Goal: Task Accomplishment & Management: Manage account settings

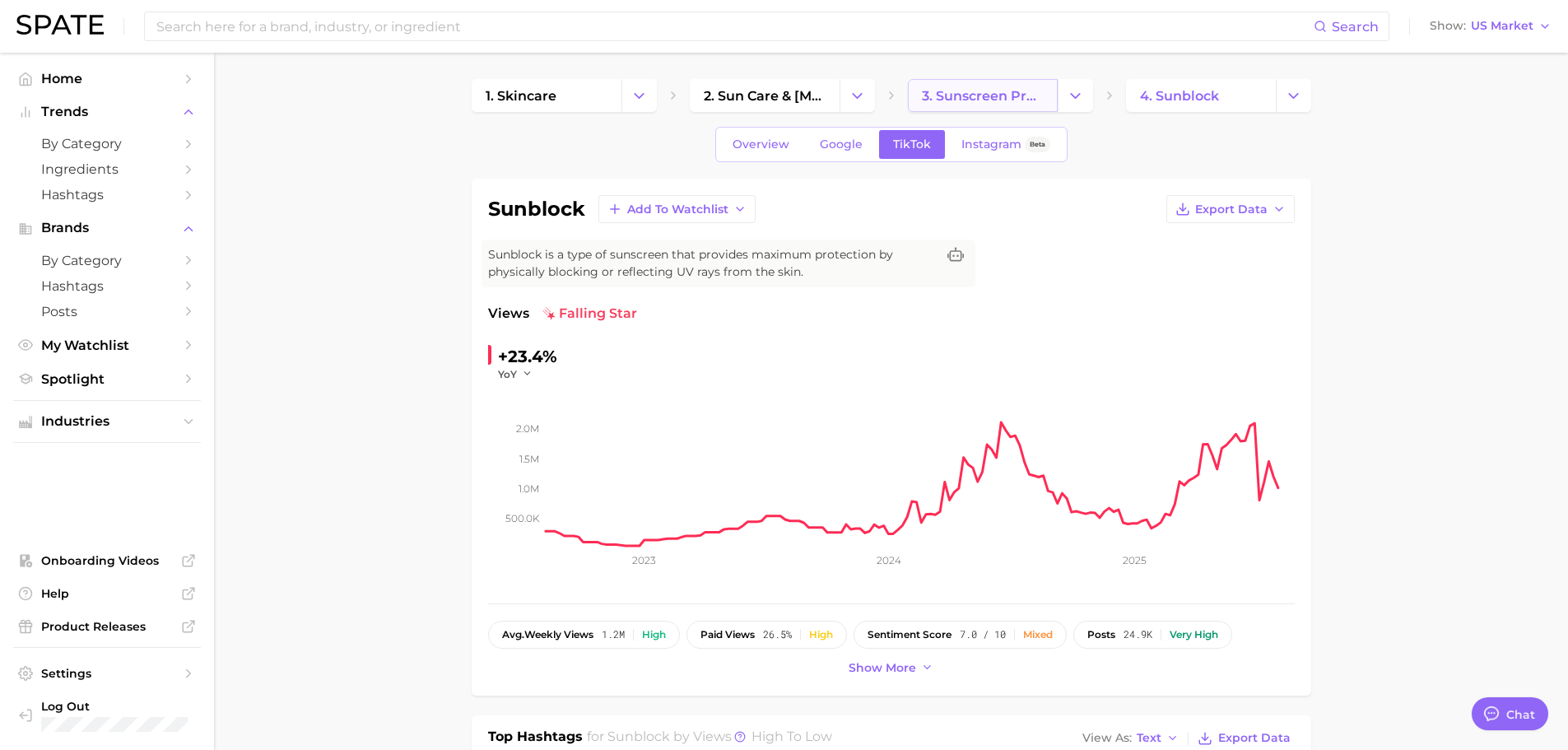
click at [982, 90] on span "3. sunscreen products" at bounding box center [982, 96] width 122 height 16
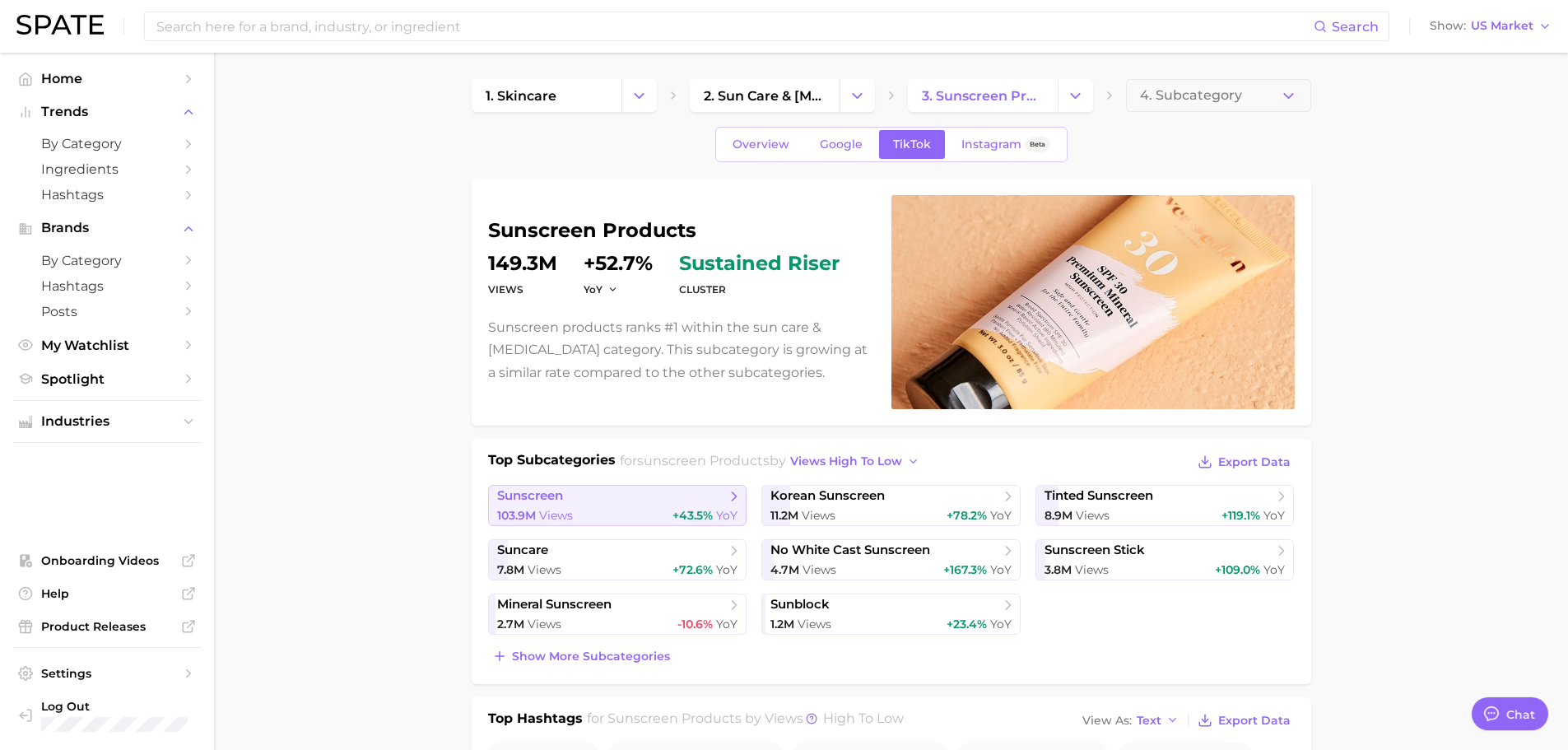
click at [591, 510] on div "103.9m Views +43.5% YoY" at bounding box center [618, 516] width 241 height 16
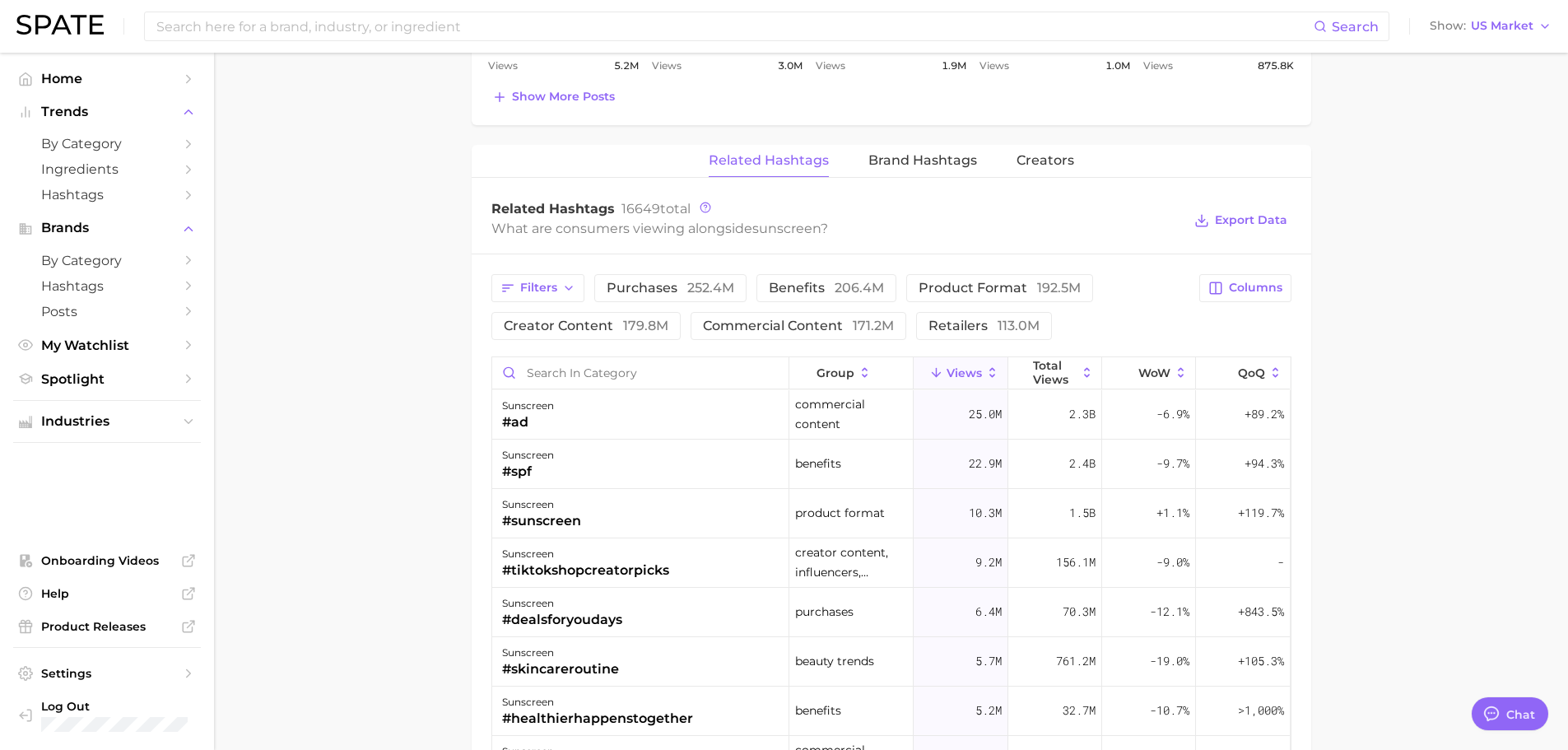
scroll to position [1234, 0]
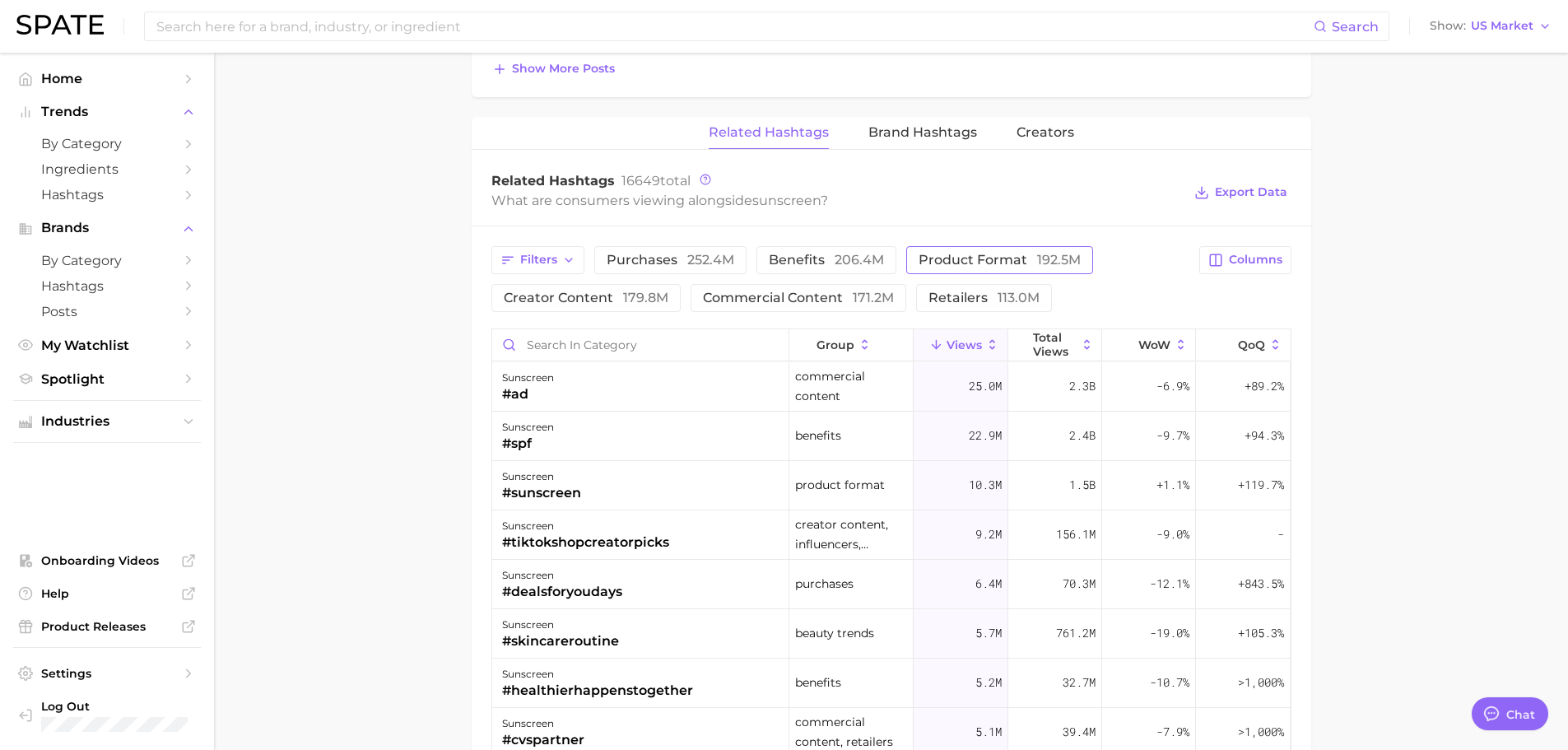
click at [982, 254] on span "product format 192.5m" at bounding box center [1000, 260] width 162 height 13
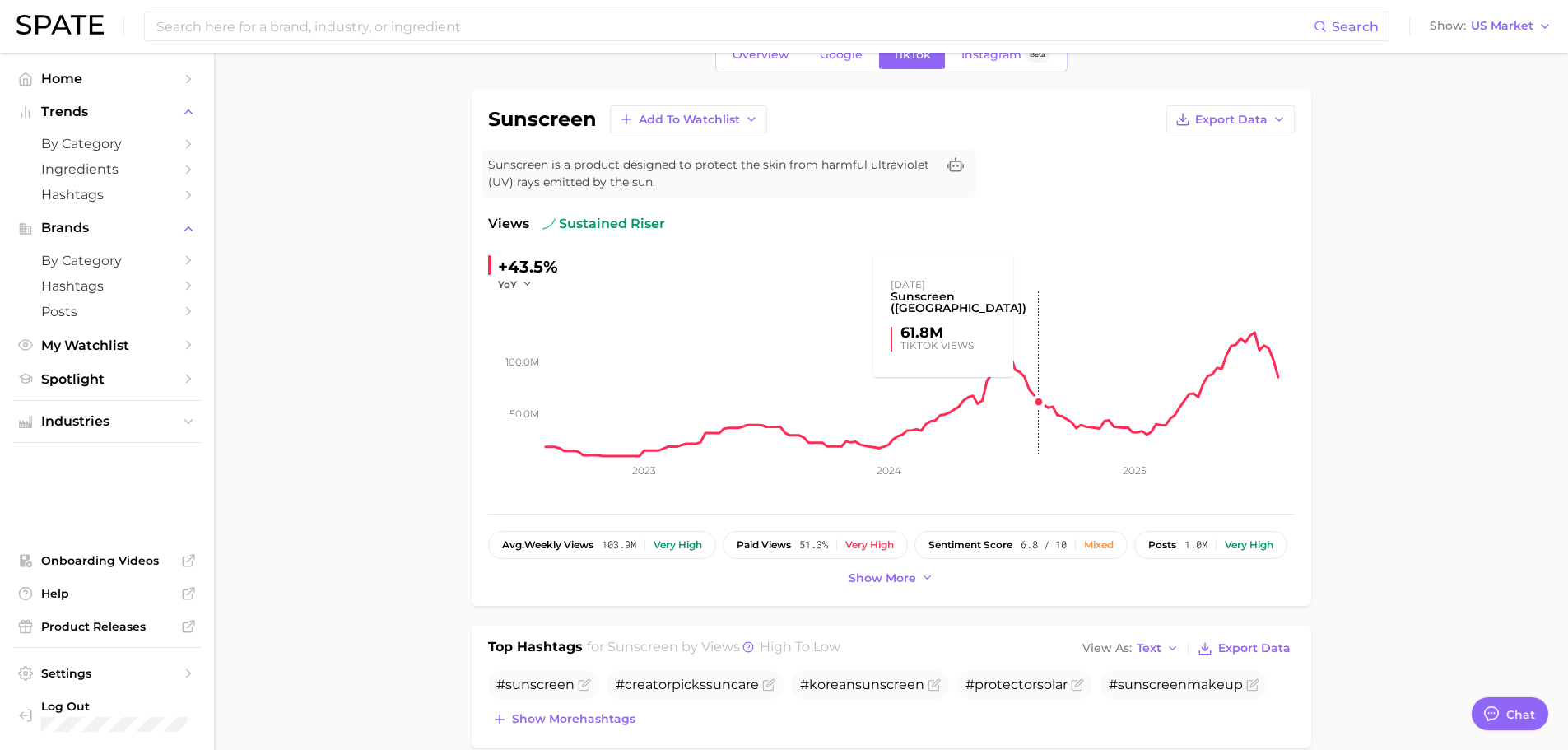
scroll to position [0, 0]
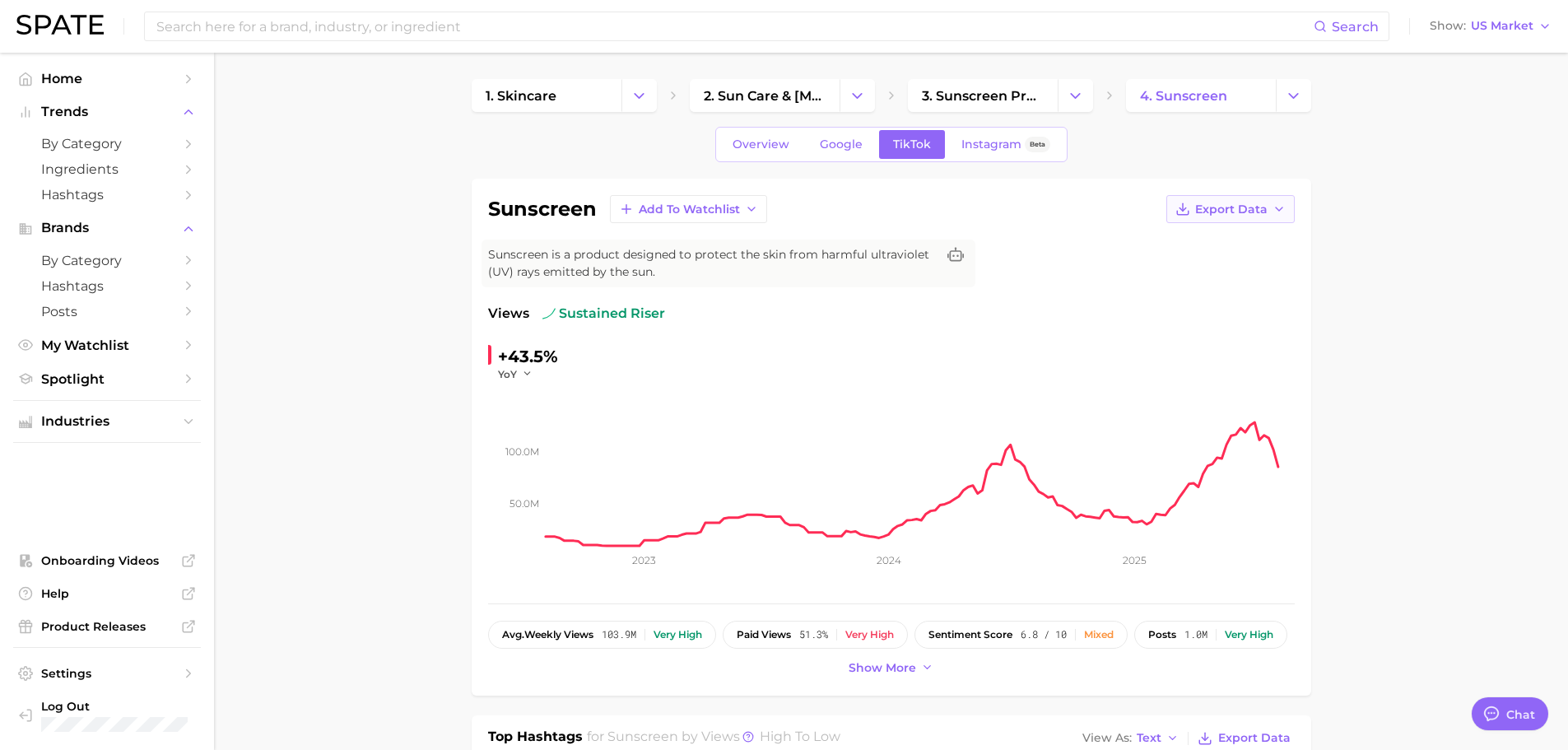
click at [1232, 208] on span "Export Data" at bounding box center [1231, 210] width 73 height 14
click at [693, 208] on span "Add to Watchlist" at bounding box center [690, 210] width 101 height 14
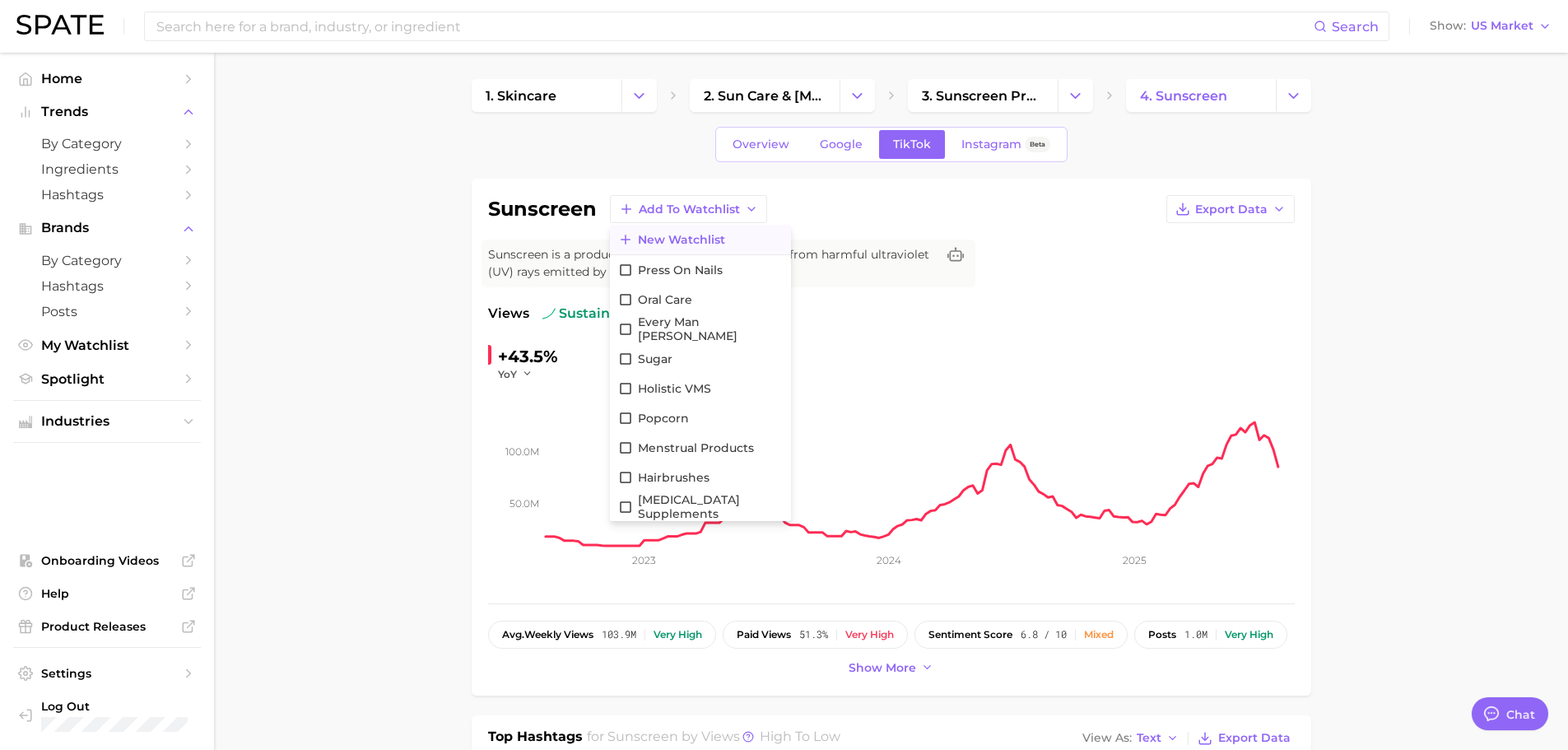
click at [671, 247] on button "New Watchlist" at bounding box center [700, 240] width 181 height 30
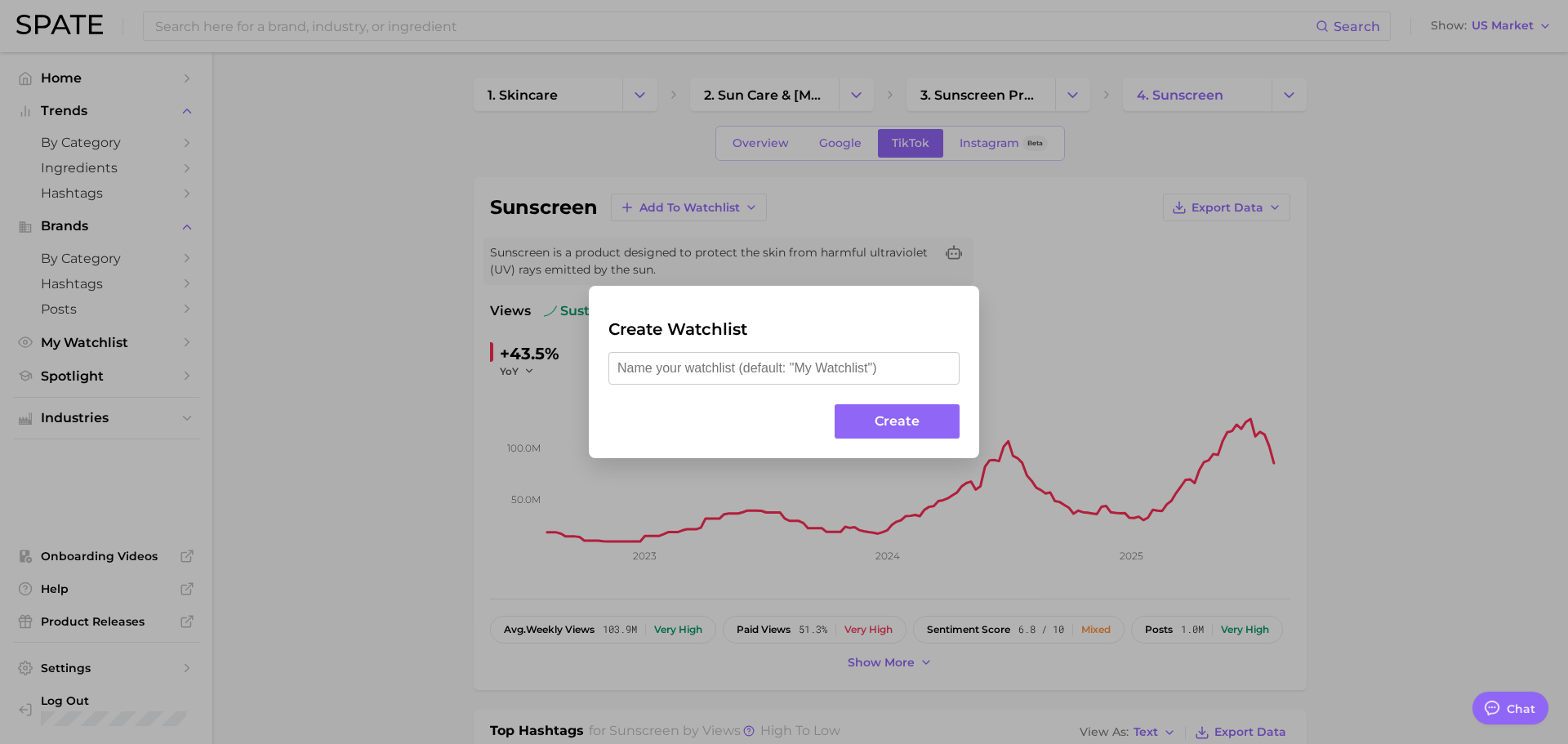
click at [712, 367] on input "text" at bounding box center [783, 369] width 351 height 33
type input "Sunscreen Products"
click at [879, 414] on button "Create" at bounding box center [897, 421] width 125 height 35
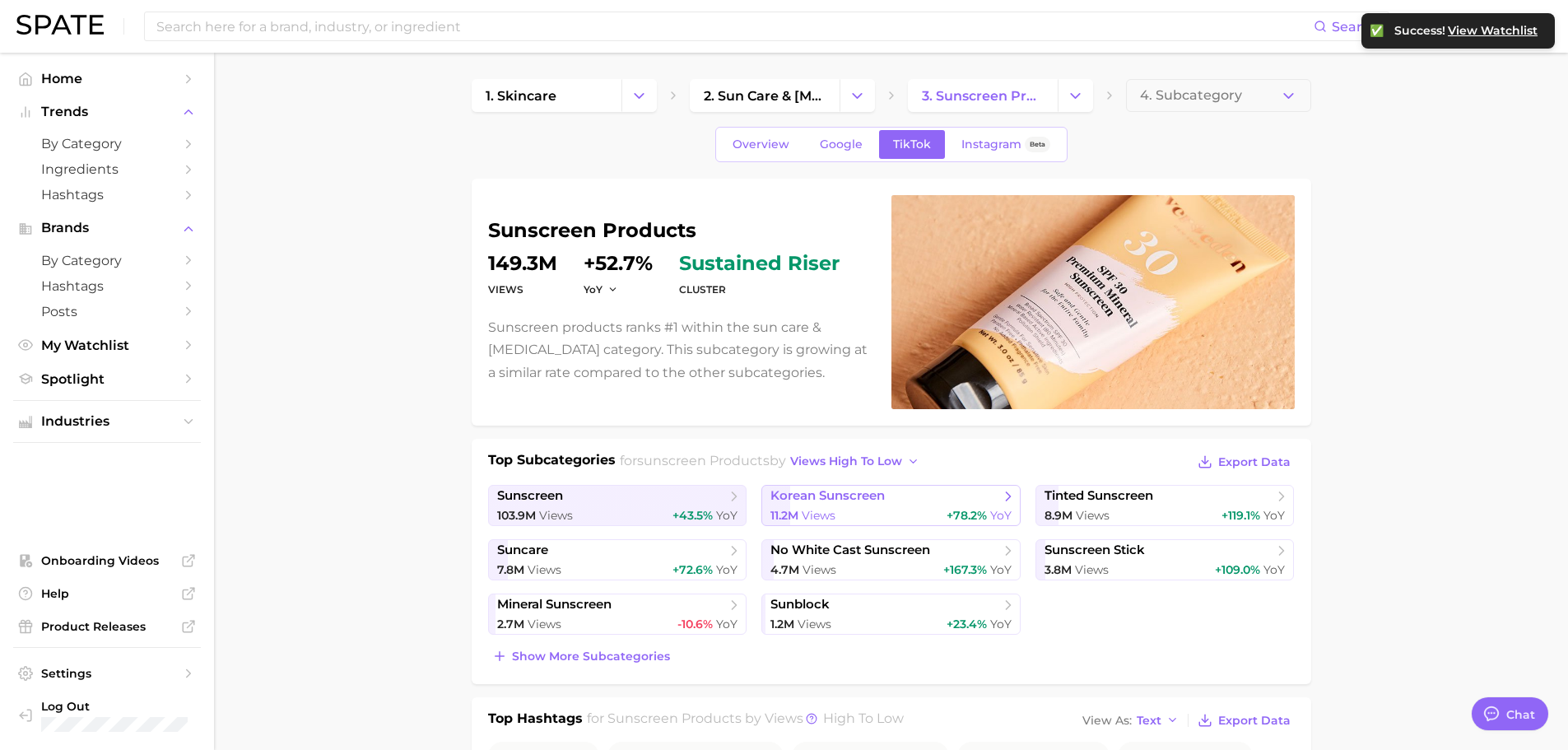
click at [875, 490] on span "korean sunscreen" at bounding box center [827, 496] width 115 height 16
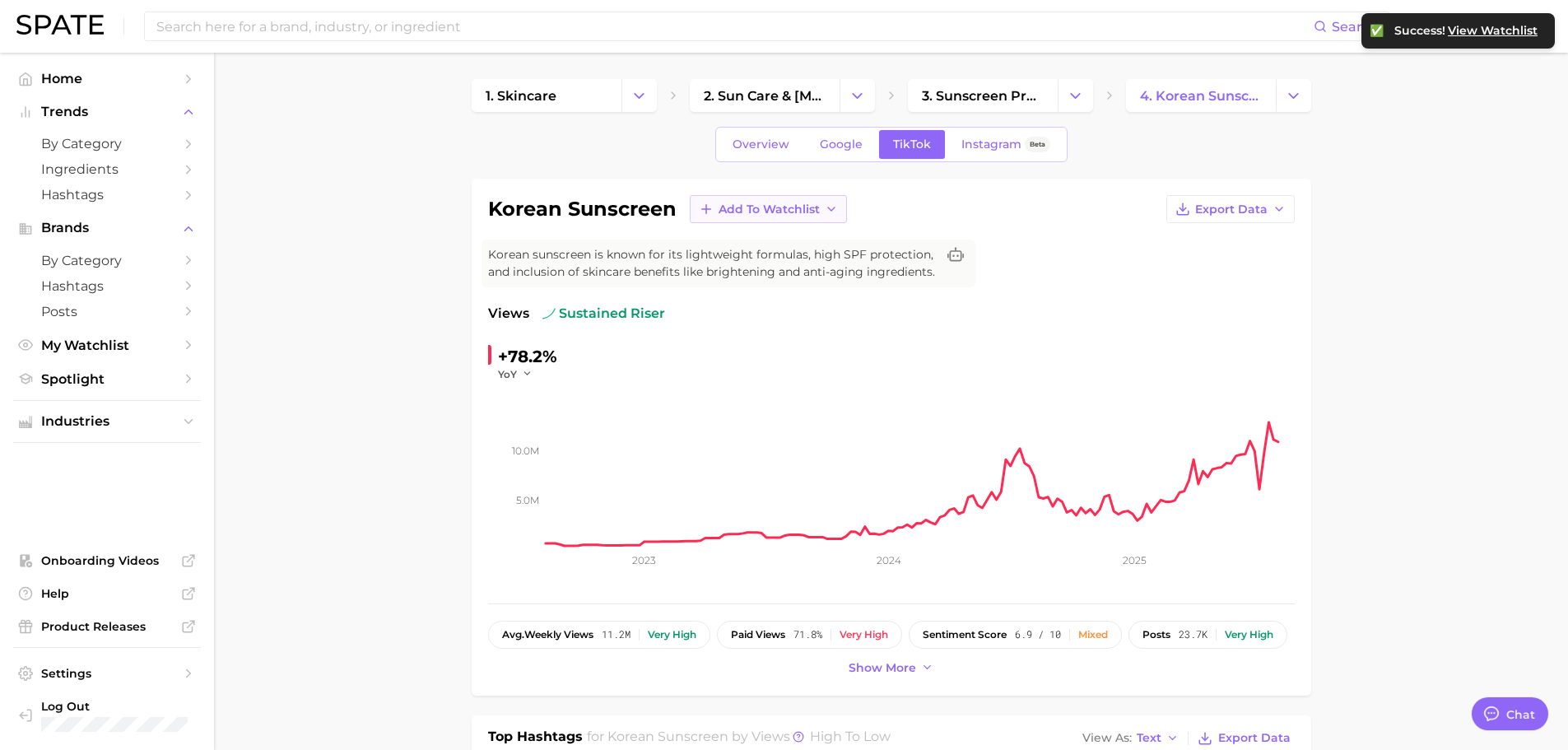
click at [795, 203] on span "Add to Watchlist" at bounding box center [770, 210] width 101 height 14
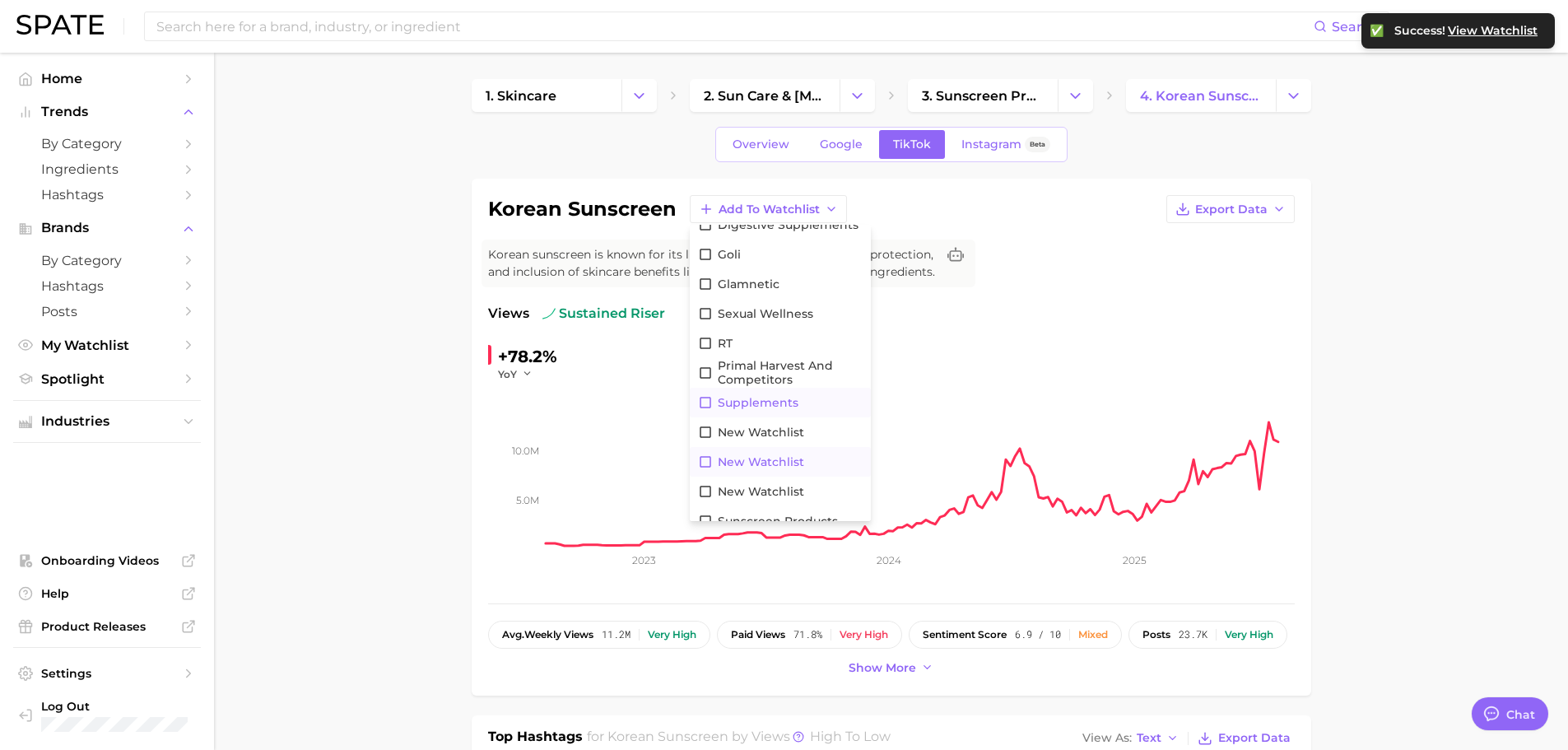
scroll to position [327, 0]
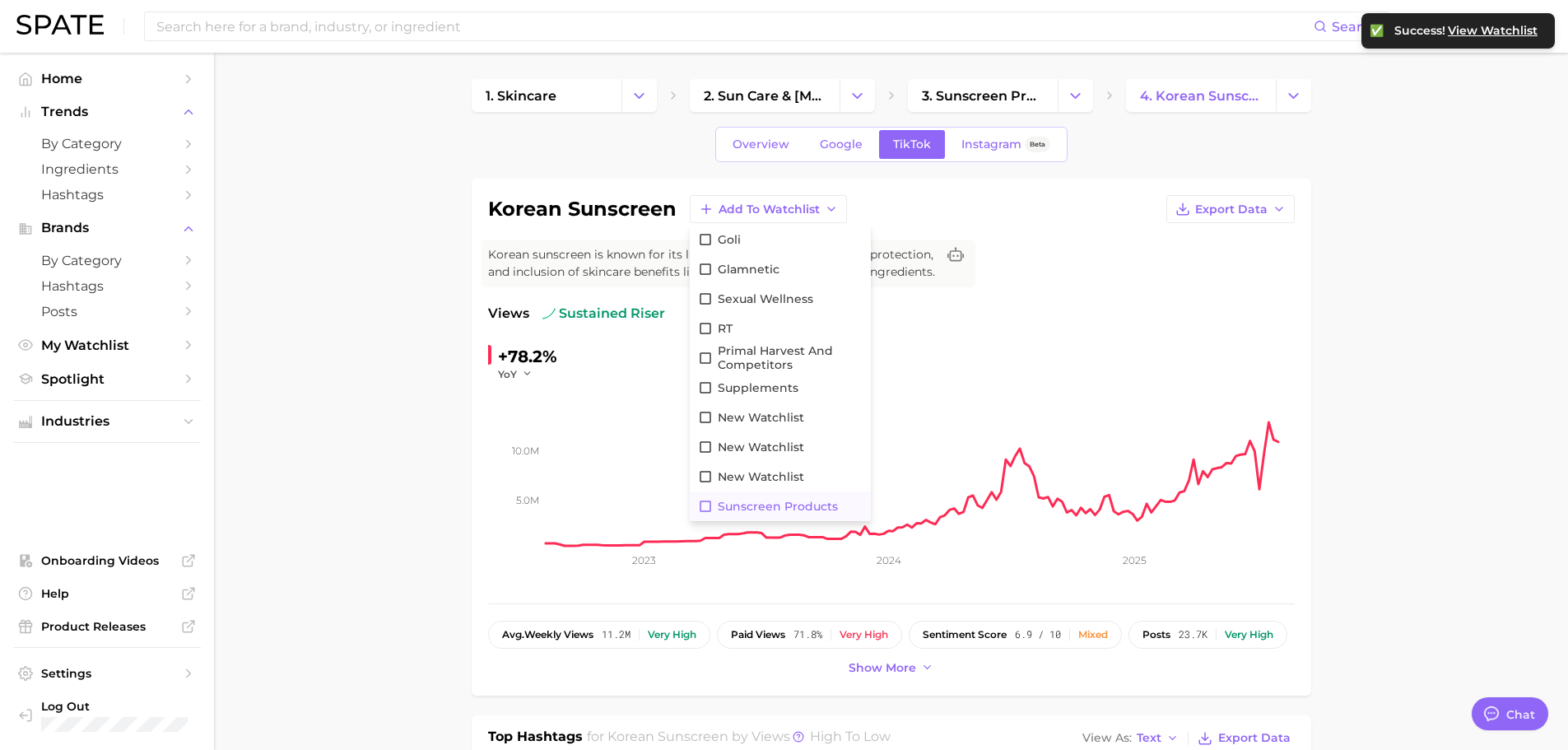
click at [730, 508] on span "Sunscreen Products" at bounding box center [777, 506] width 120 height 14
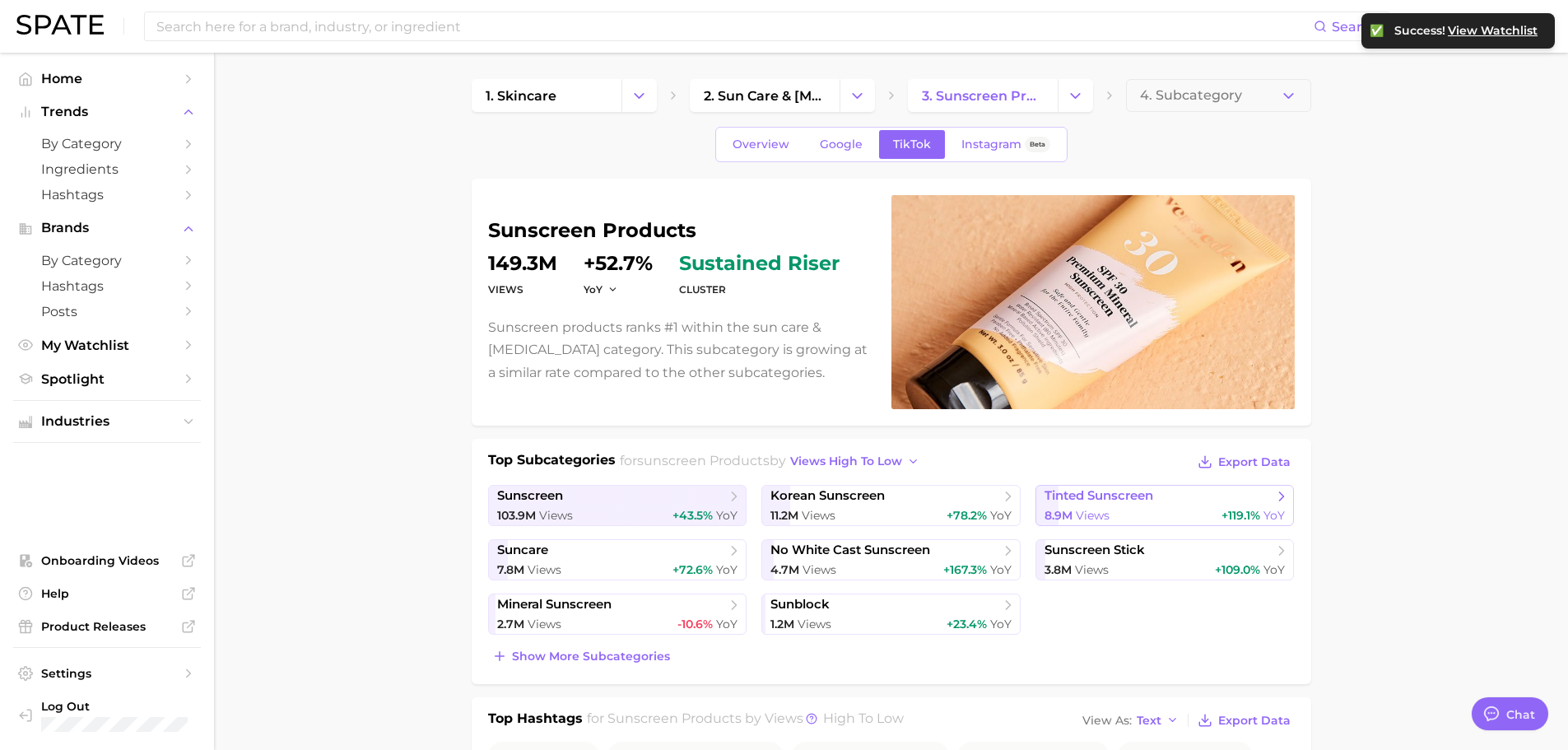
click at [1107, 500] on span "tinted sunscreen" at bounding box center [1099, 496] width 108 height 16
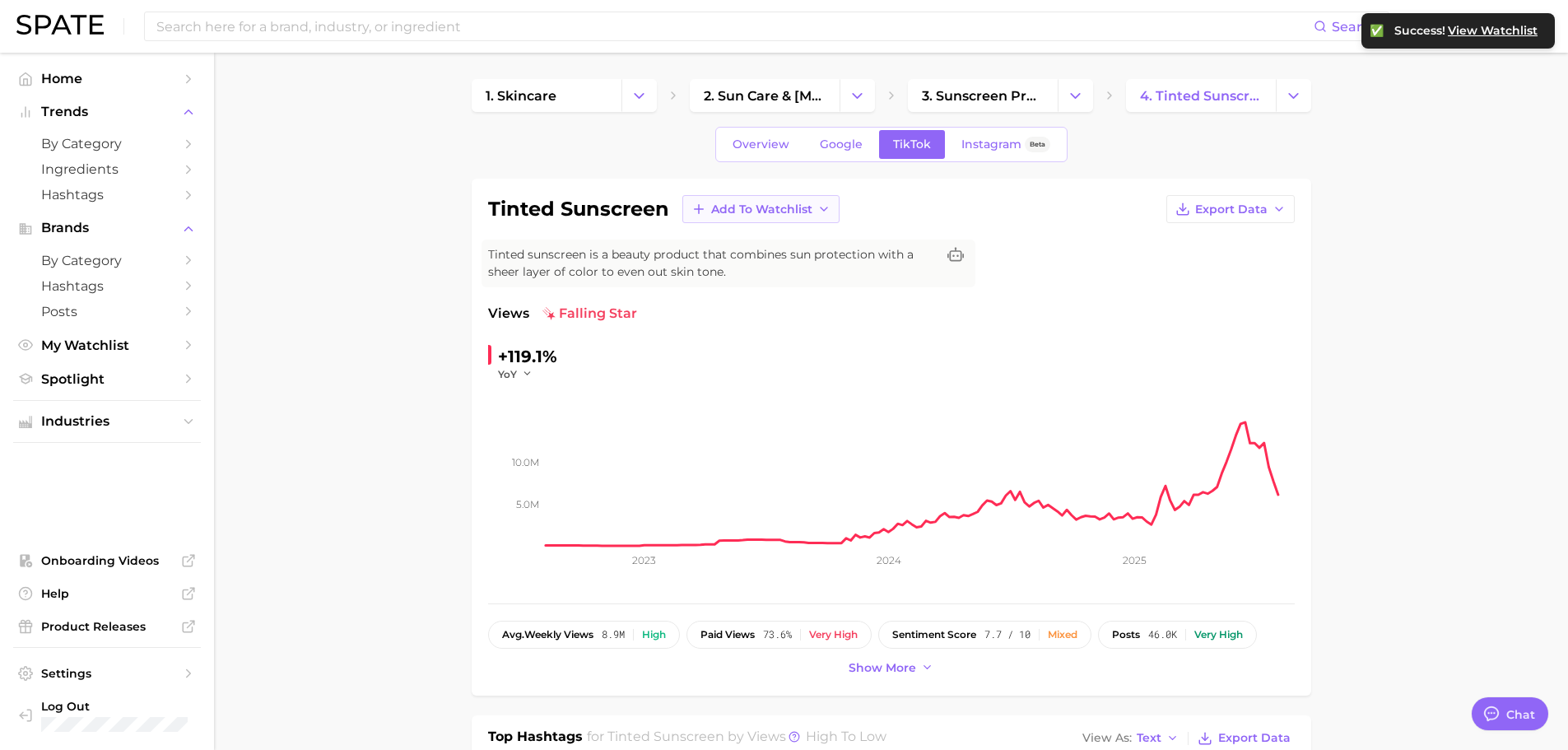
click at [794, 214] on span "Add to Watchlist" at bounding box center [762, 210] width 101 height 14
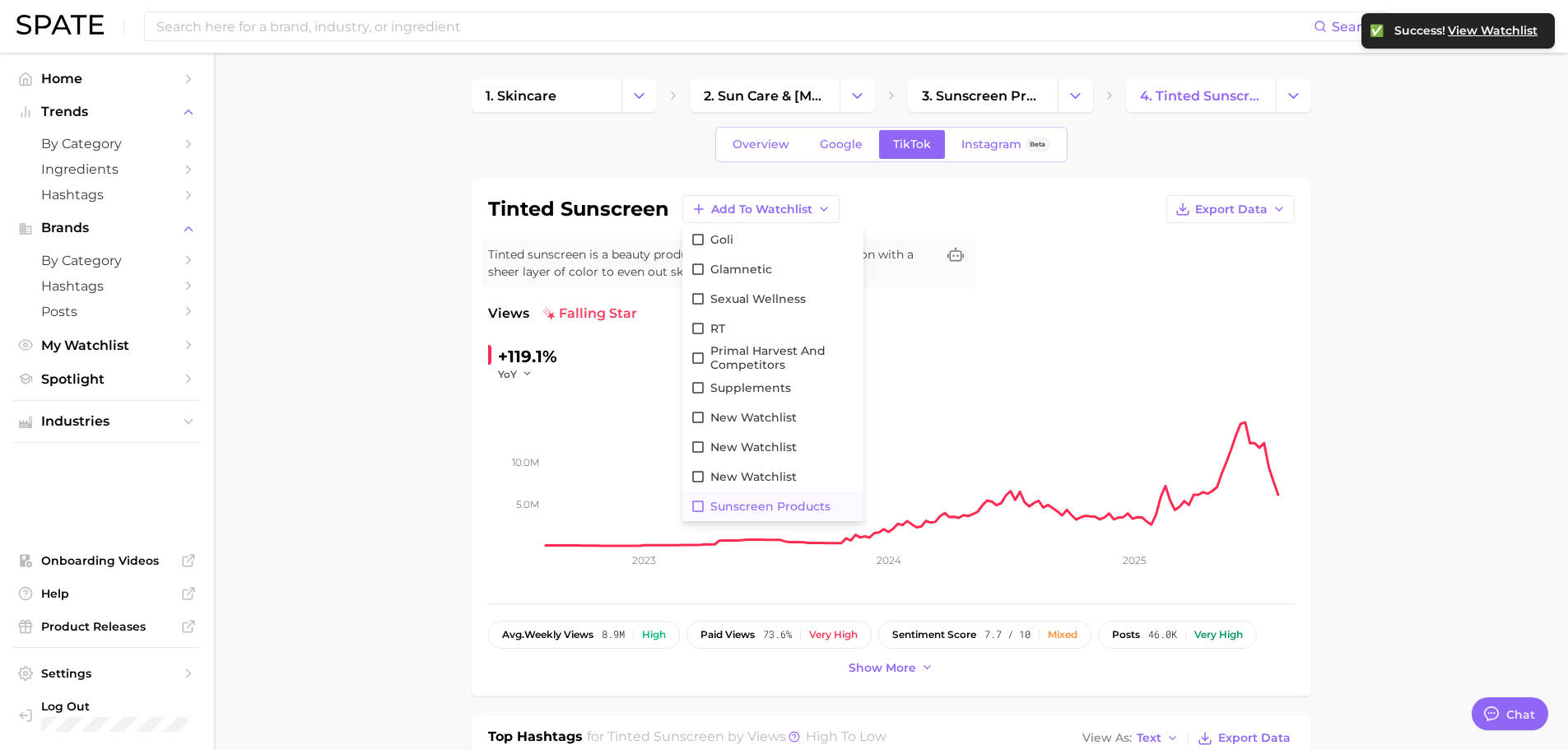
click at [755, 510] on span "Sunscreen Products" at bounding box center [770, 506] width 120 height 14
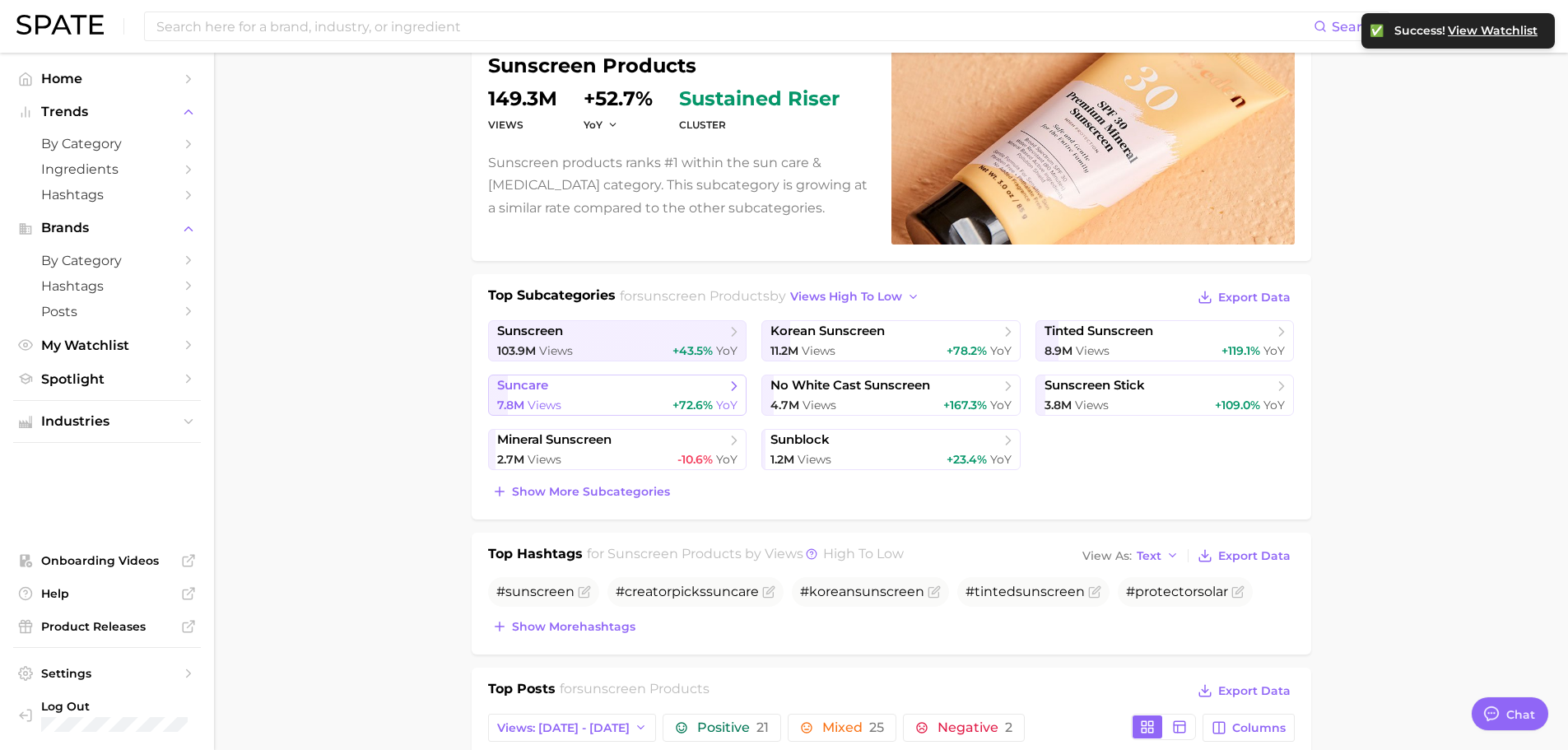
click at [588, 394] on link "suncare 7.8m Views +72.6% YoY" at bounding box center [617, 394] width 260 height 41
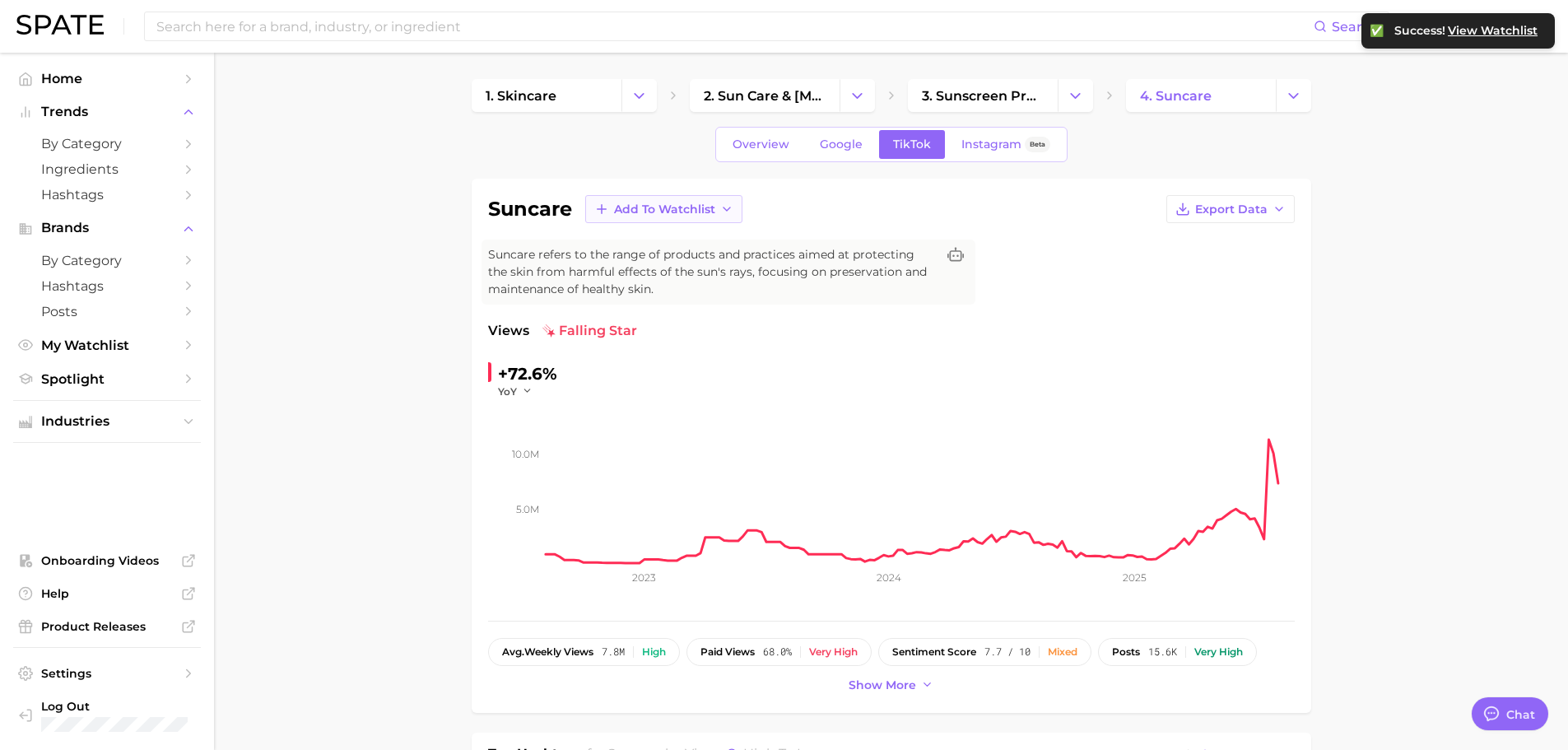
click at [685, 201] on button "Add to Watchlist" at bounding box center [664, 209] width 157 height 28
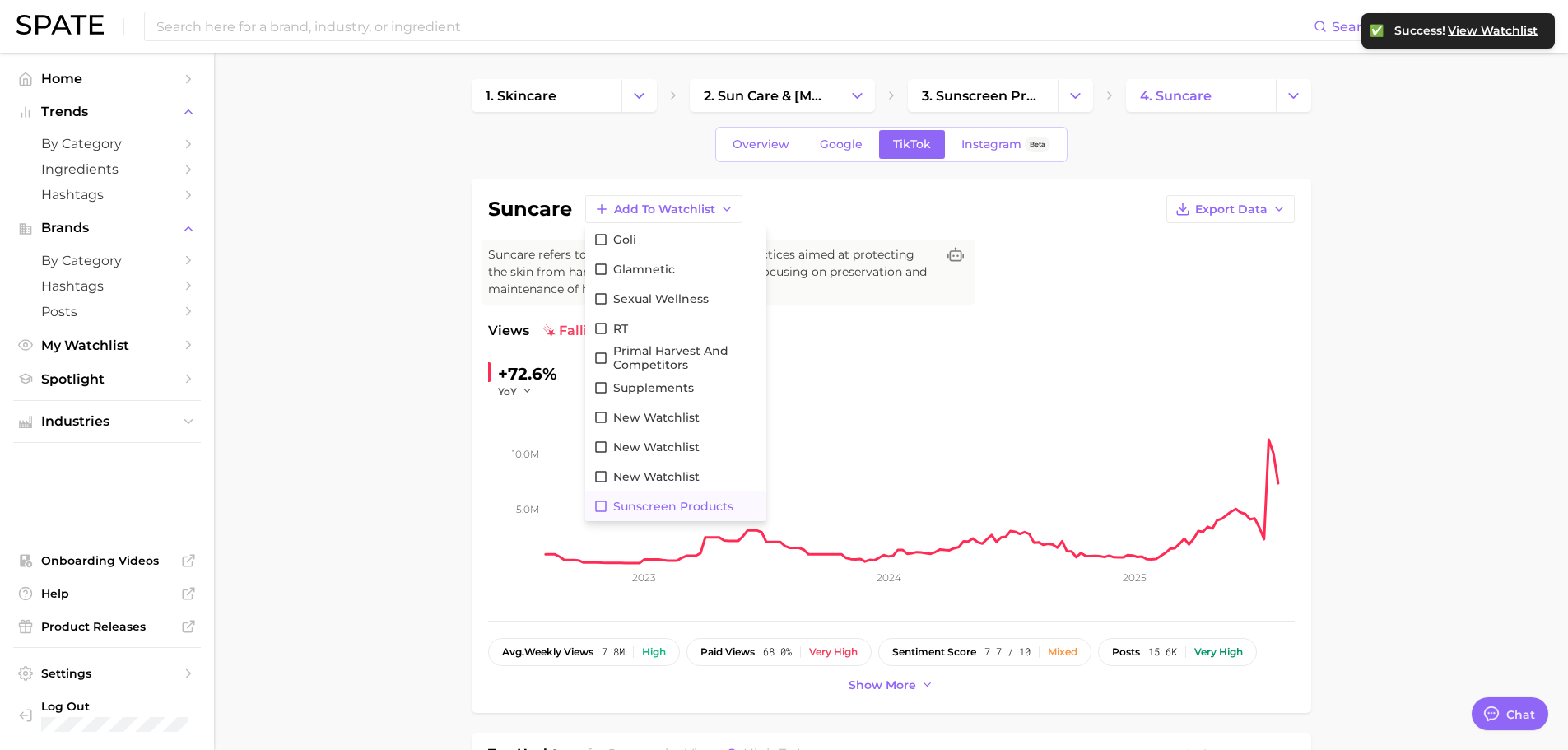
click at [666, 498] on button "Sunscreen Products" at bounding box center [675, 506] width 181 height 30
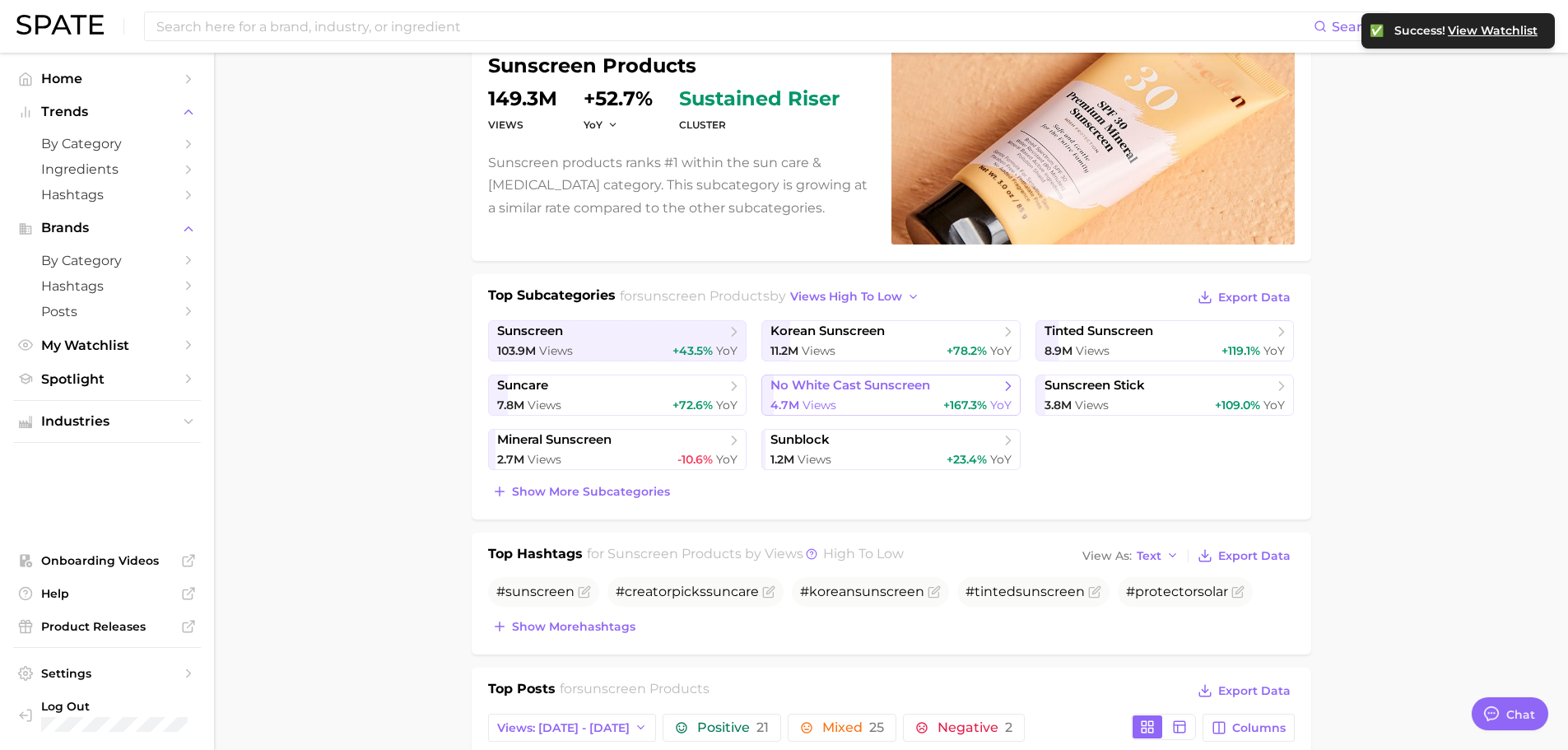
click at [837, 383] on span "no white cast sunscreen" at bounding box center [850, 385] width 160 height 16
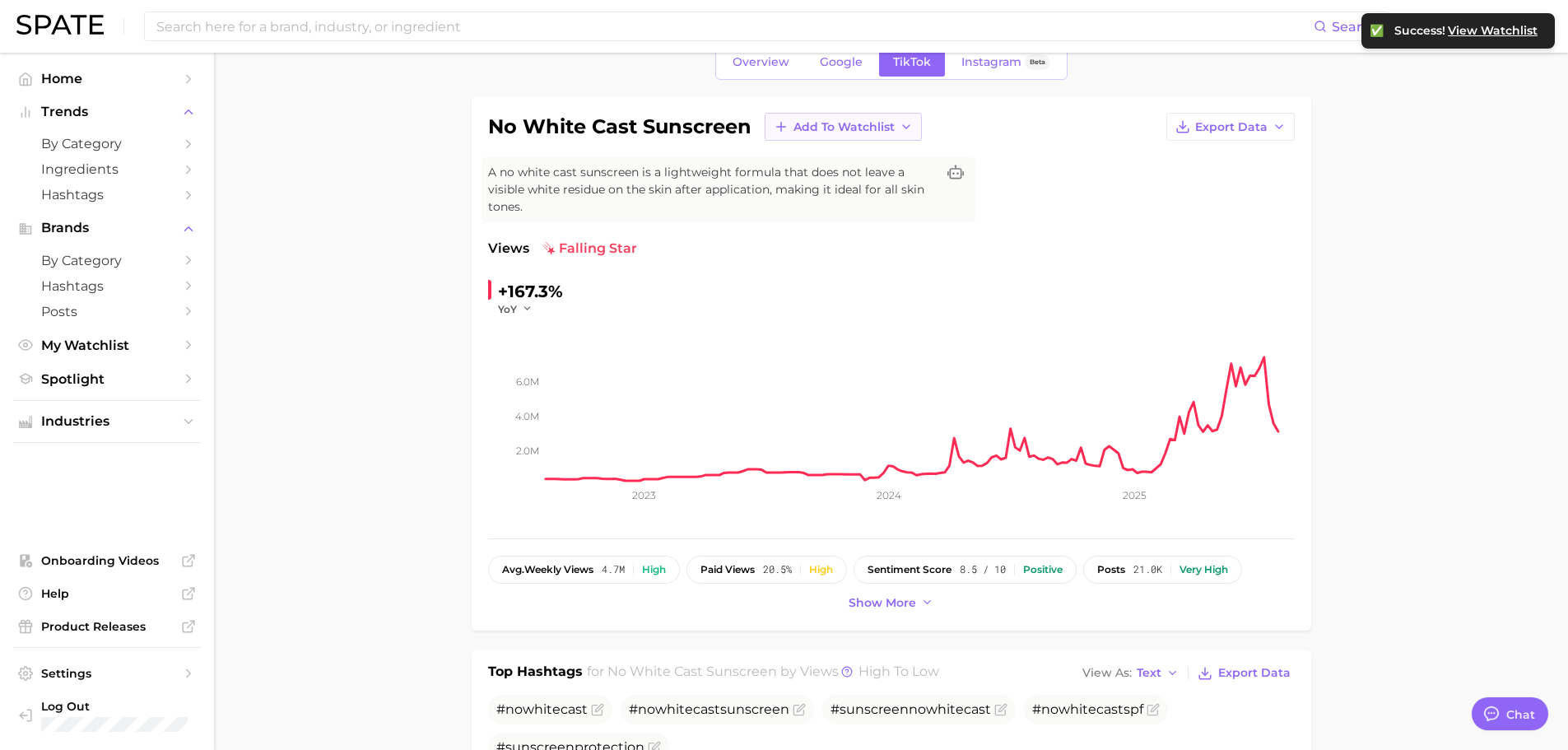
click at [856, 119] on button "Add to Watchlist" at bounding box center [844, 127] width 157 height 28
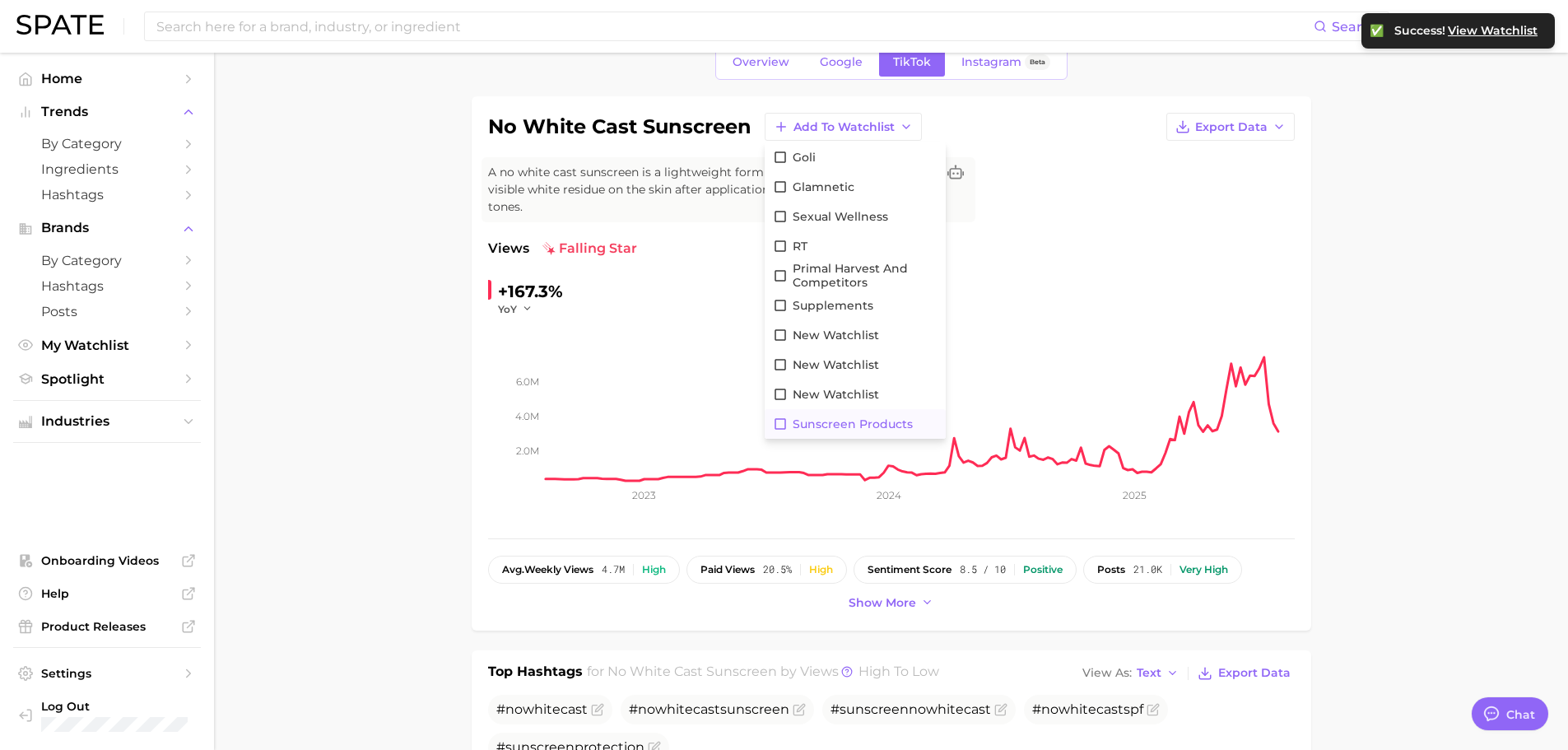
click at [823, 421] on span "Sunscreen Products" at bounding box center [853, 424] width 120 height 14
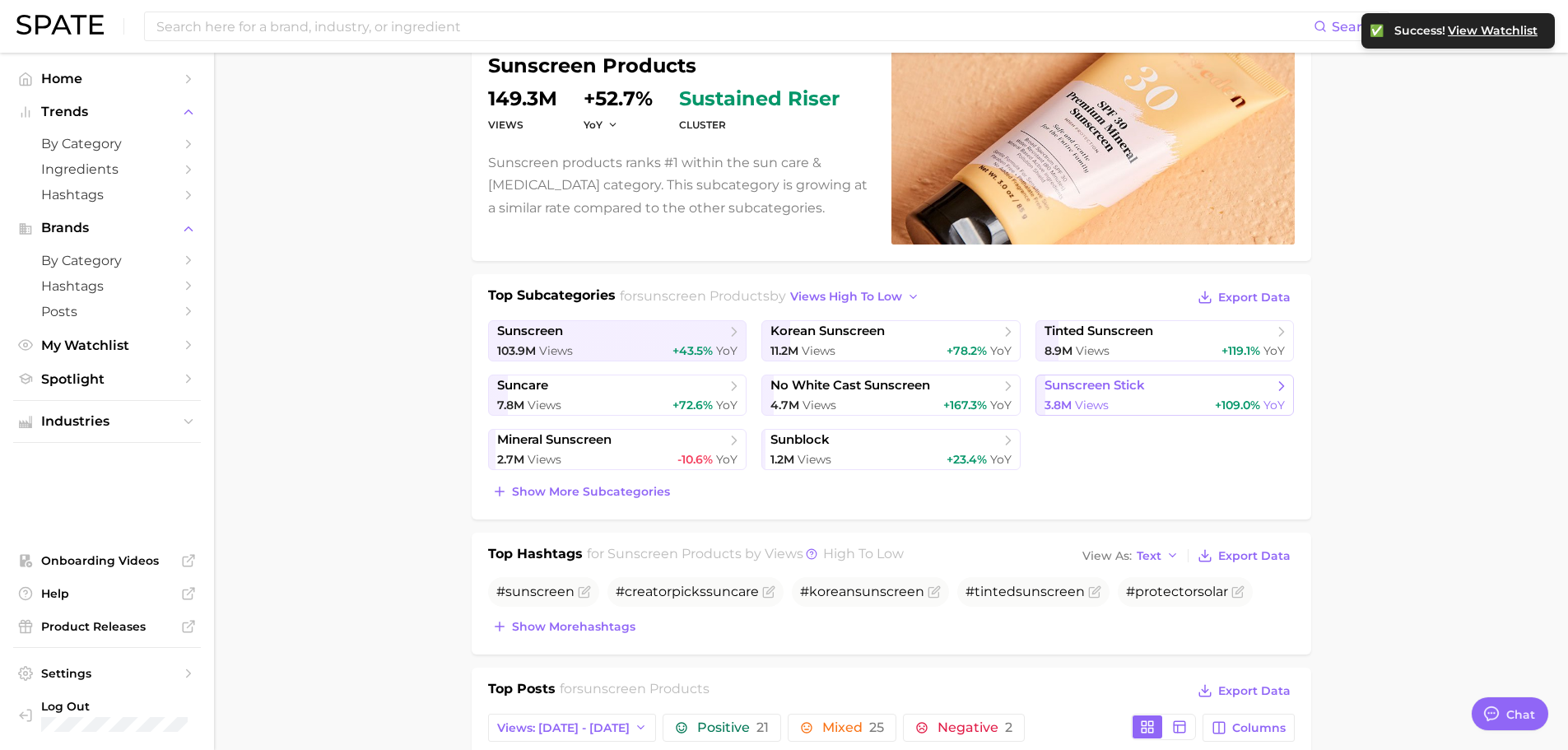
click at [1076, 395] on link "sunscreen stick 3.8m Views +109.0% YoY" at bounding box center [1165, 394] width 260 height 41
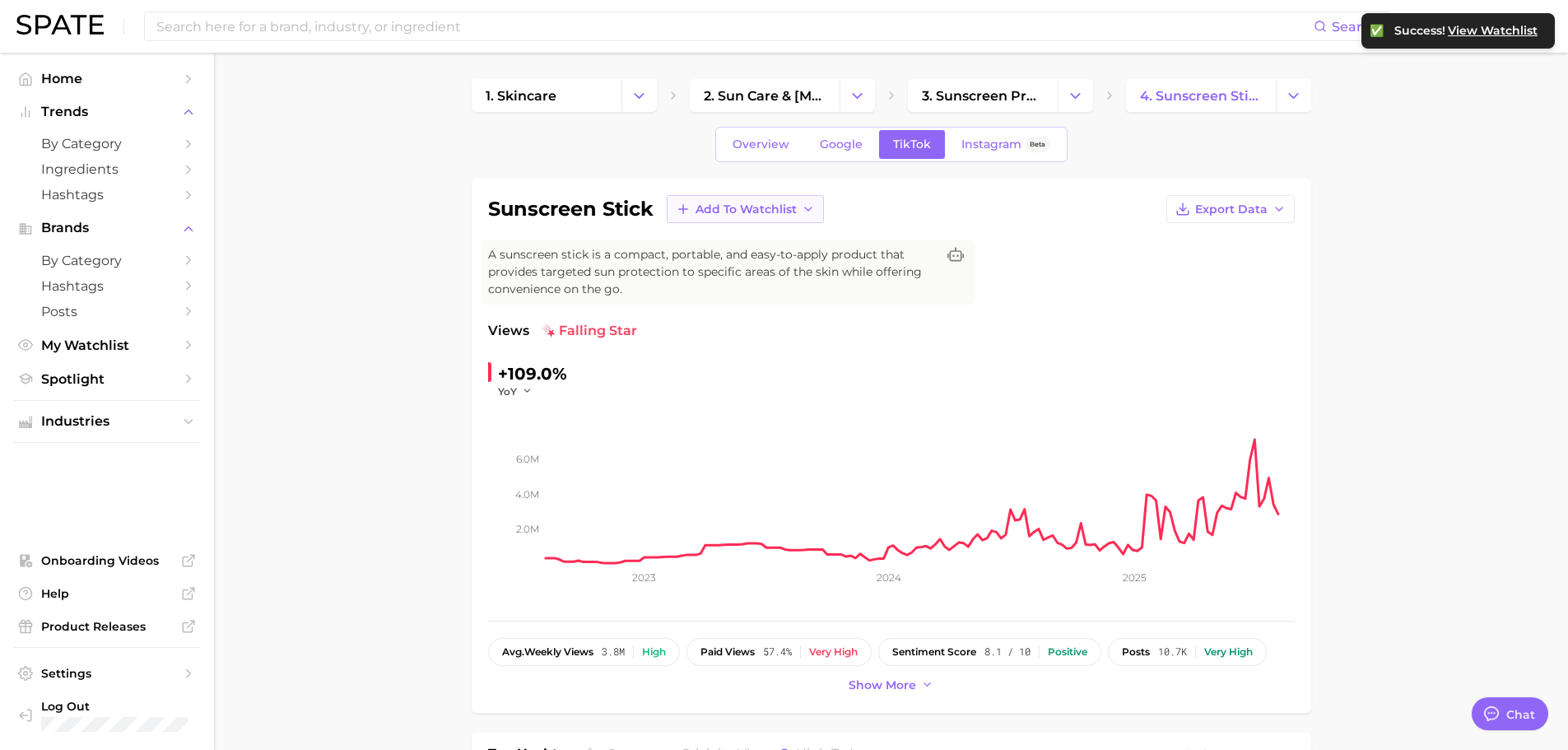
click at [715, 205] on span "Add to Watchlist" at bounding box center [747, 210] width 101 height 14
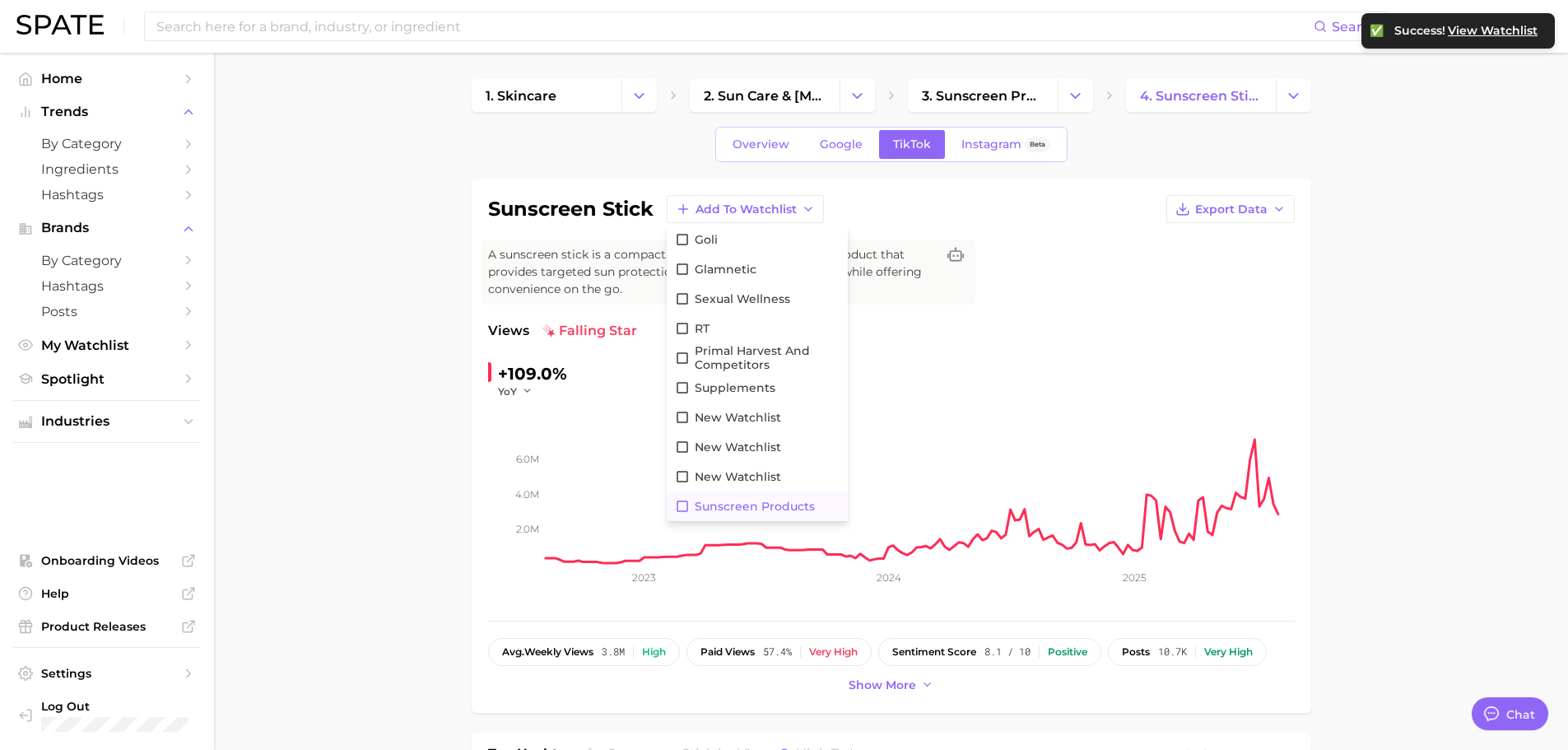
click at [752, 499] on span "Sunscreen Products" at bounding box center [755, 506] width 120 height 14
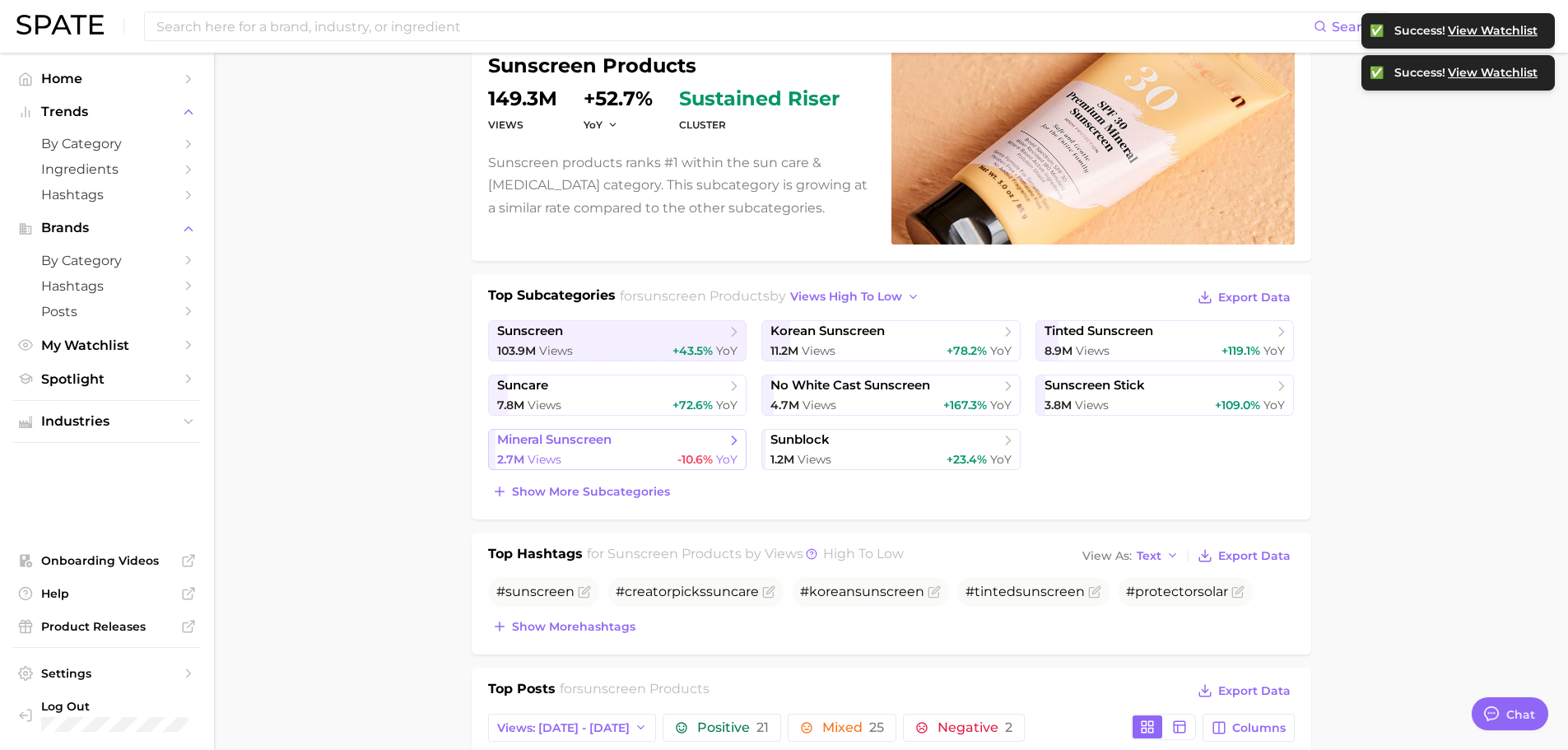
click at [596, 438] on span "mineral sunscreen" at bounding box center [554, 440] width 115 height 16
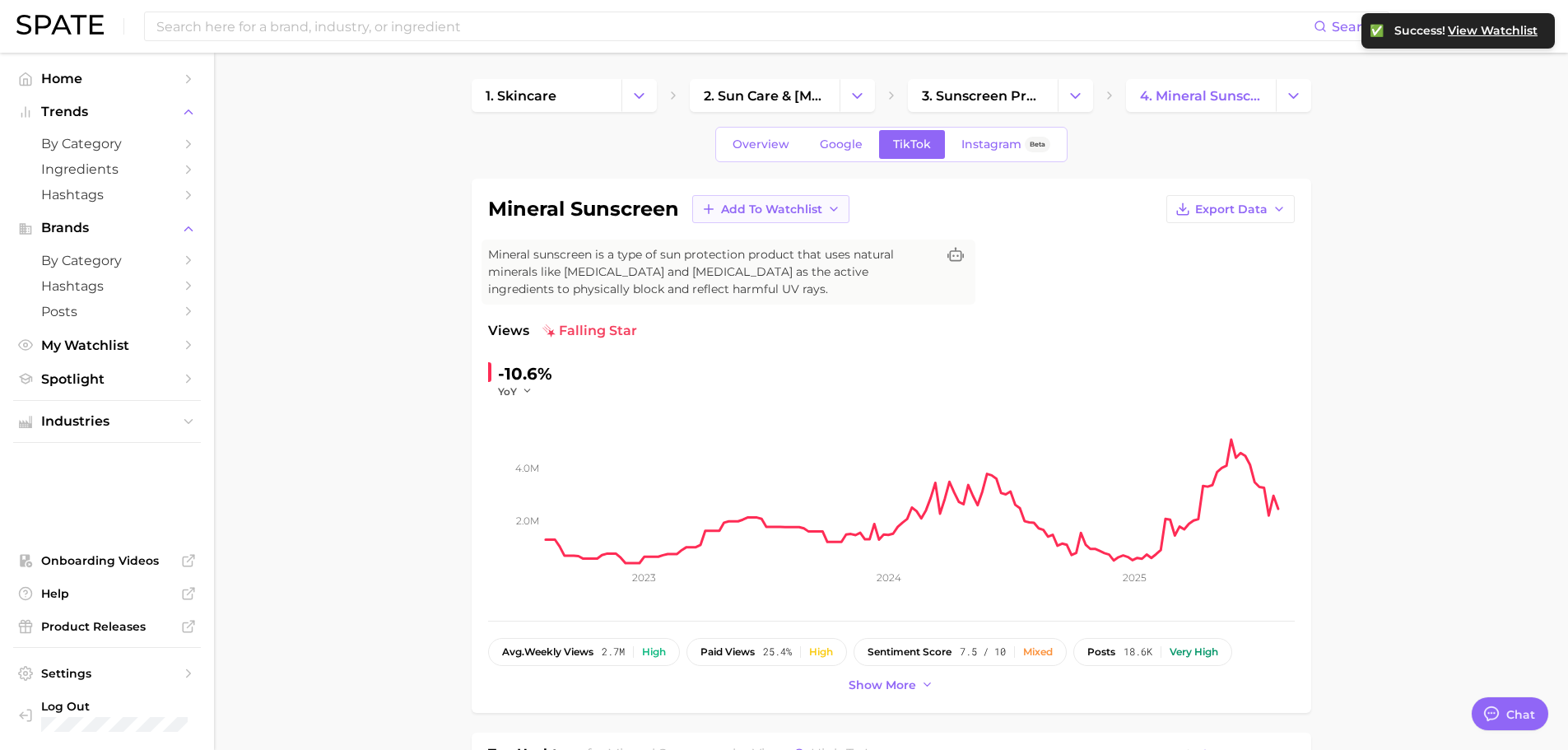
click at [776, 211] on span "Add to Watchlist" at bounding box center [772, 210] width 101 height 14
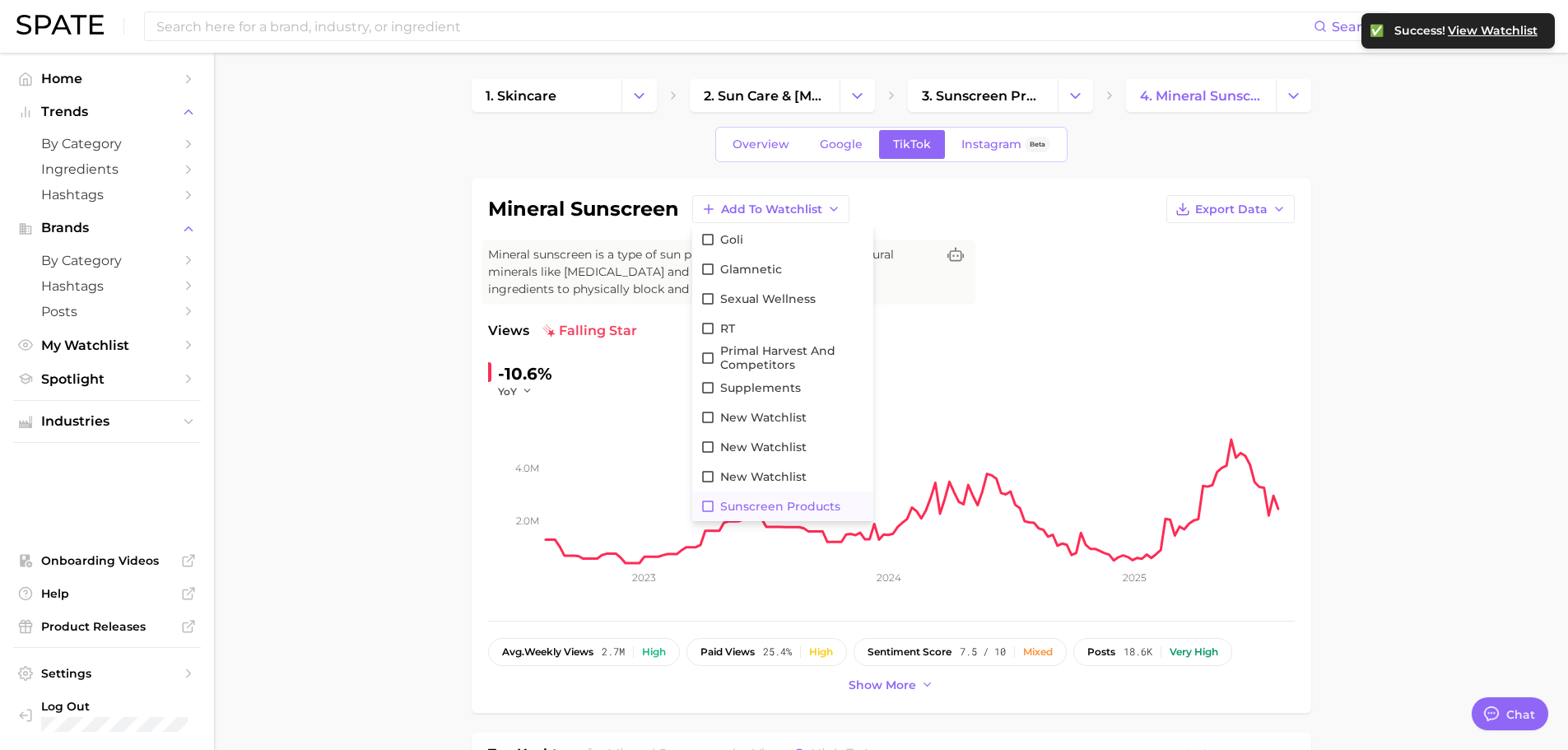
click at [755, 496] on button "Sunscreen Products" at bounding box center [783, 506] width 181 height 30
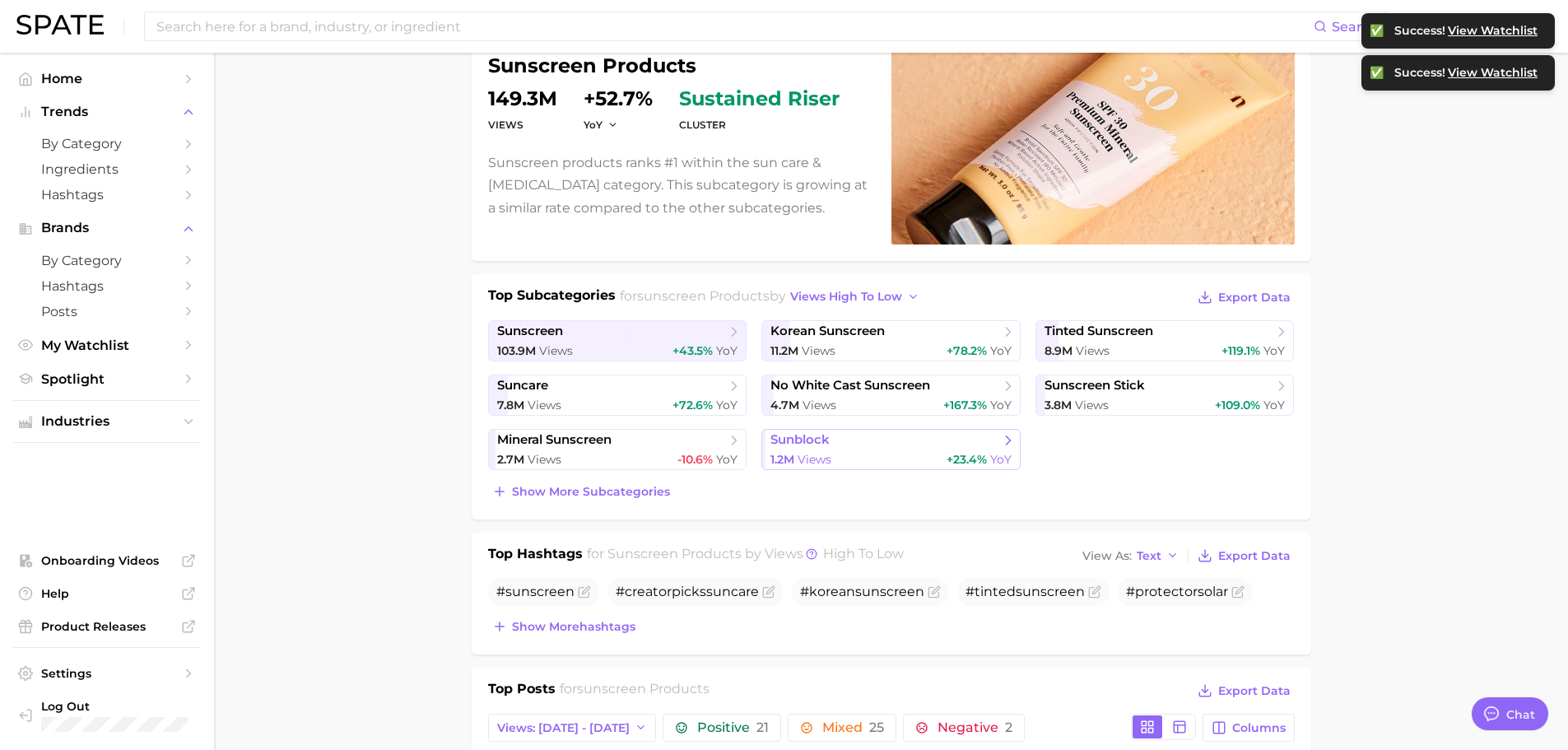
click at [851, 442] on span "sunblock" at bounding box center [885, 440] width 229 height 17
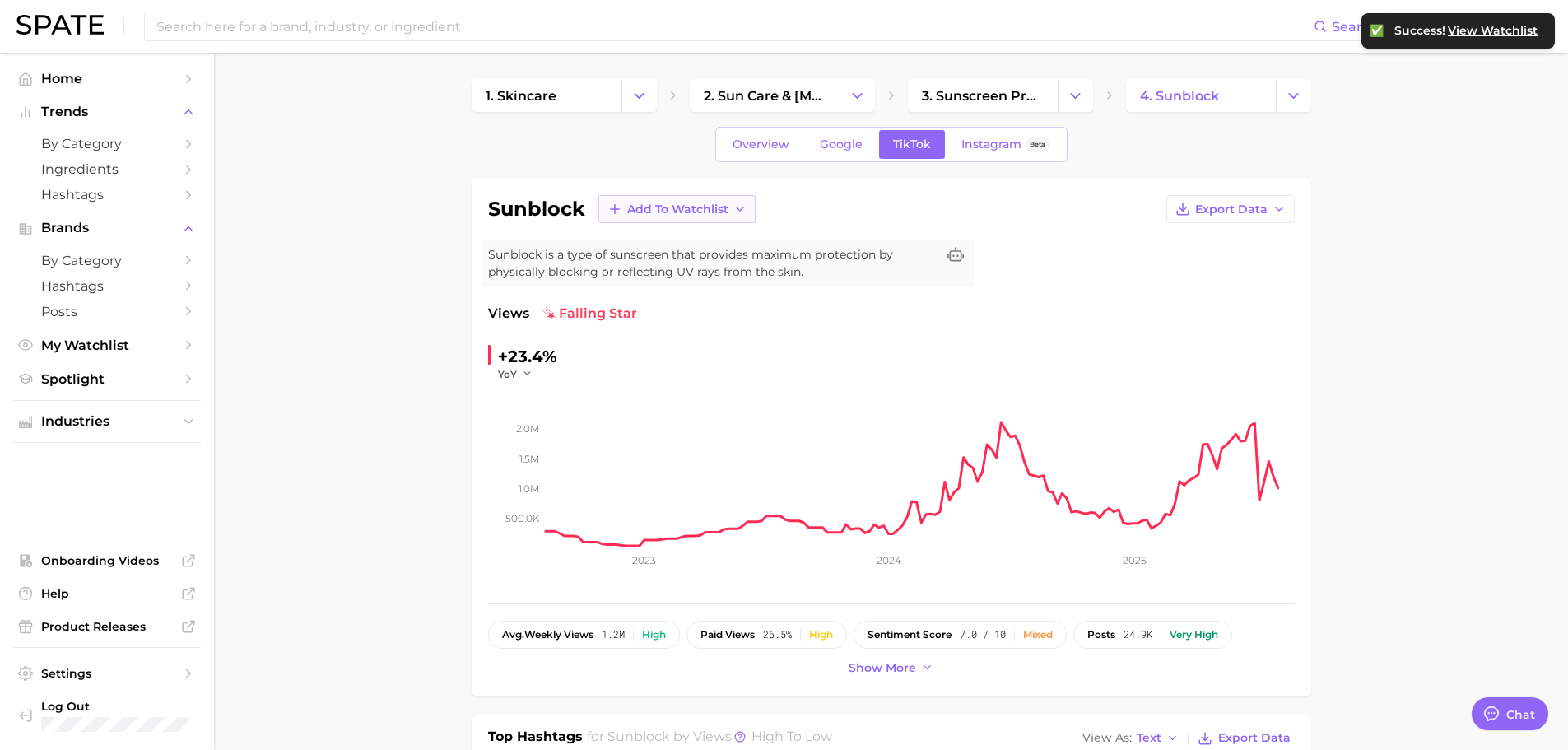
click at [657, 209] on span "Add to Watchlist" at bounding box center [678, 210] width 101 height 14
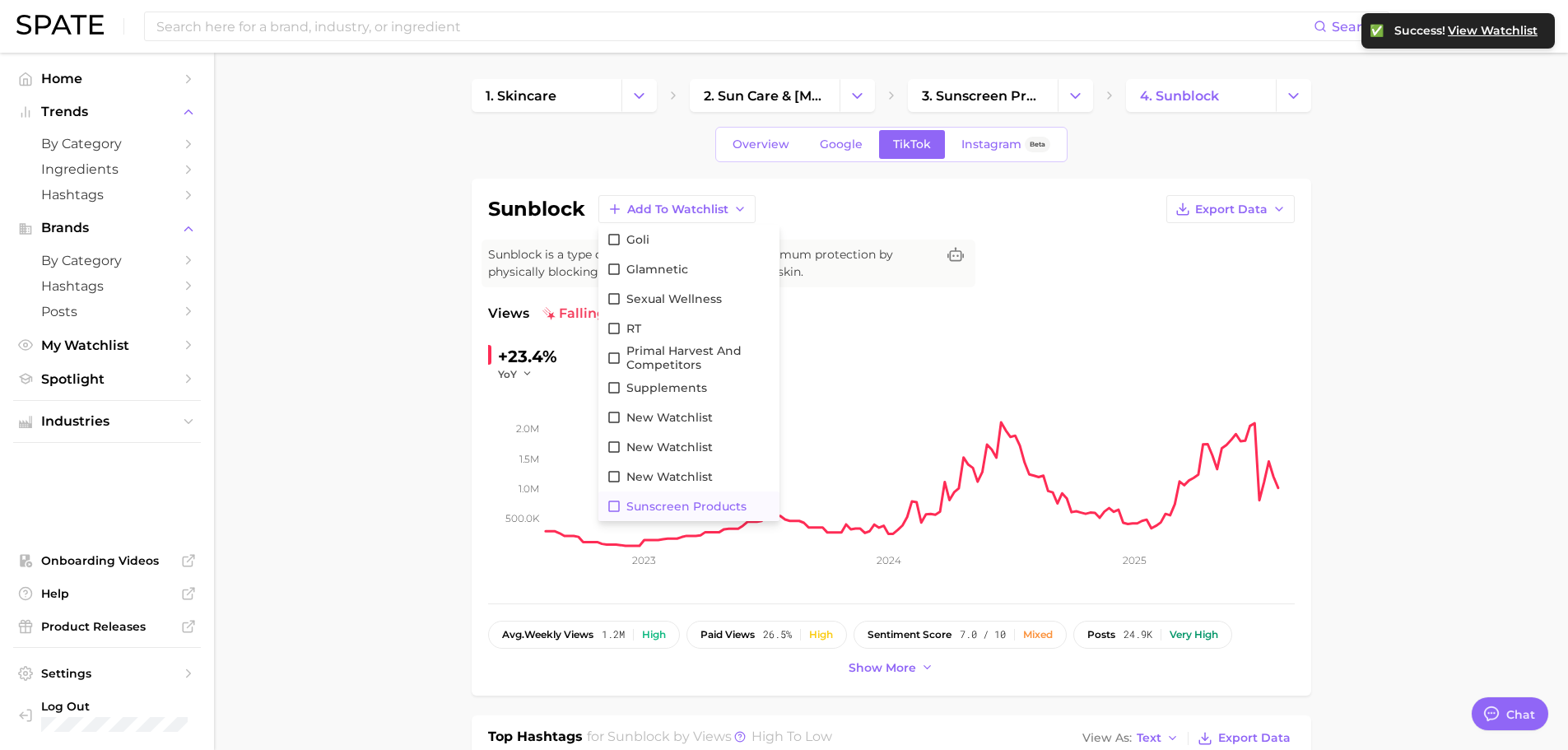
click at [673, 506] on span "Sunscreen Products" at bounding box center [686, 506] width 120 height 14
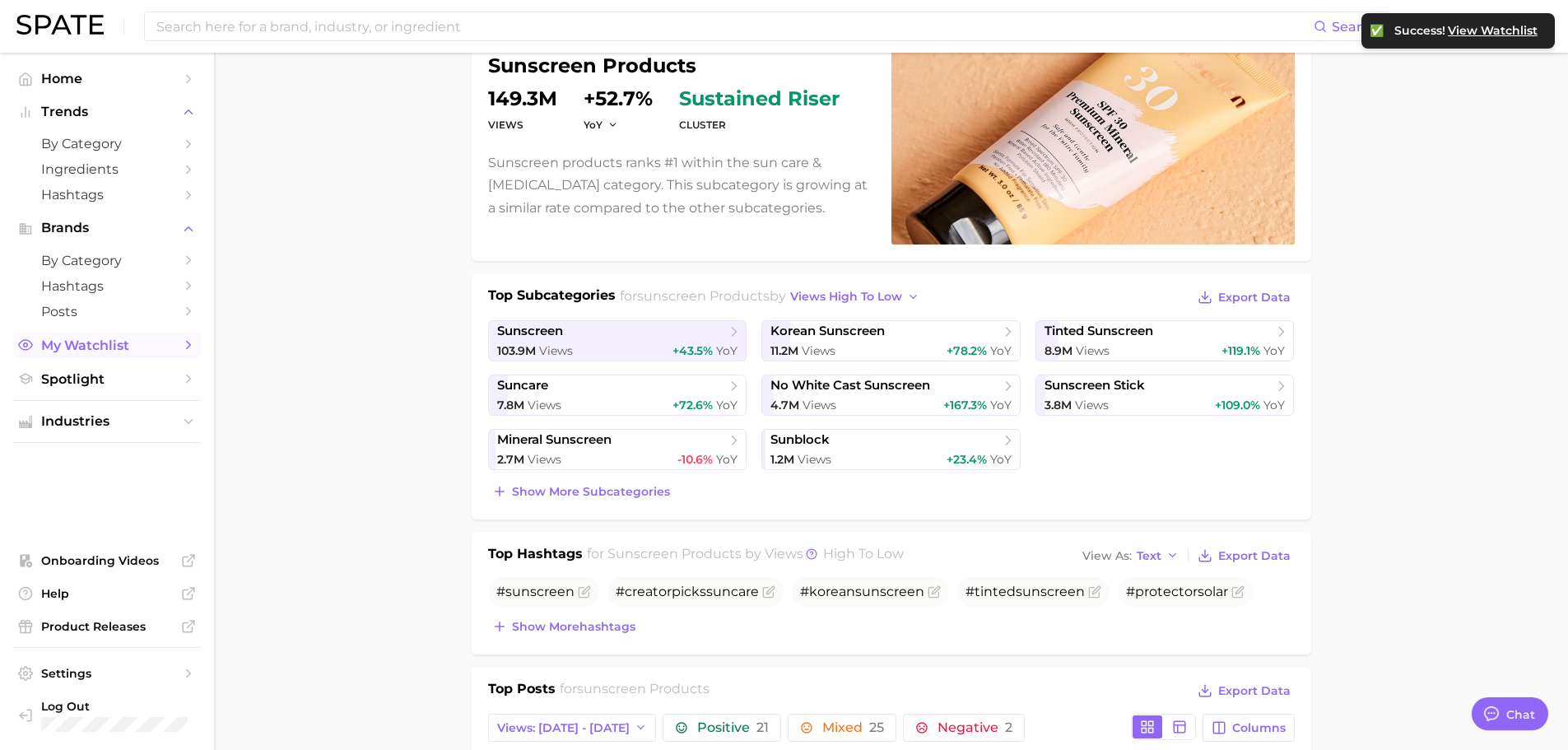
click at [107, 350] on span "My Watchlist" at bounding box center [107, 345] width 132 height 16
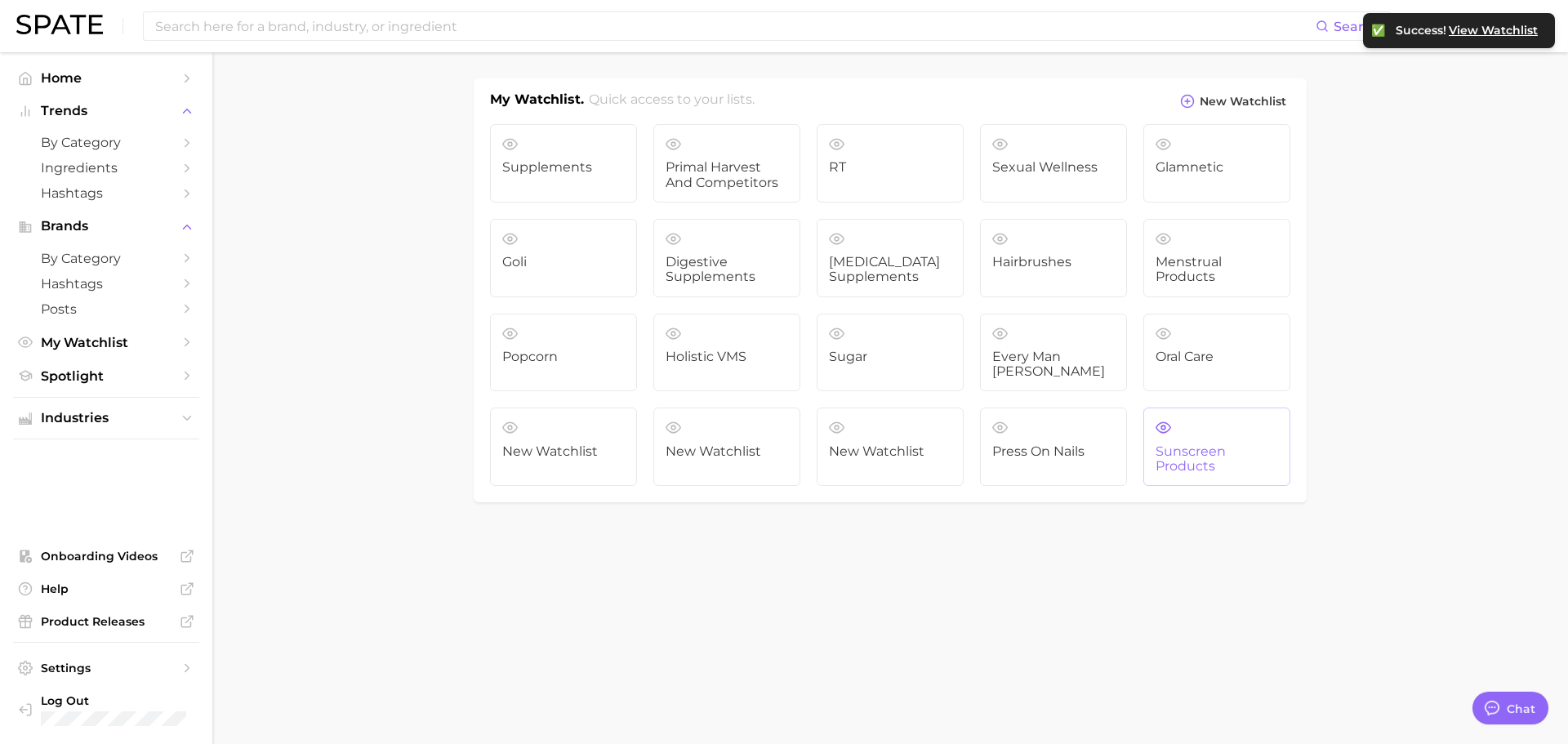
click at [1219, 444] on span "Sunscreen Products" at bounding box center [1216, 459] width 122 height 30
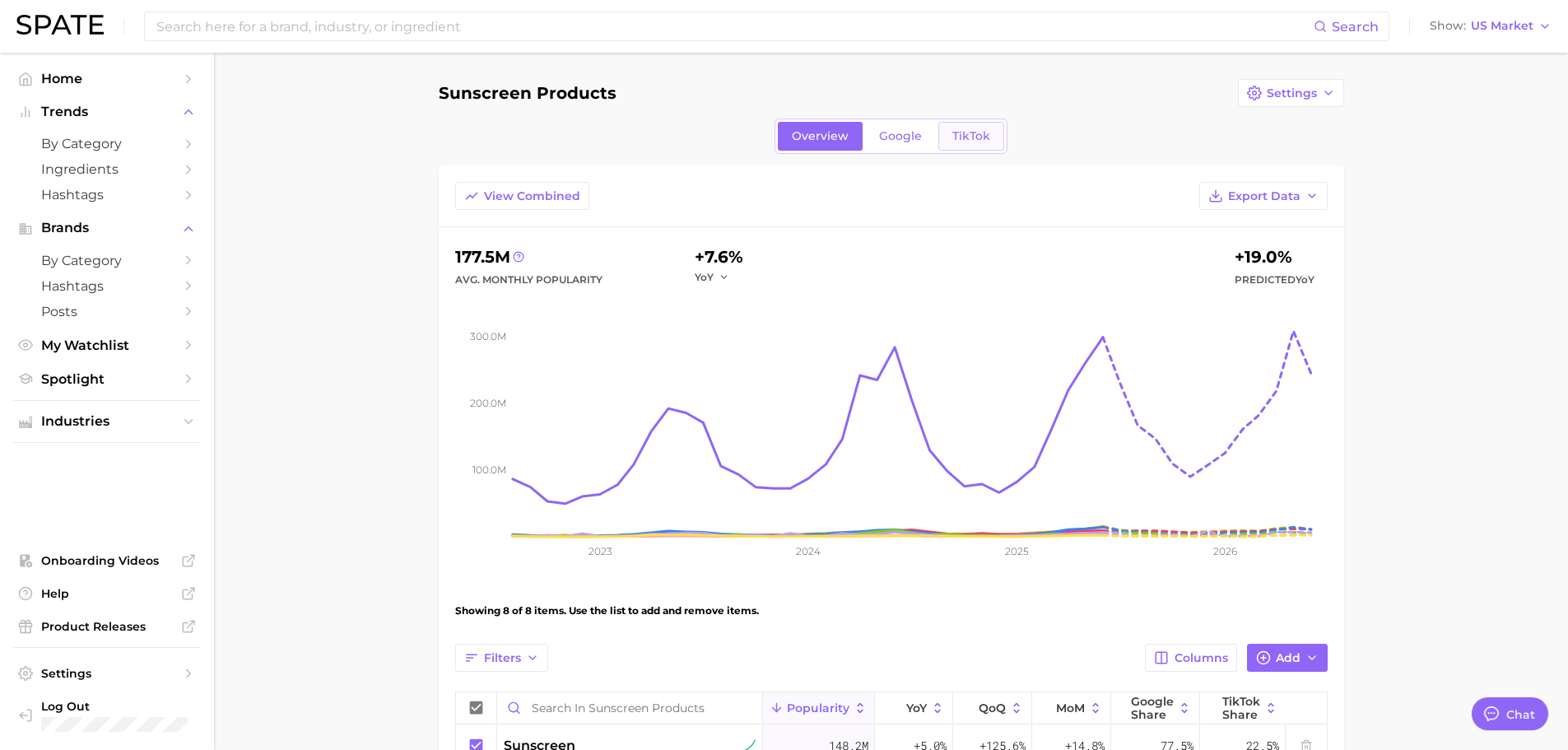
click at [964, 142] on span "TikTok" at bounding box center [971, 136] width 38 height 14
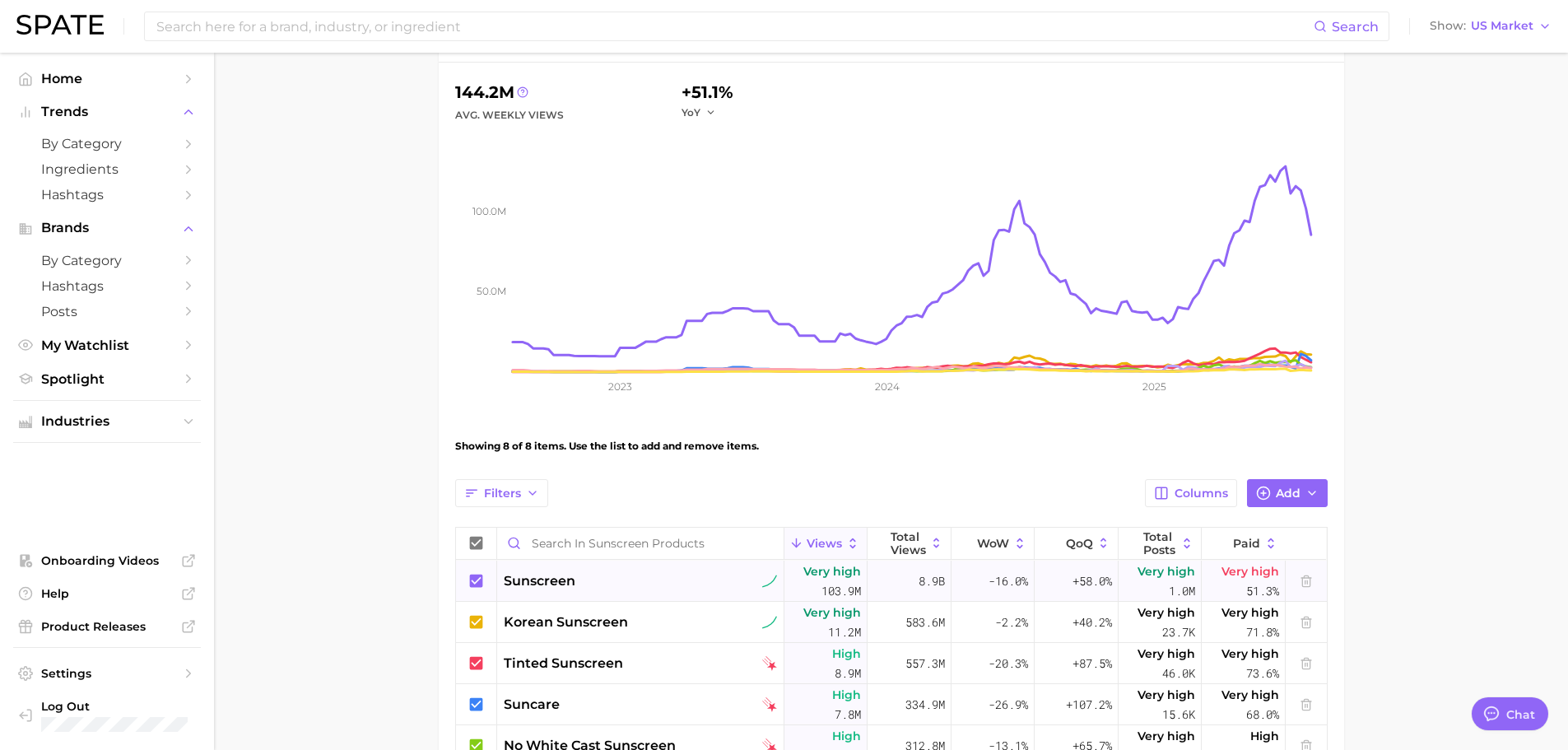
click at [475, 578] on icon at bounding box center [476, 580] width 13 height 13
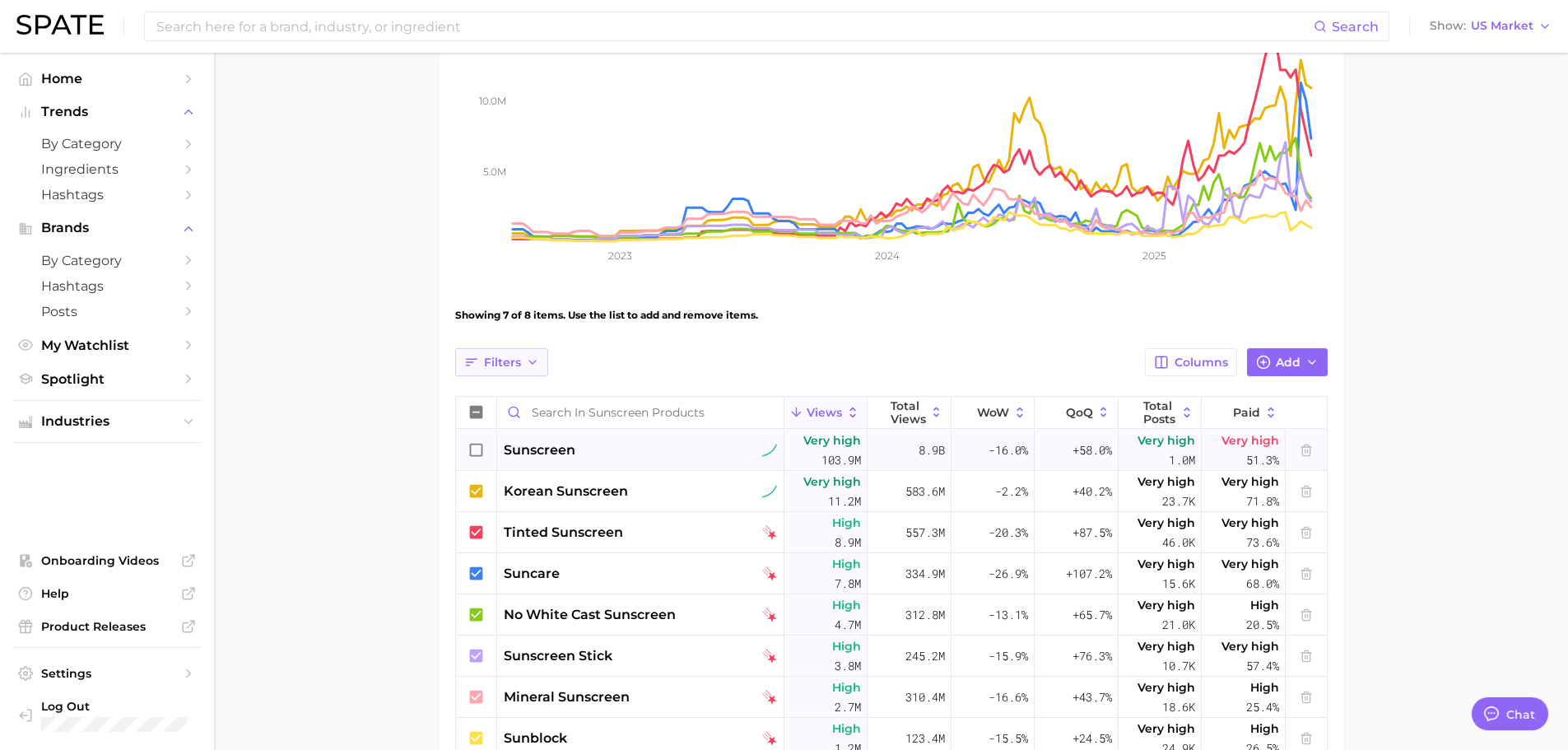
scroll to position [330, 0]
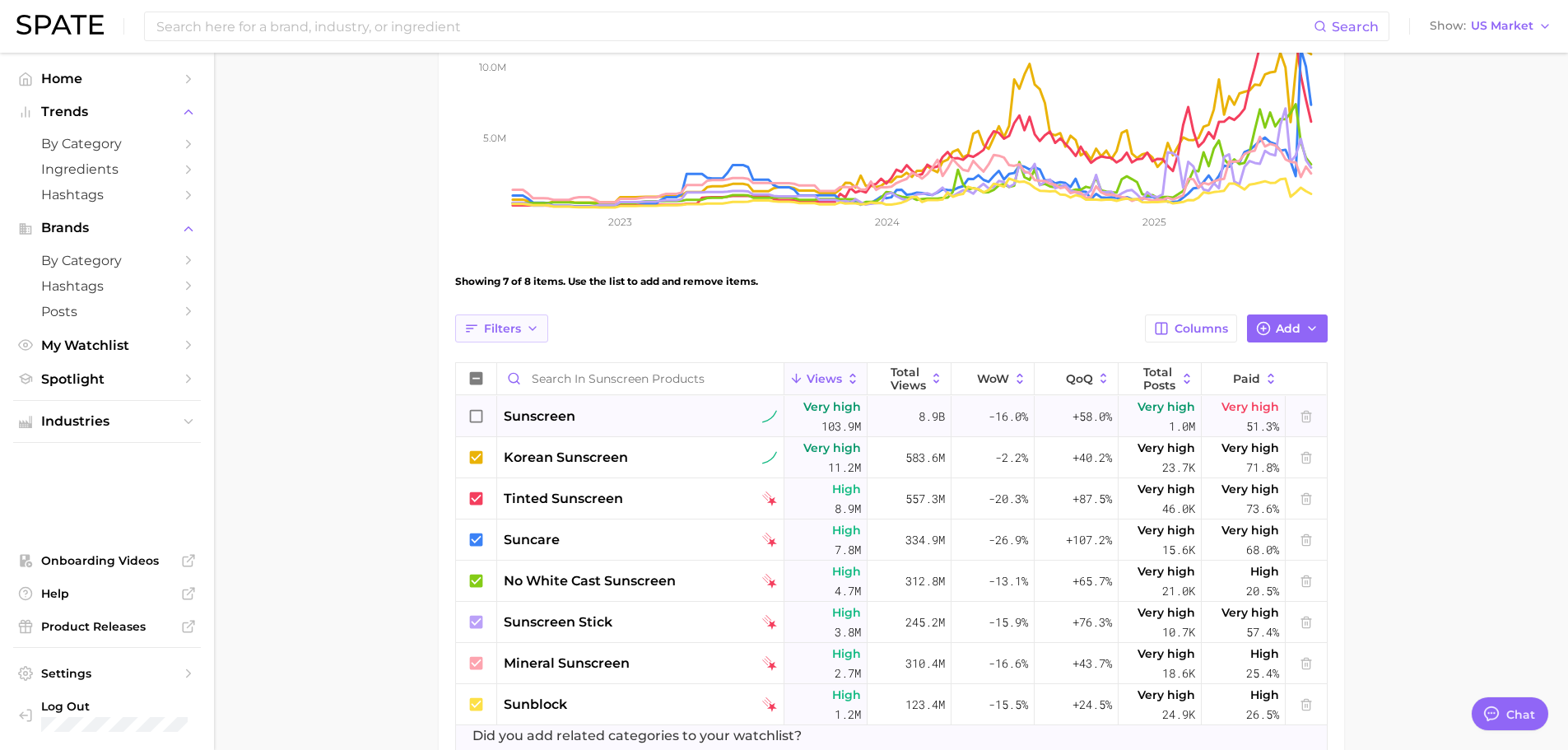
drag, startPoint x: 507, startPoint y: 333, endPoint x: 521, endPoint y: 335, distance: 14.1
click at [507, 333] on span "Filters" at bounding box center [503, 329] width 37 height 14
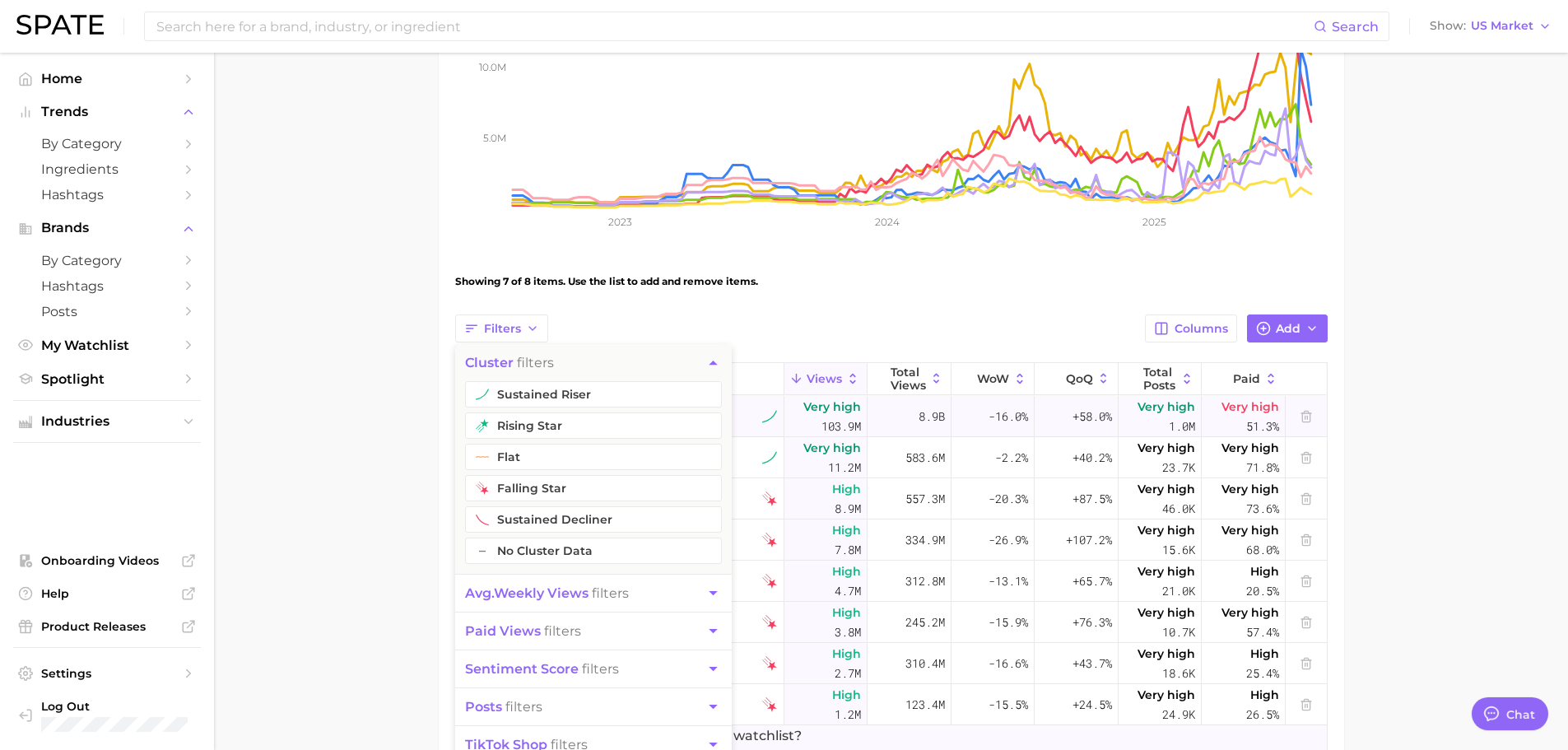
click at [375, 455] on main "Sunscreen Products Settings Overview Google TikTok View Combined Export Data 40…" at bounding box center [891, 295] width 1355 height 1142
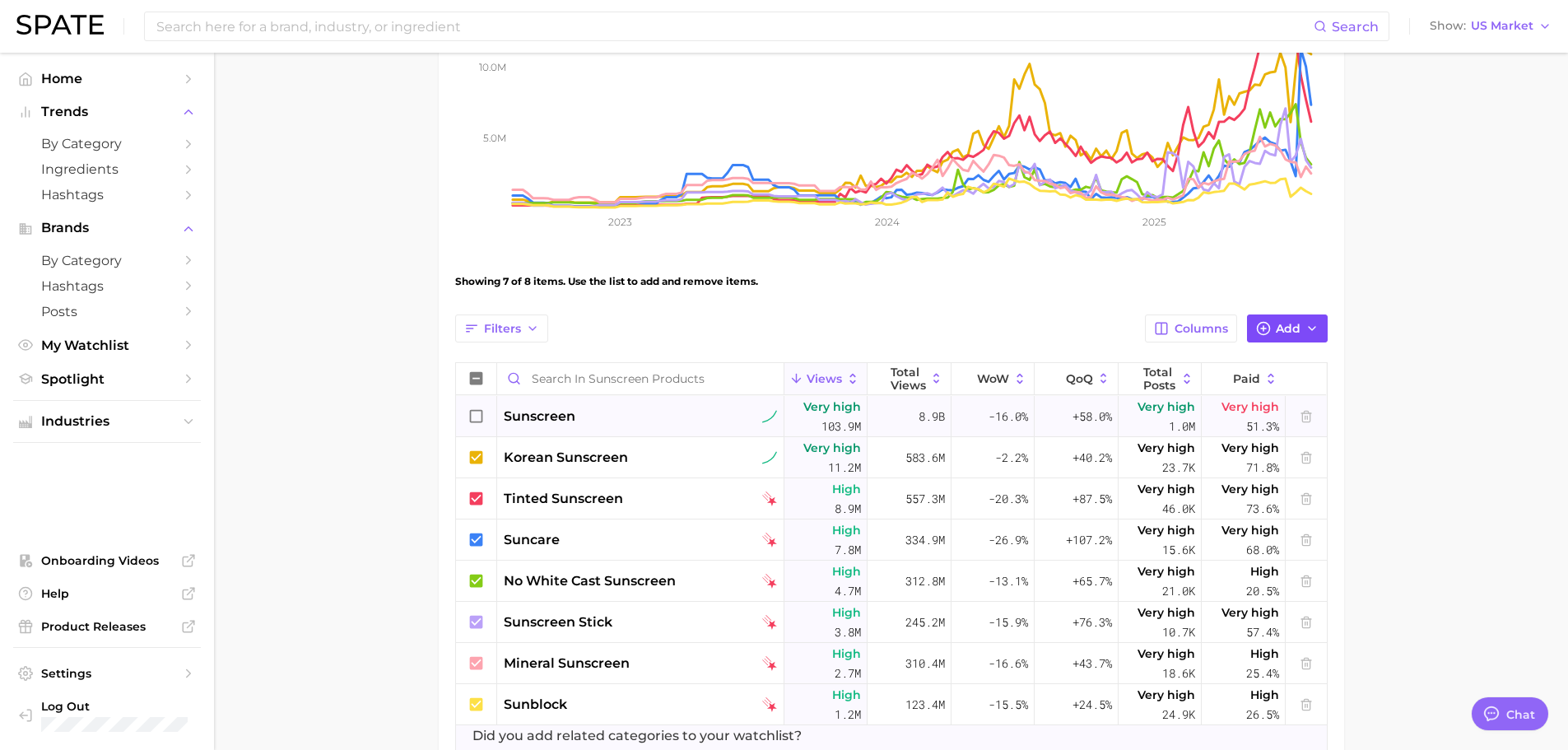
click at [1297, 339] on button "Add" at bounding box center [1287, 329] width 80 height 28
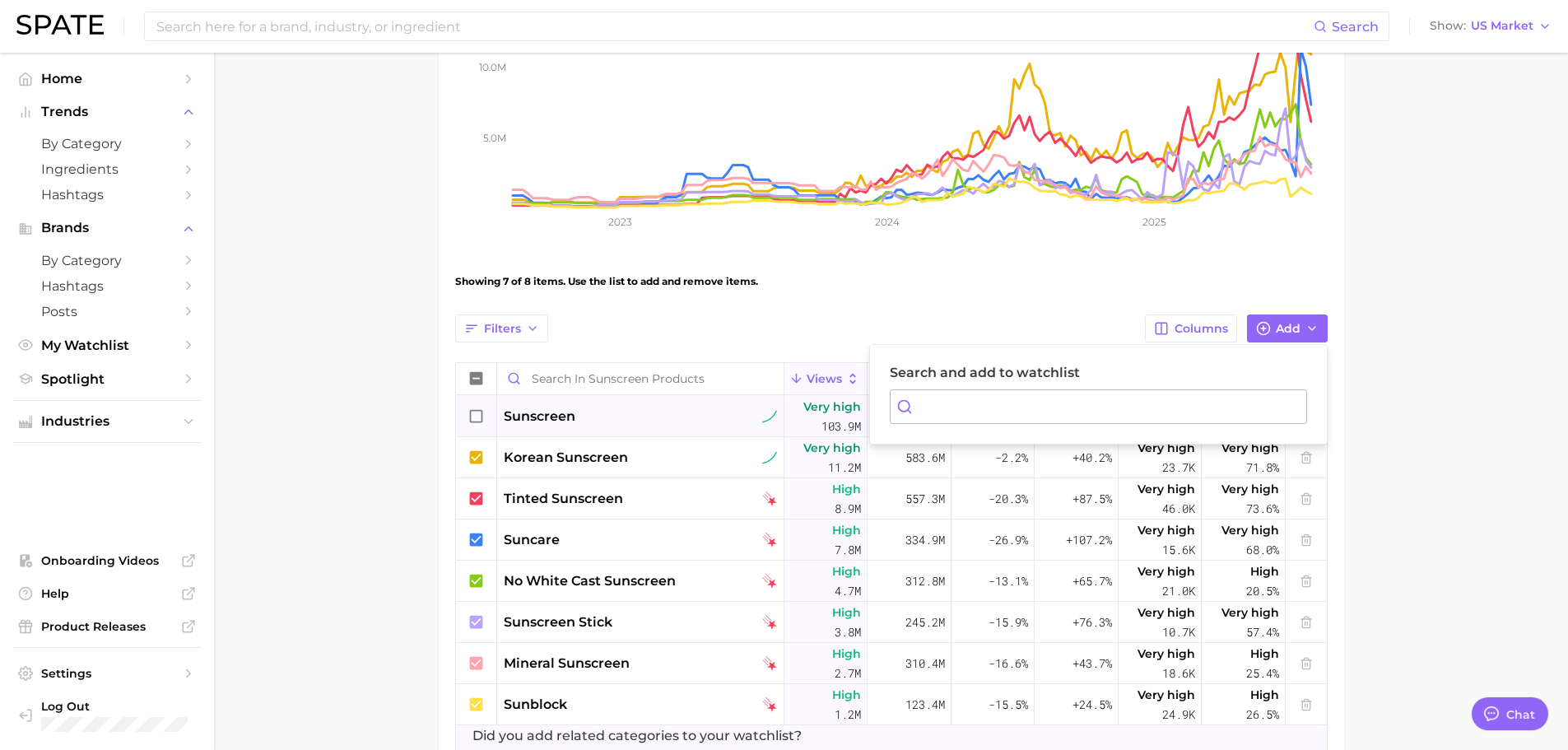
click at [1401, 316] on main "Sunscreen Products Settings Overview Google TikTok View Combined Export Data 40…" at bounding box center [891, 295] width 1355 height 1142
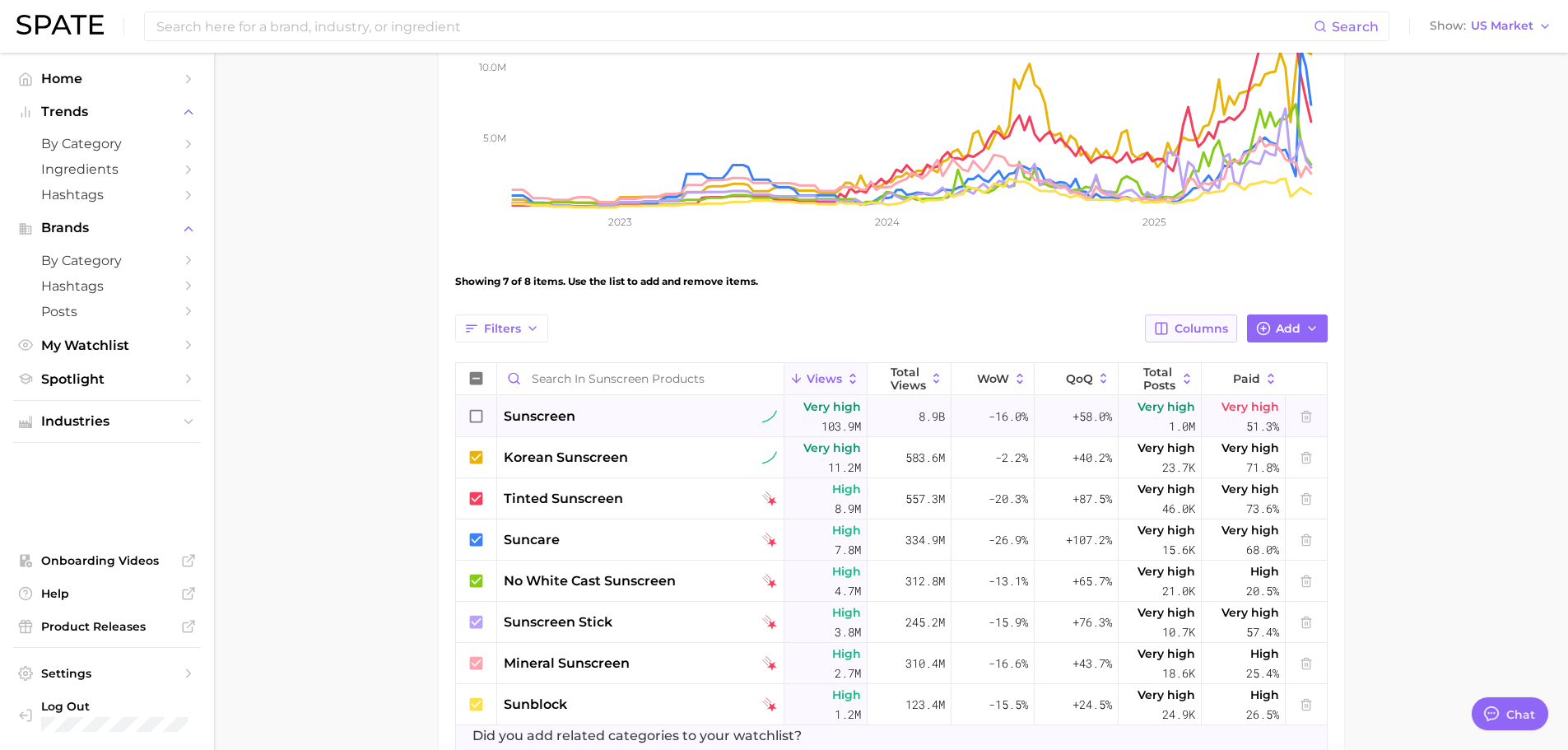
click at [1177, 332] on span "Columns" at bounding box center [1201, 329] width 53 height 14
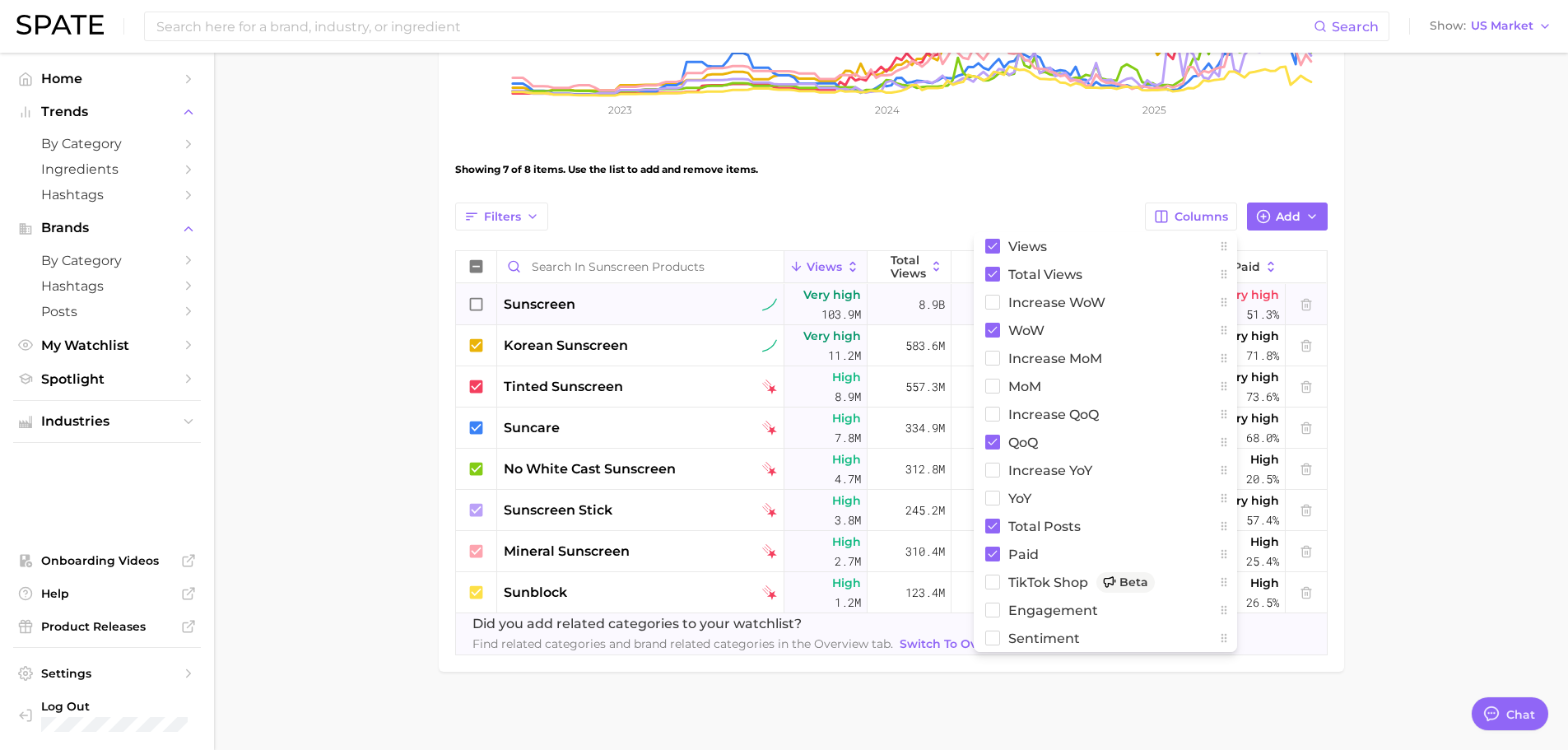
scroll to position [445, 0]
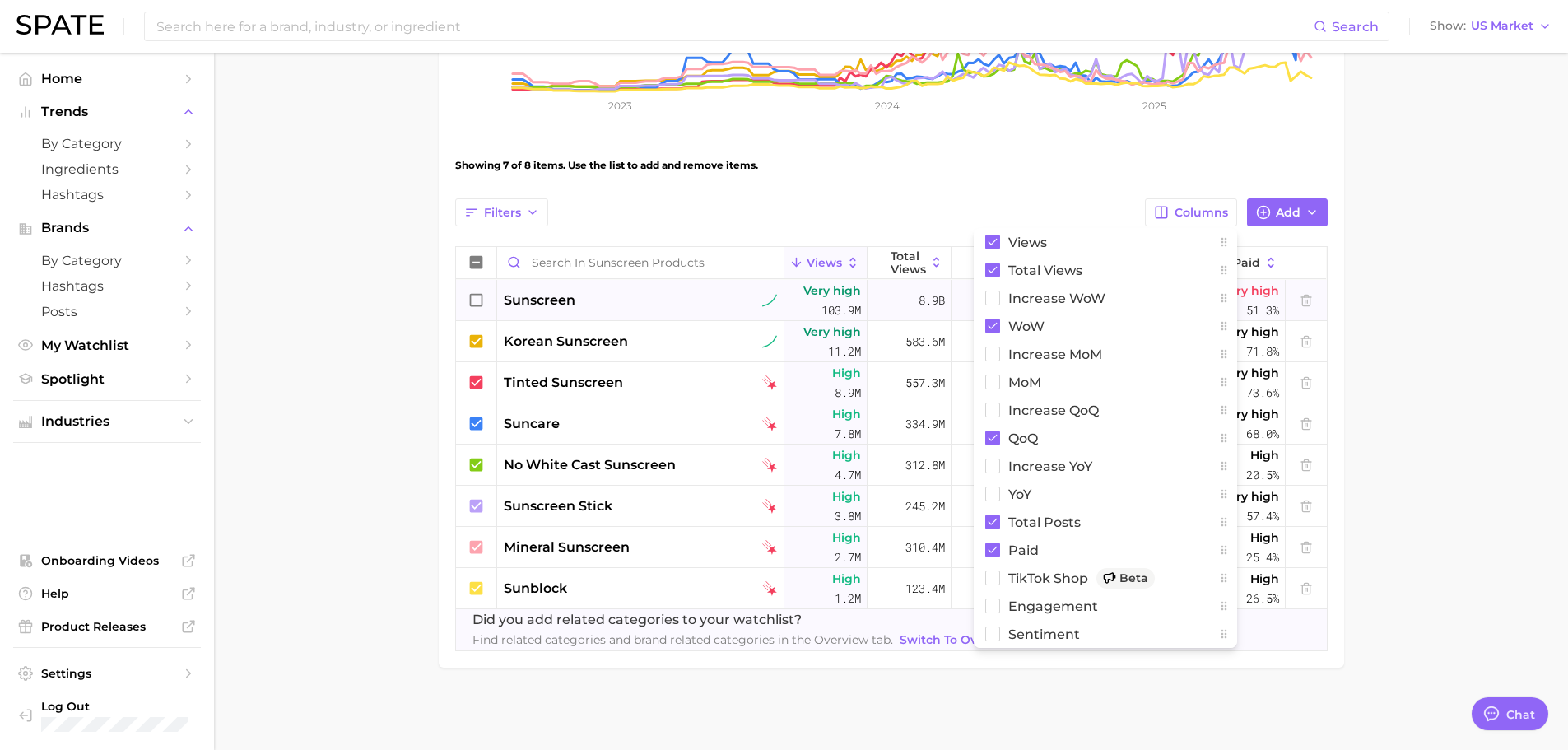
click at [1348, 438] on main "Sunscreen Products Settings Overview Google TikTok View Combined Export Data 40…" at bounding box center [891, 178] width 1355 height 1142
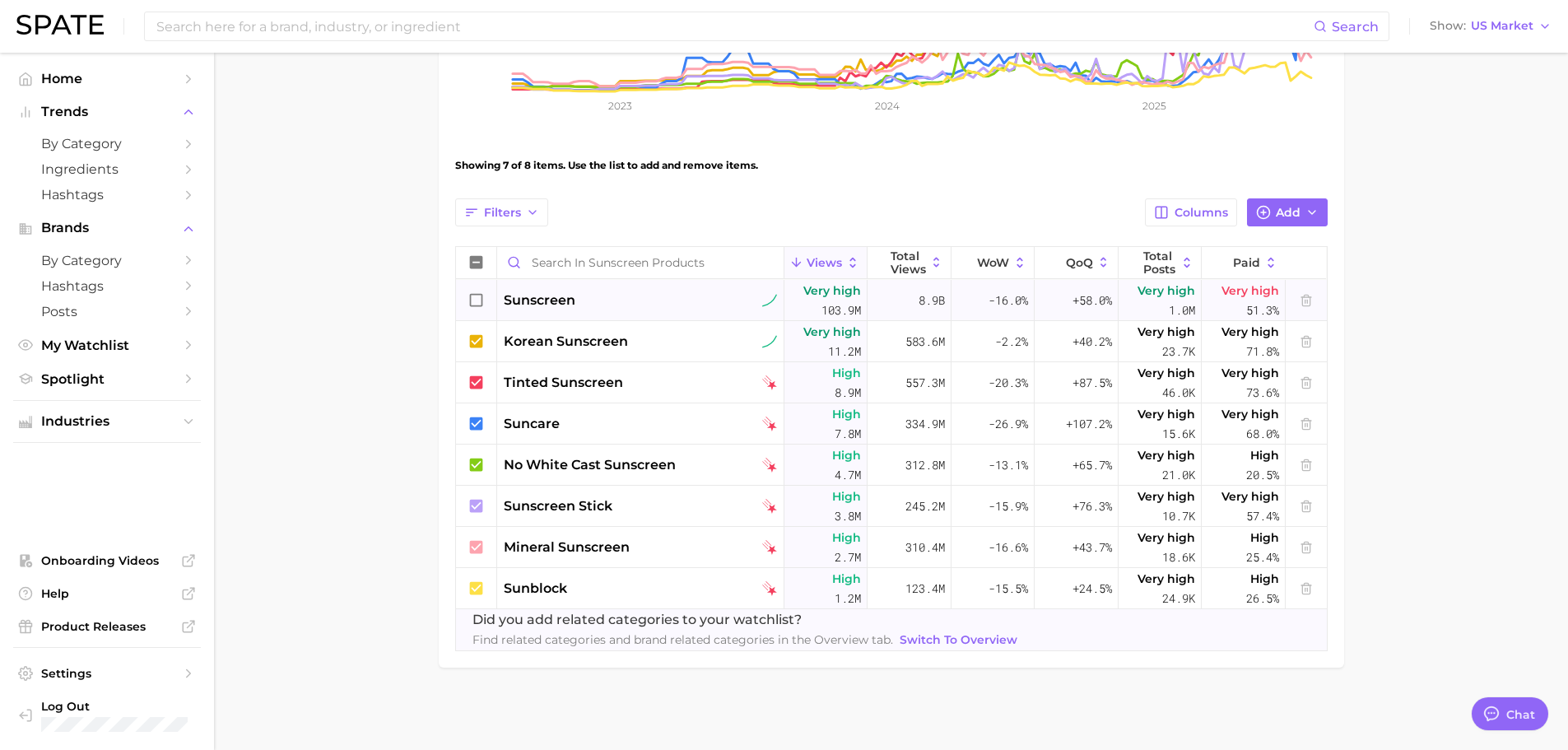
click at [950, 644] on span "Switch to Overview" at bounding box center [958, 640] width 118 height 14
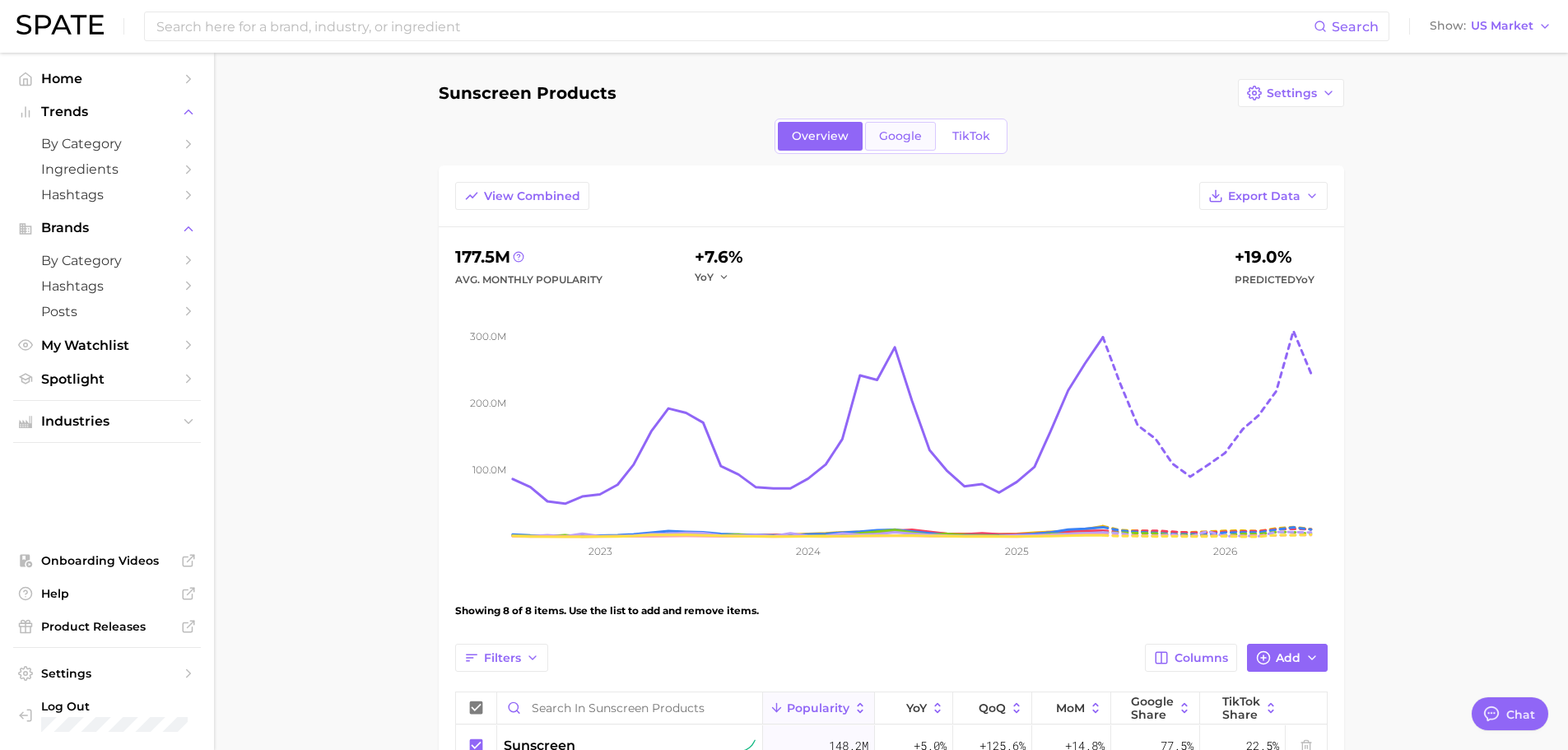
click at [897, 146] on link "Google" at bounding box center [900, 135] width 71 height 29
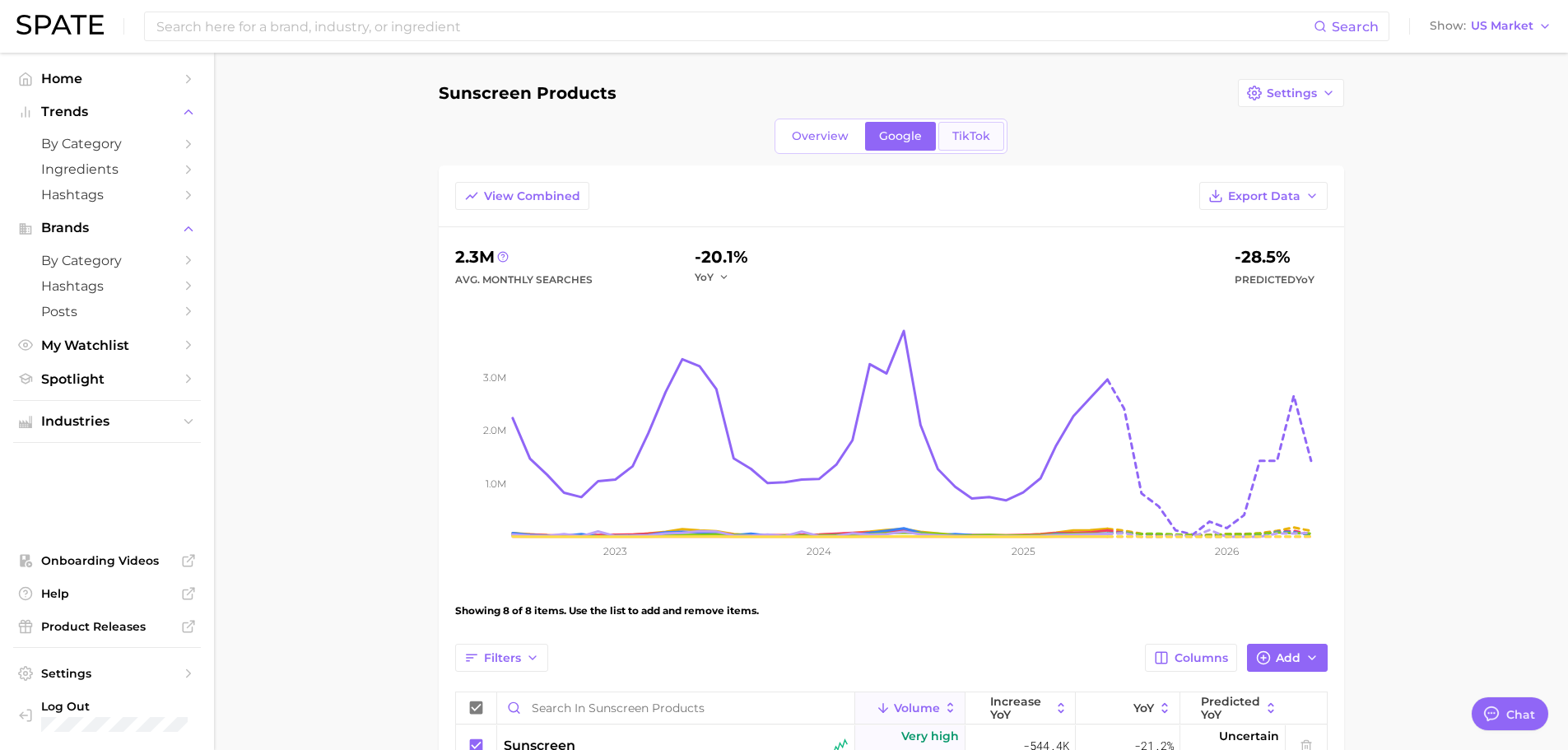
click at [965, 143] on link "TikTok" at bounding box center [971, 135] width 66 height 29
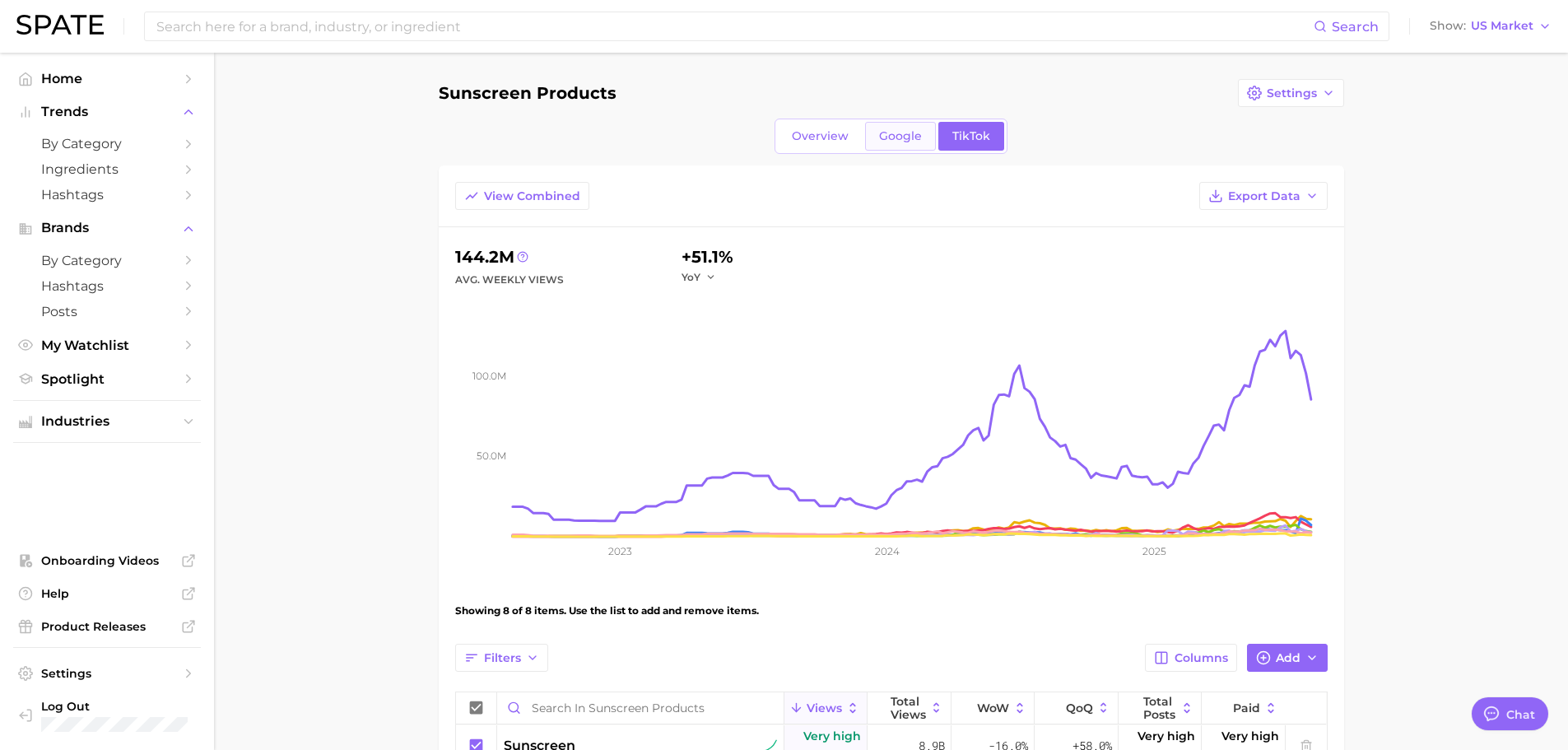
click at [893, 130] on span "Google" at bounding box center [900, 136] width 43 height 14
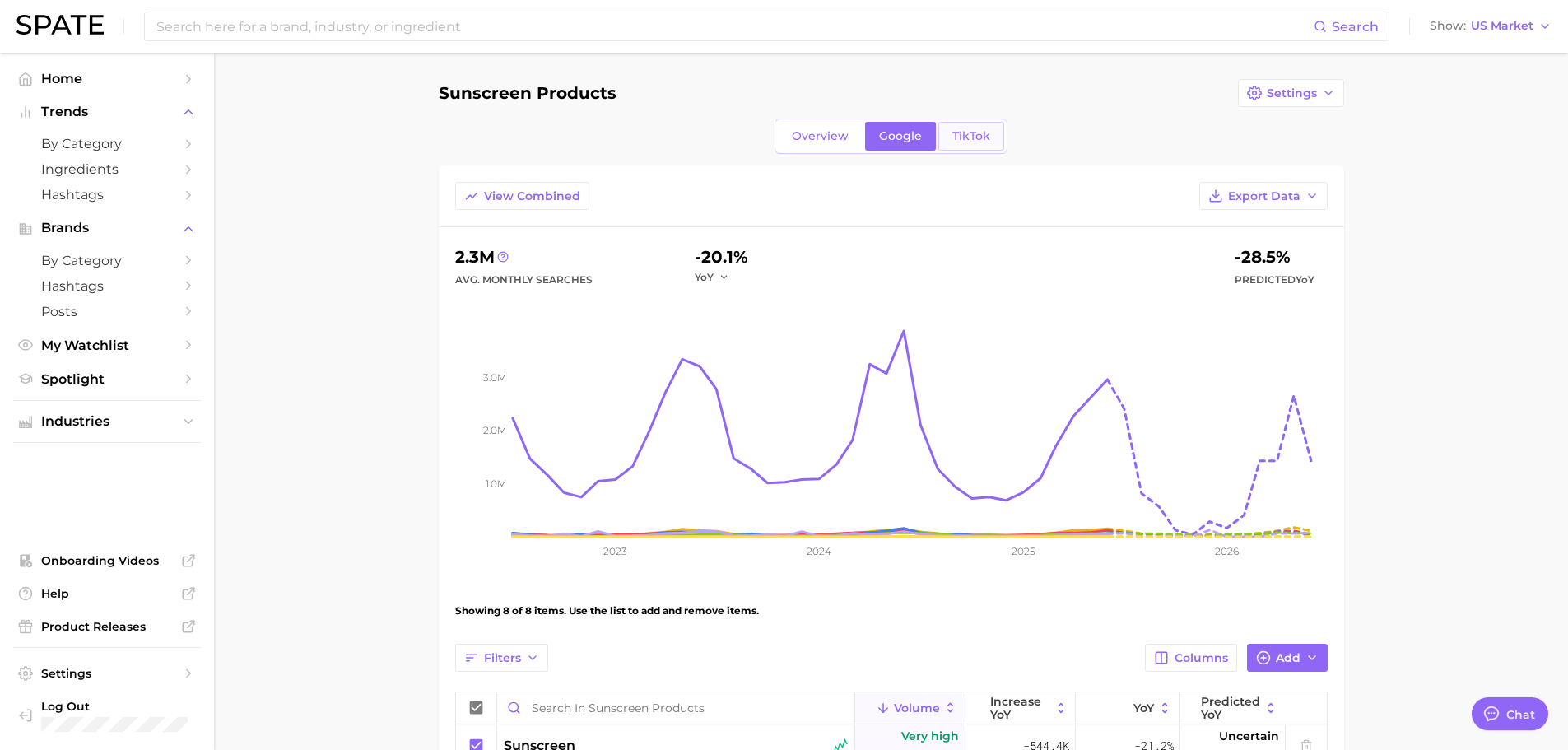
click at [969, 136] on span "TikTok" at bounding box center [971, 136] width 38 height 14
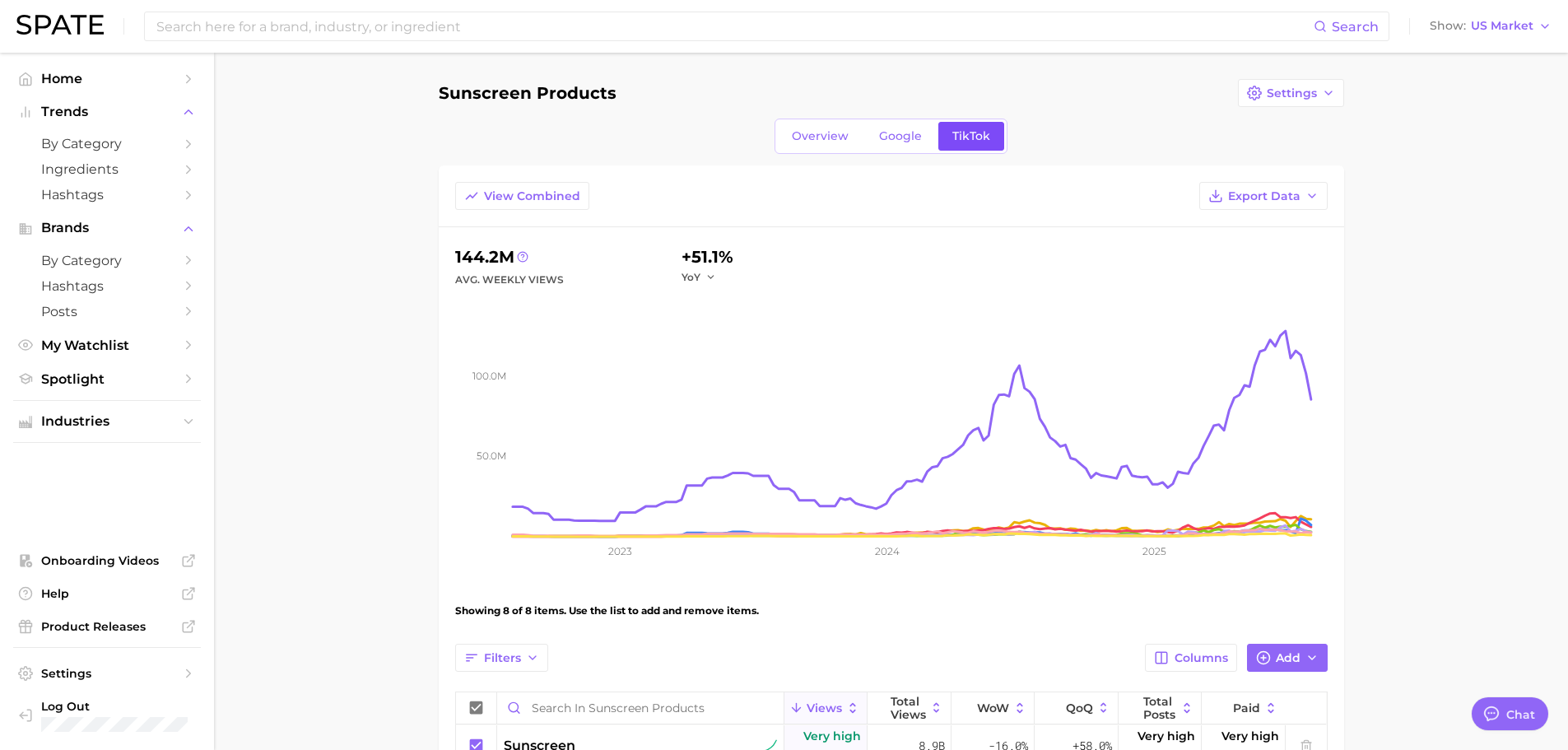
click at [979, 142] on span "TikTok" at bounding box center [971, 136] width 38 height 14
click at [885, 145] on link "Google" at bounding box center [900, 135] width 71 height 29
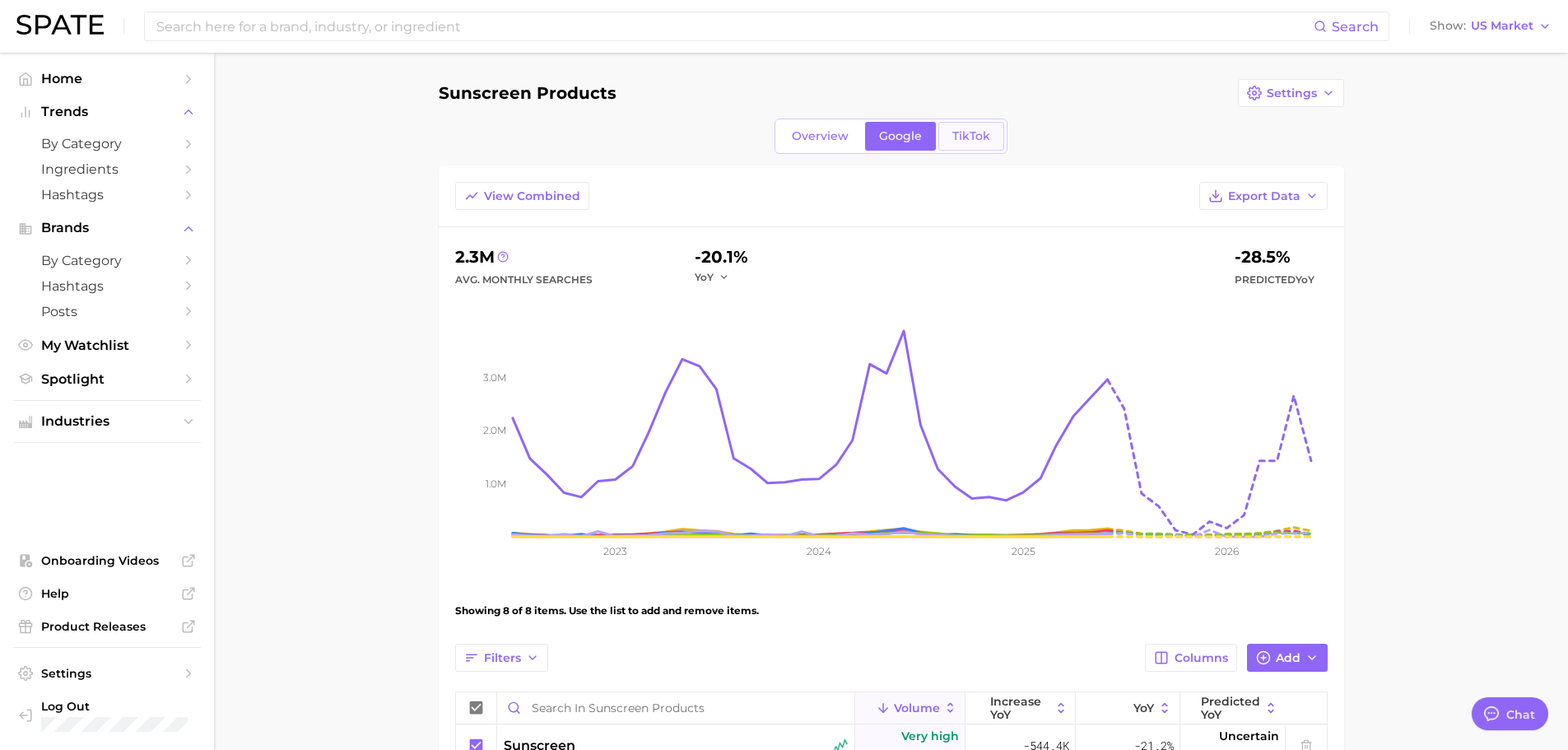
click at [969, 143] on link "TikTok" at bounding box center [971, 135] width 66 height 29
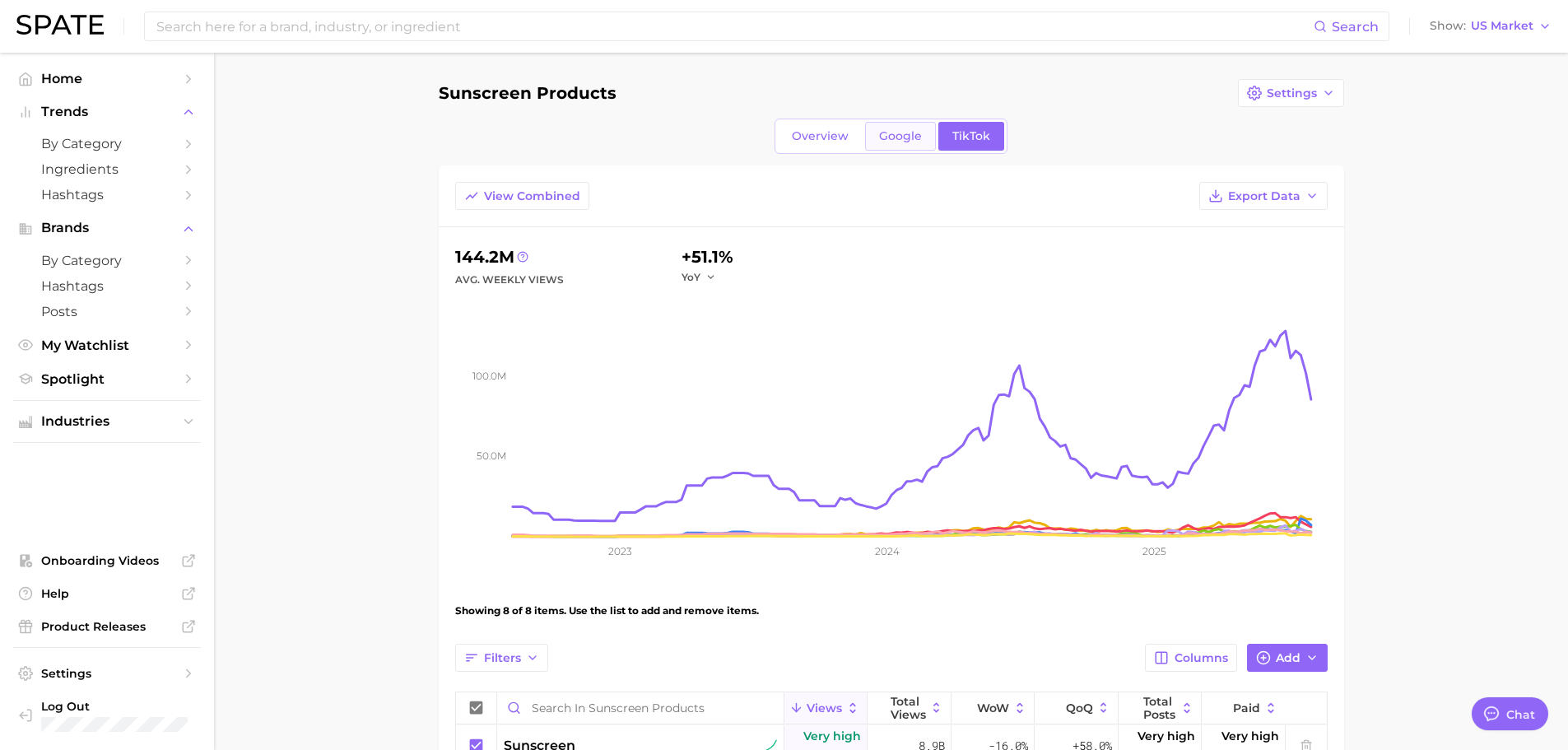
click at [891, 143] on link "Google" at bounding box center [900, 135] width 71 height 29
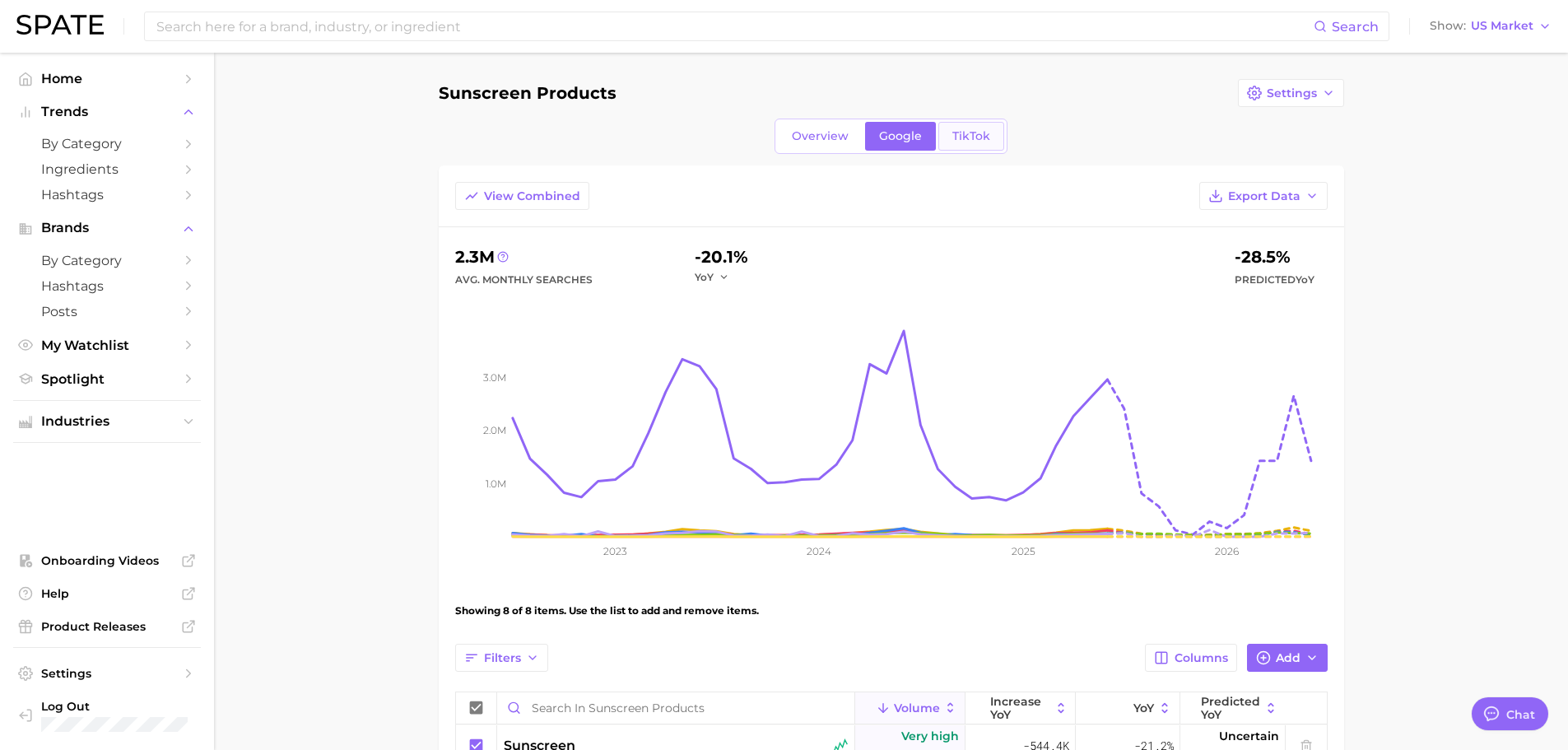
click at [965, 141] on span "TikTok" at bounding box center [971, 136] width 38 height 14
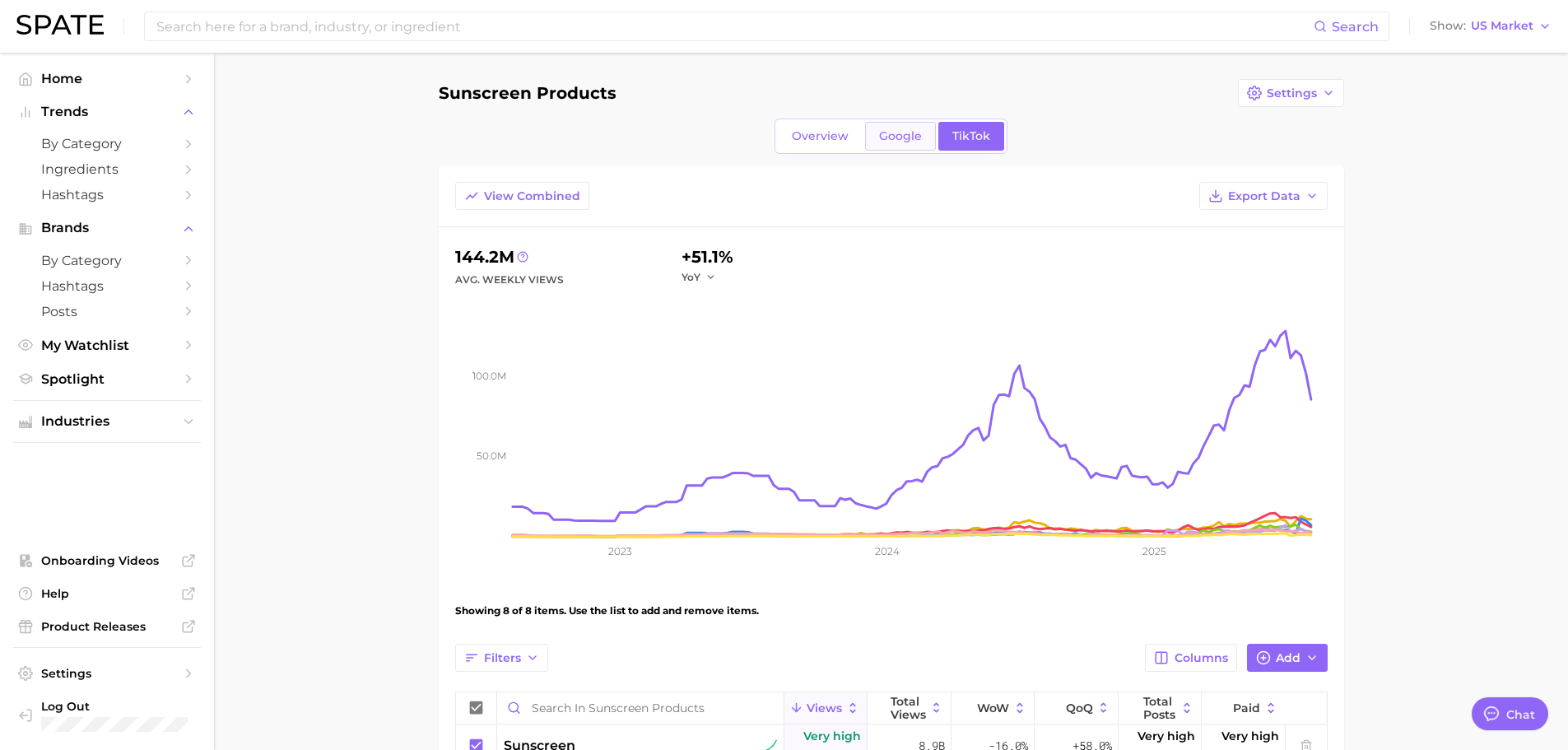
click at [903, 148] on link "Google" at bounding box center [900, 135] width 71 height 29
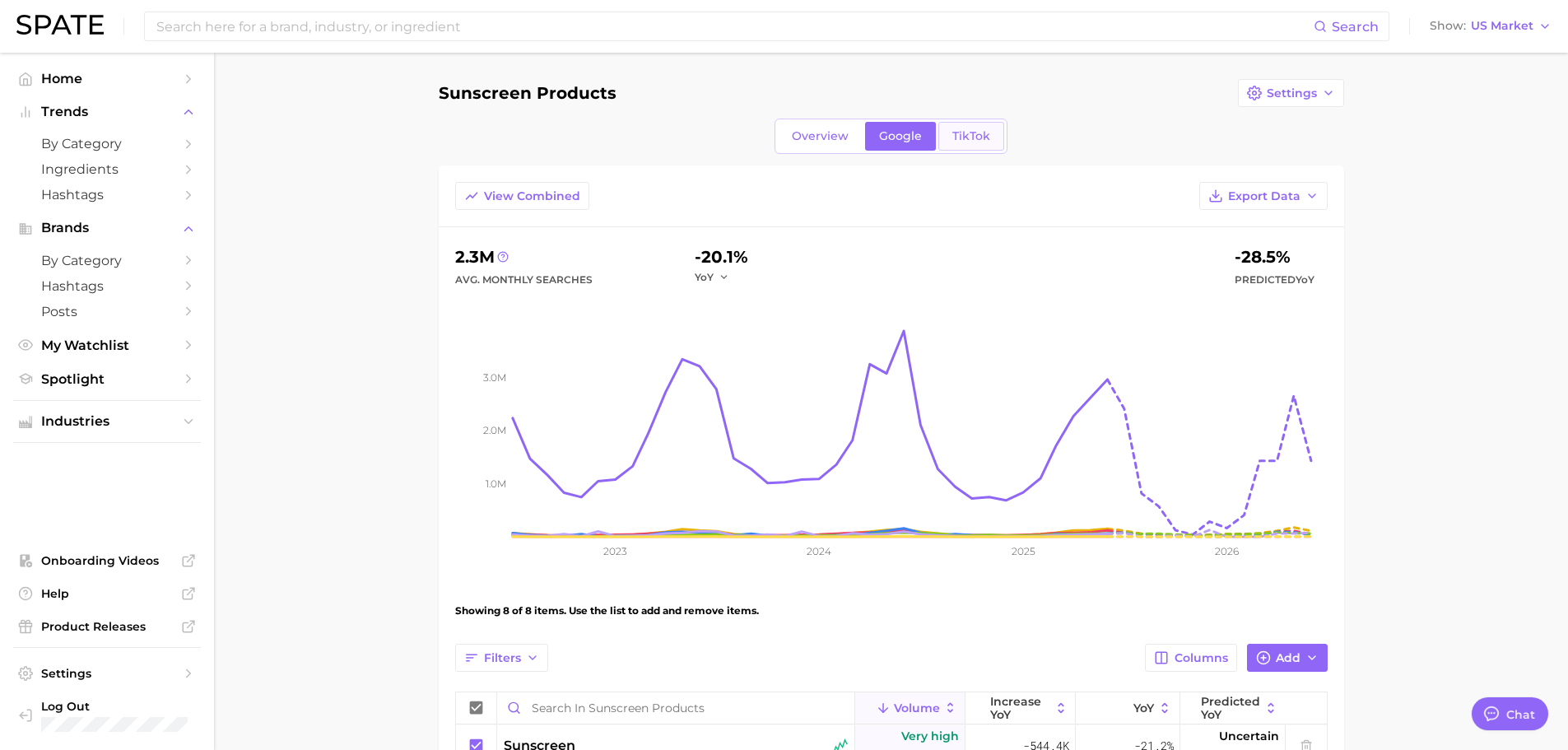
click at [970, 148] on link "TikTok" at bounding box center [971, 135] width 66 height 29
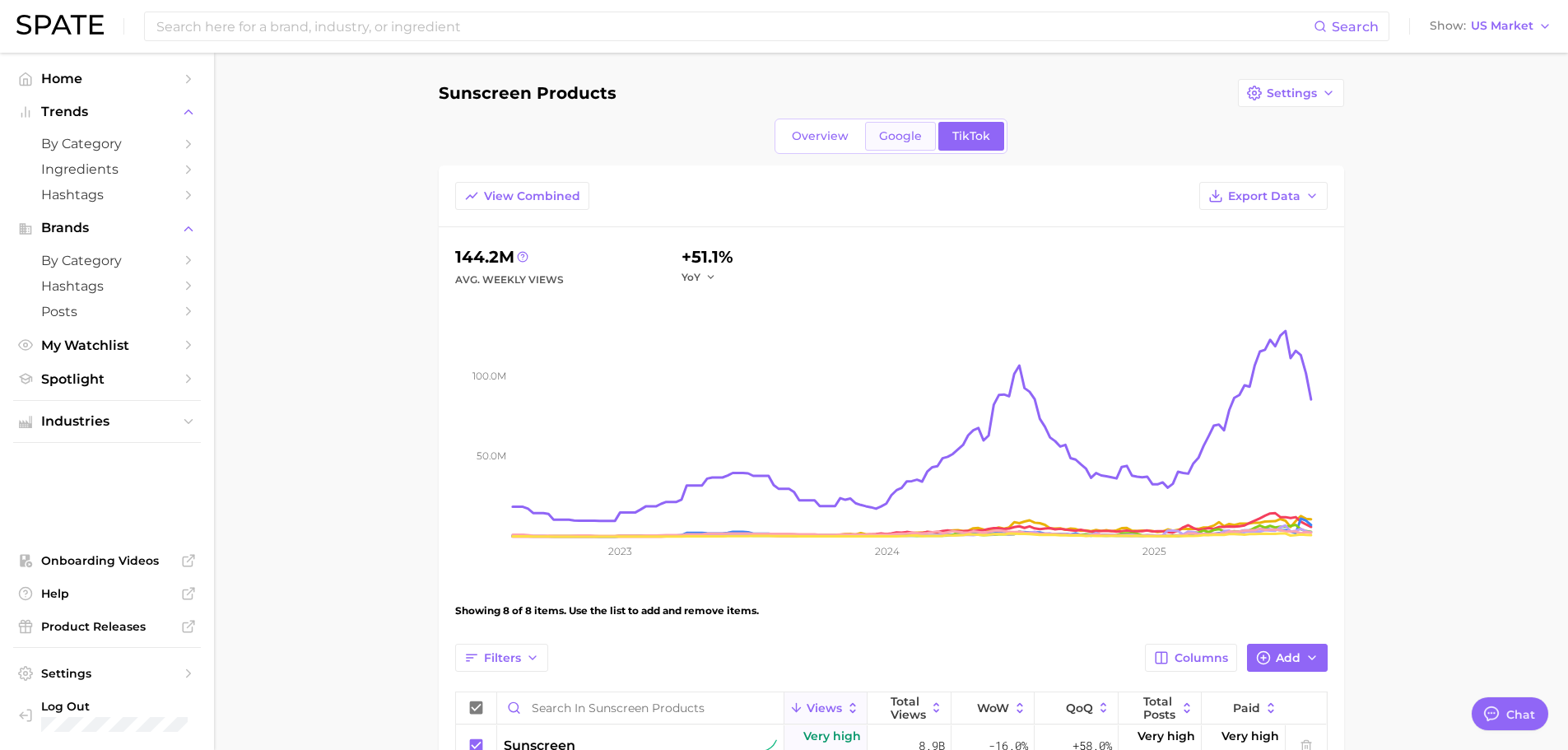
click at [897, 145] on link "Google" at bounding box center [900, 135] width 71 height 29
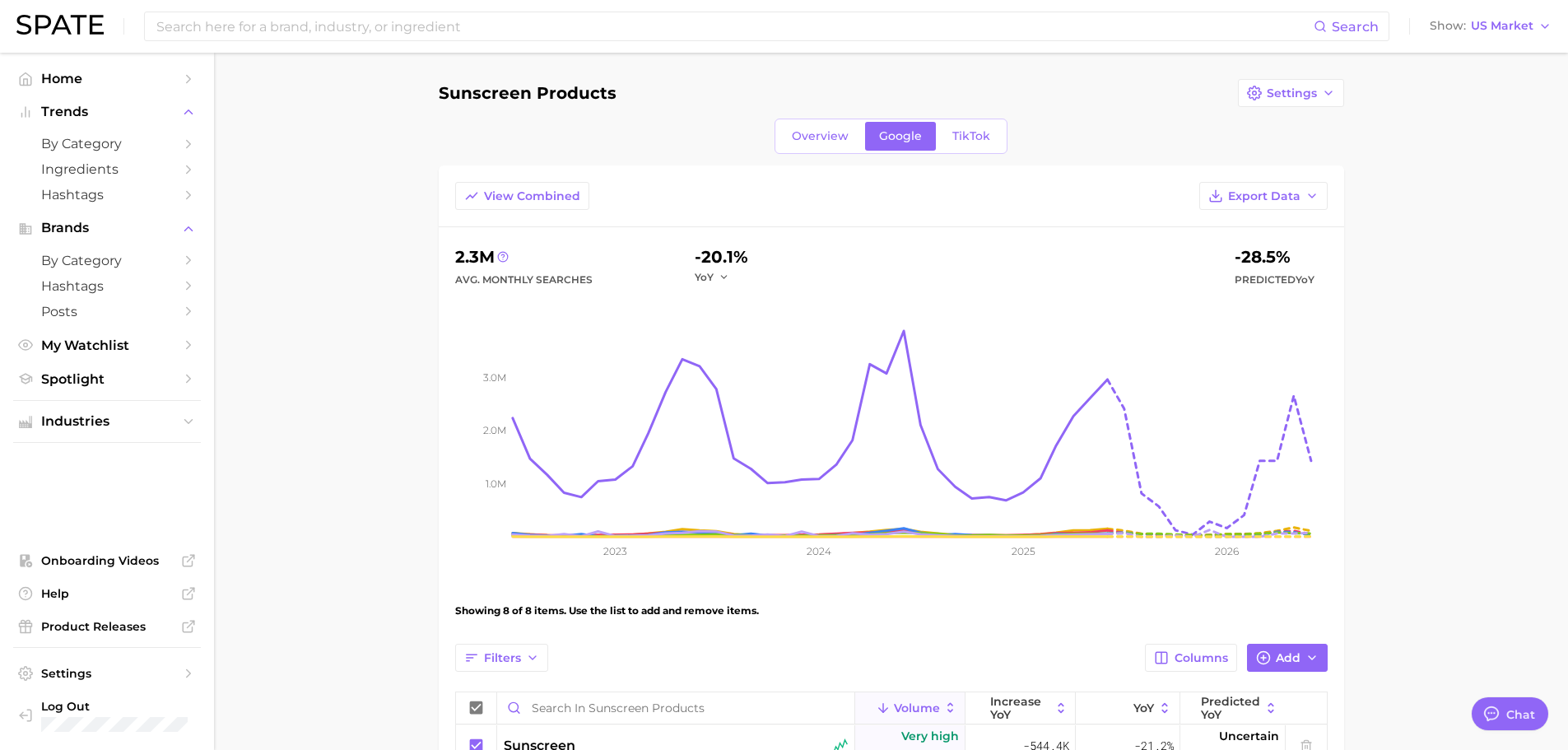
click at [901, 151] on div "Overview Google TikTok" at bounding box center [891, 136] width 233 height 35
click at [971, 146] on link "TikTok" at bounding box center [971, 135] width 66 height 29
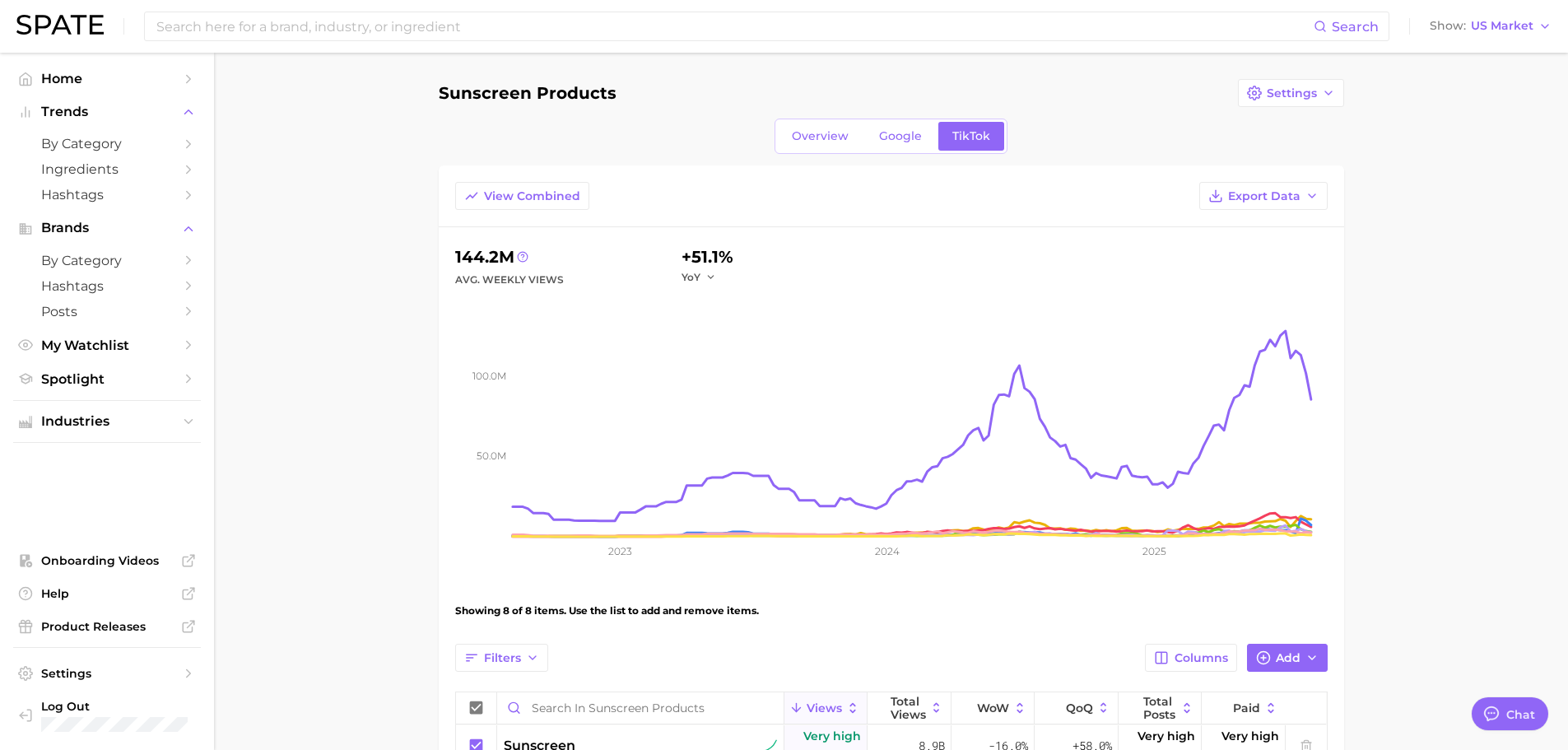
click at [892, 152] on div "Overview Google TikTok" at bounding box center [891, 136] width 233 height 35
click at [899, 148] on link "Google" at bounding box center [900, 135] width 71 height 29
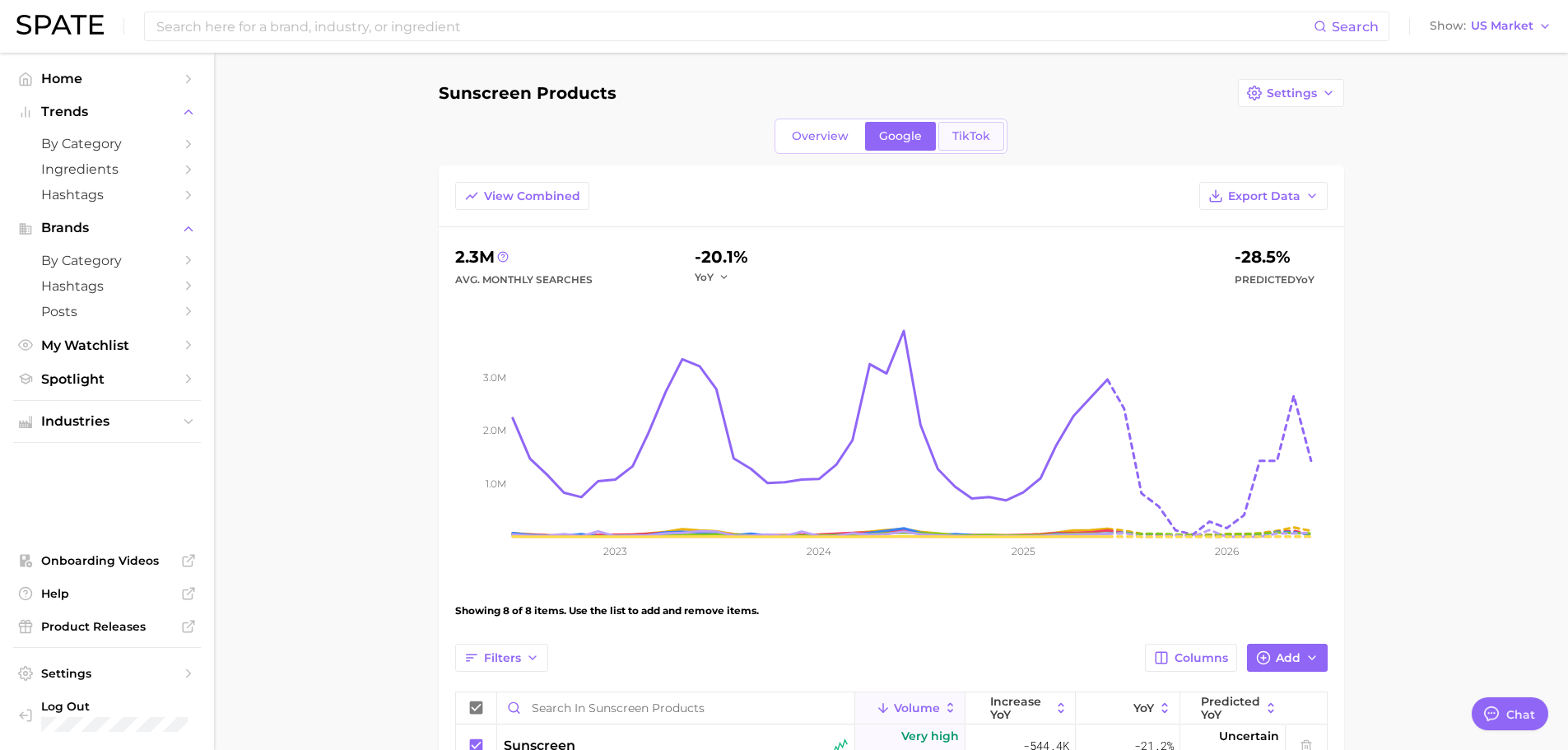
click at [965, 147] on link "TikTok" at bounding box center [971, 135] width 66 height 29
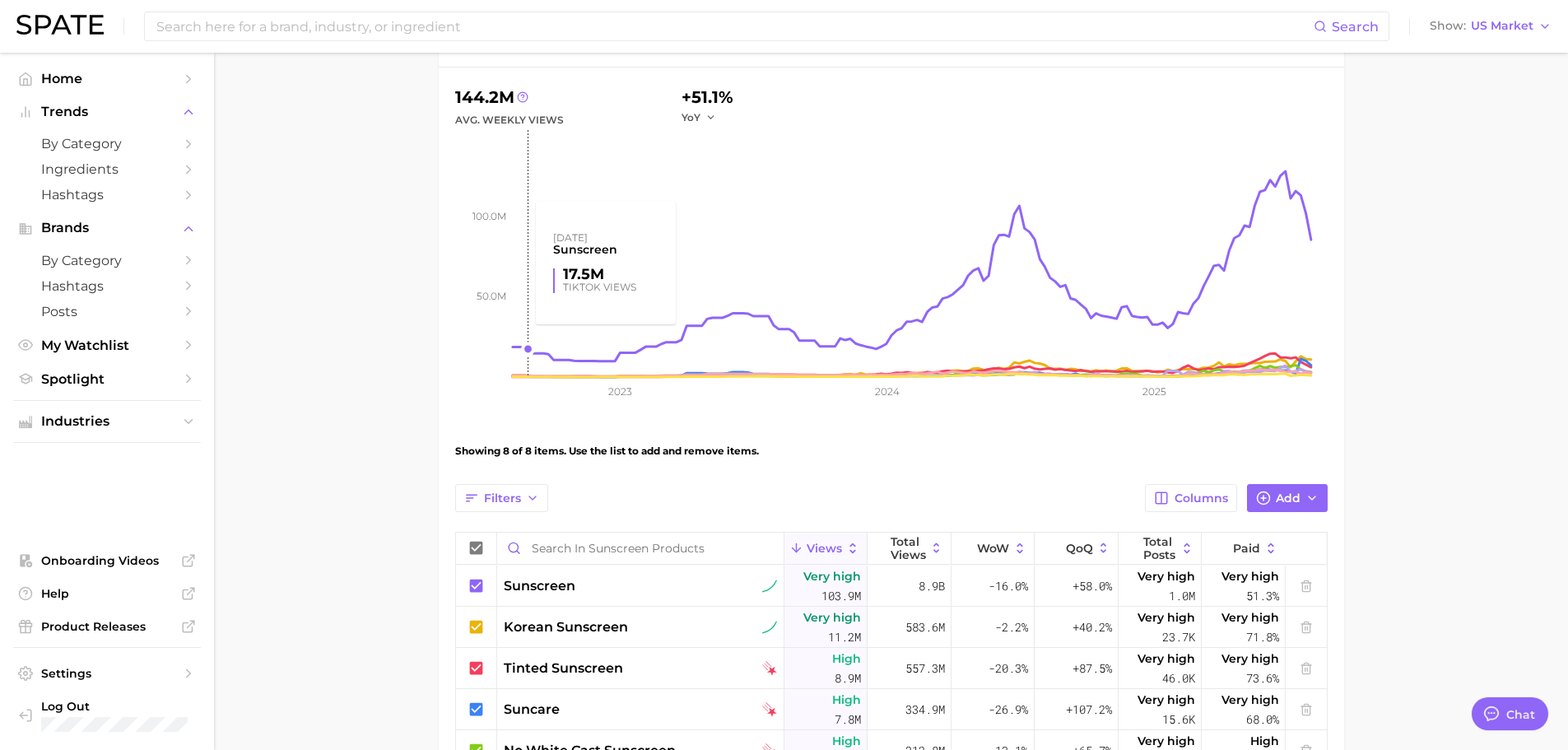
scroll to position [247, 0]
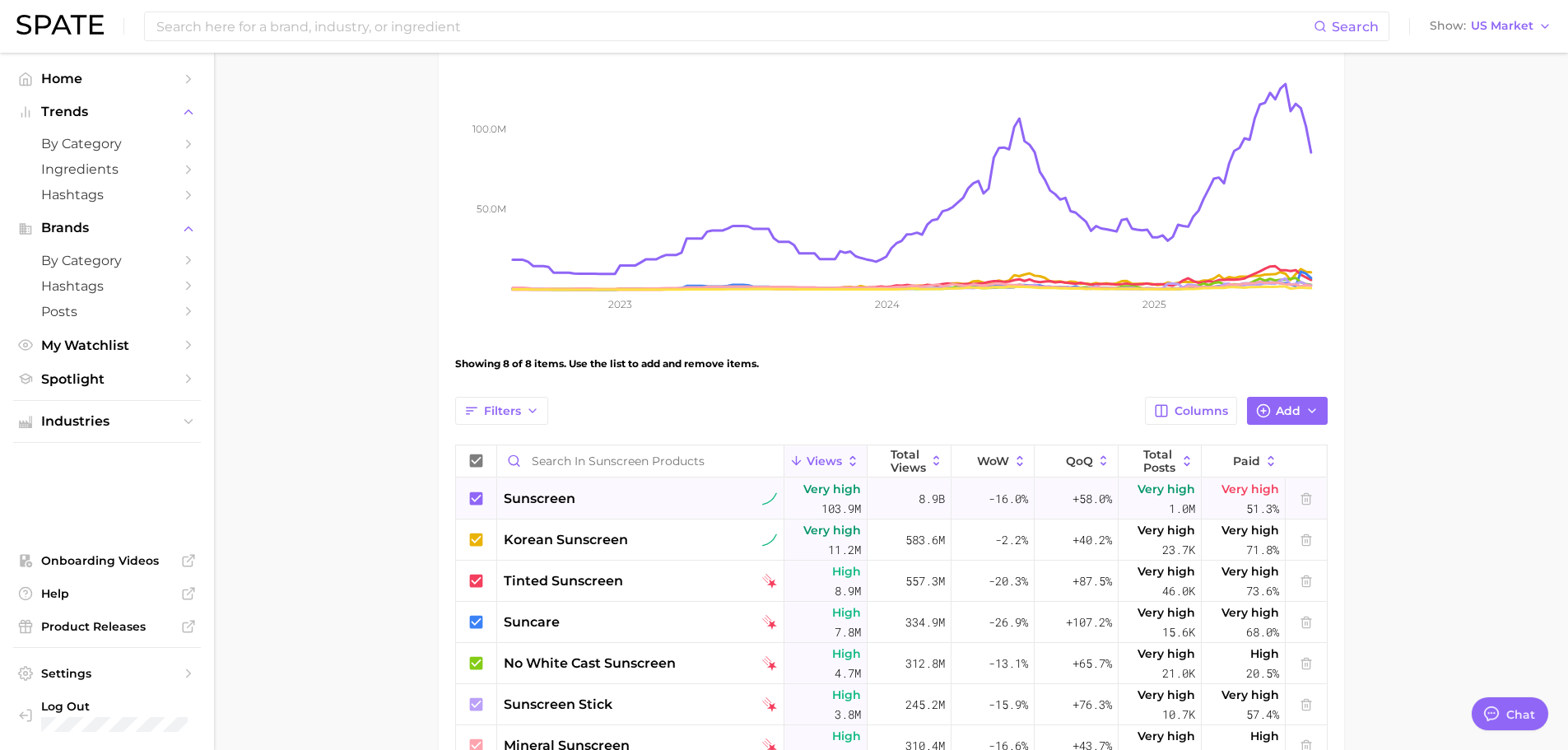
click at [479, 500] on icon at bounding box center [476, 497] width 13 height 13
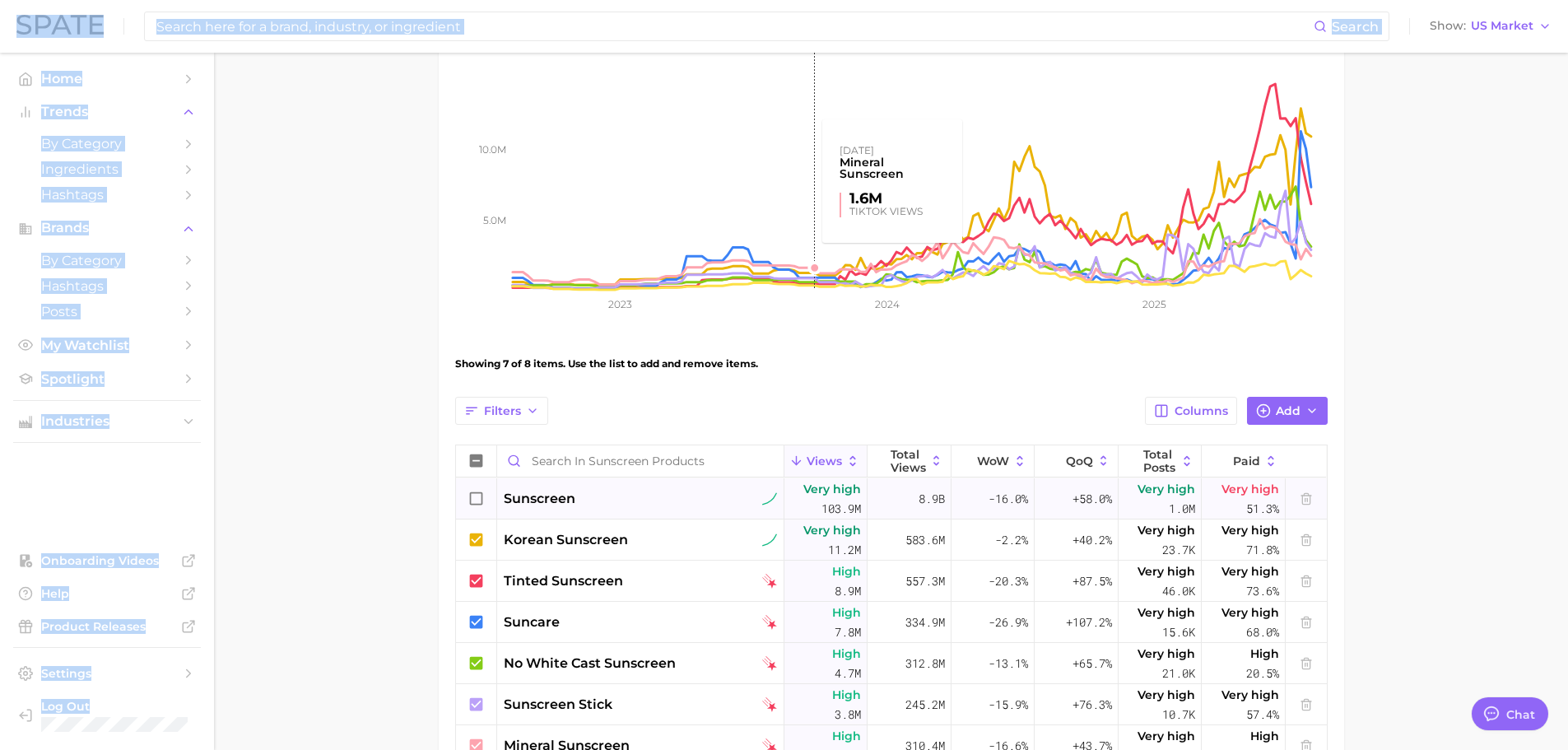
scroll to position [30, 0]
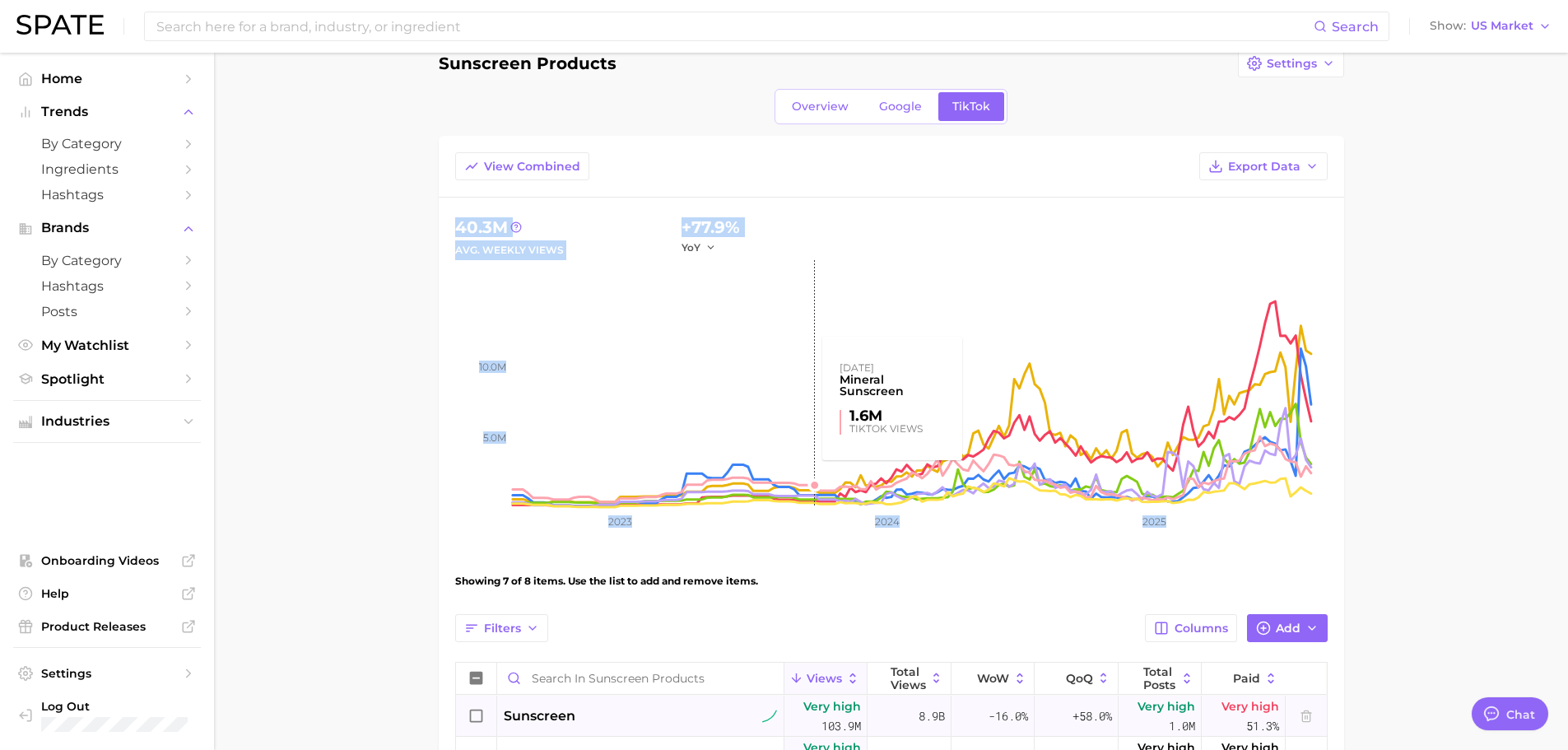
drag, startPoint x: 867, startPoint y: 128, endPoint x: 1554, endPoint y: 194, distance: 690.2
click at [1554, 191] on main "Sunscreen Products Settings Overview Google TikTok View Combined Export Data 40…" at bounding box center [891, 594] width 1355 height 1142
drag, startPoint x: 943, startPoint y: 444, endPoint x: 1235, endPoint y: 273, distance: 338.4
click at [961, 408] on rect at bounding box center [921, 384] width 815 height 247
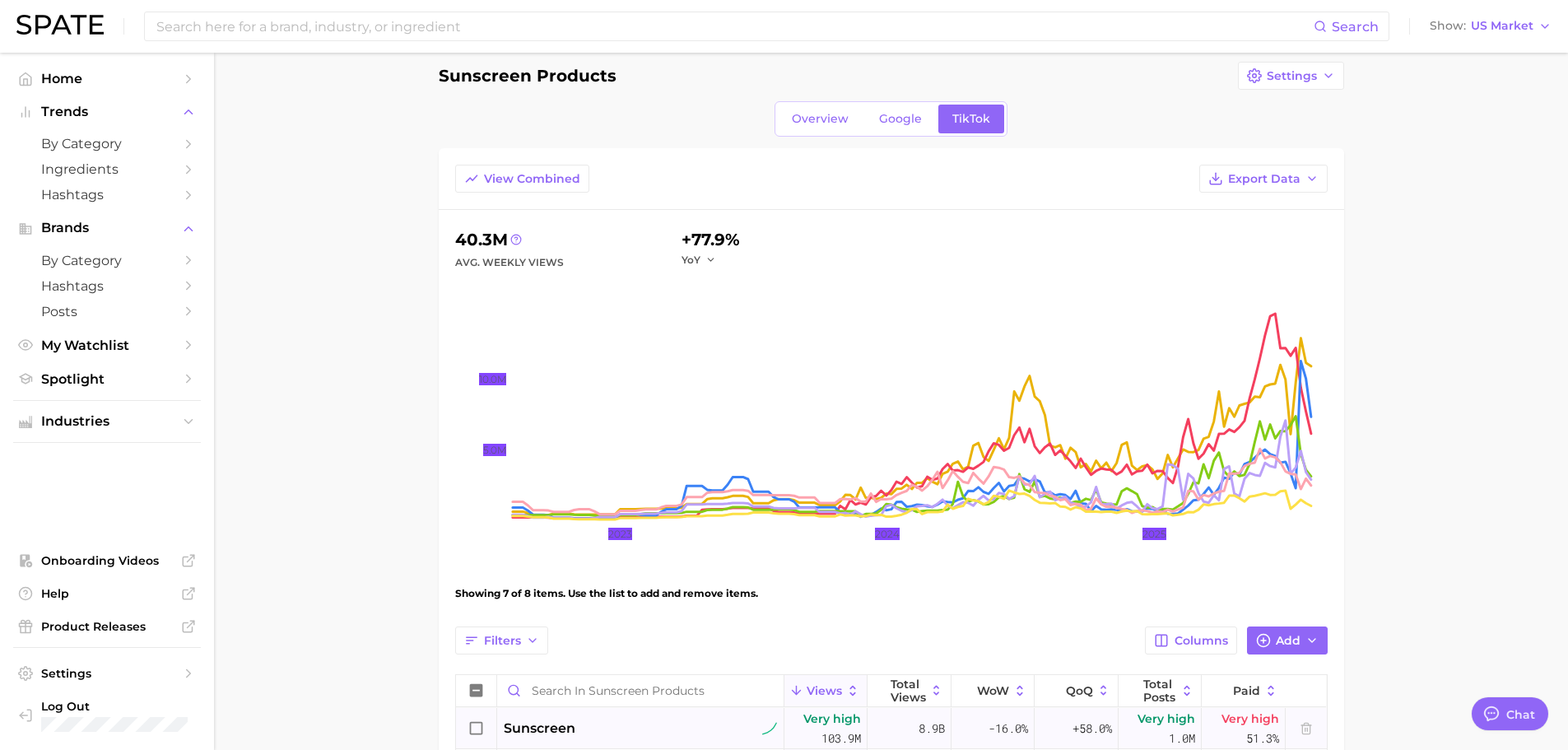
scroll to position [247, 0]
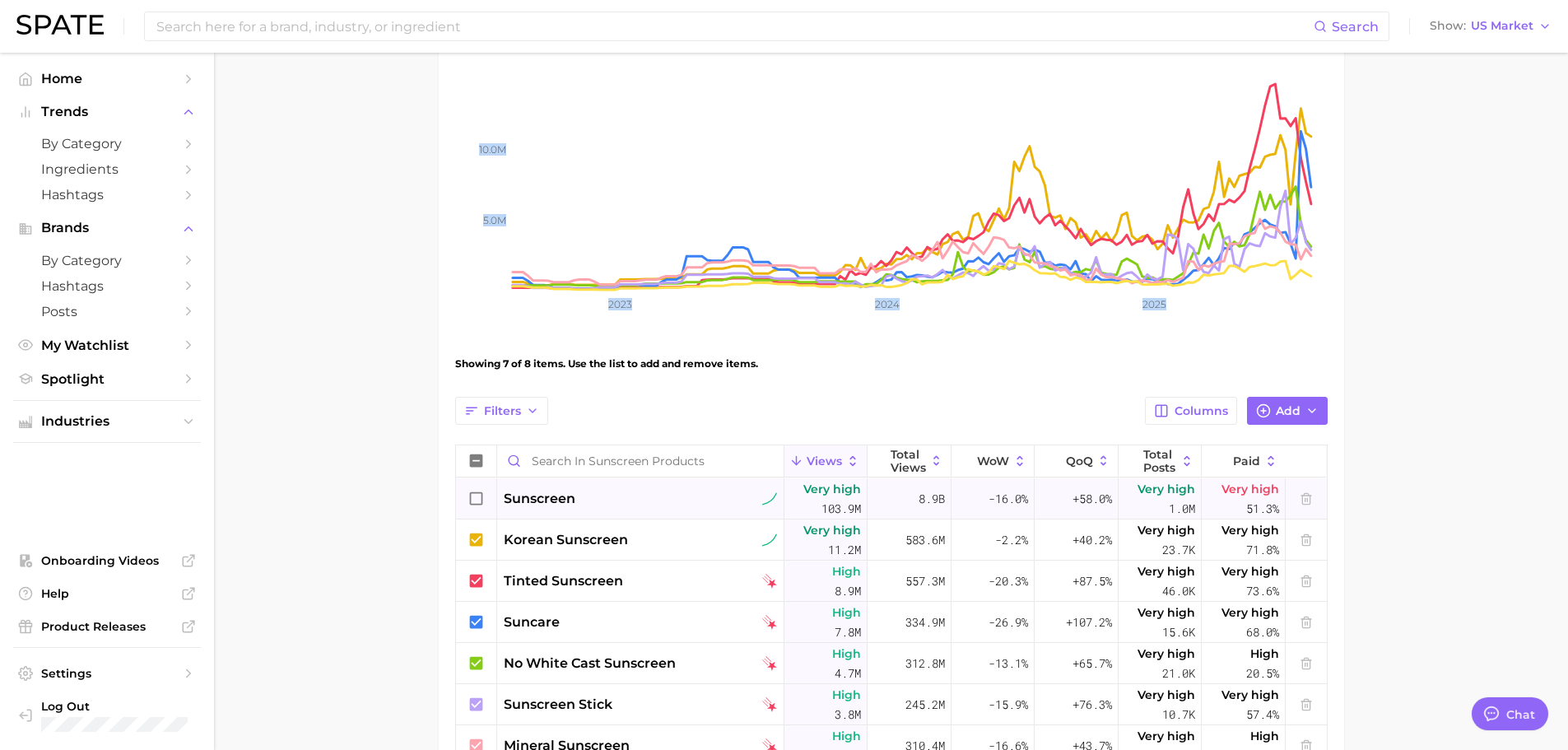
drag, startPoint x: 472, startPoint y: 499, endPoint x: 472, endPoint y: 488, distance: 11.0
click at [472, 499] on icon at bounding box center [477, 498] width 18 height 18
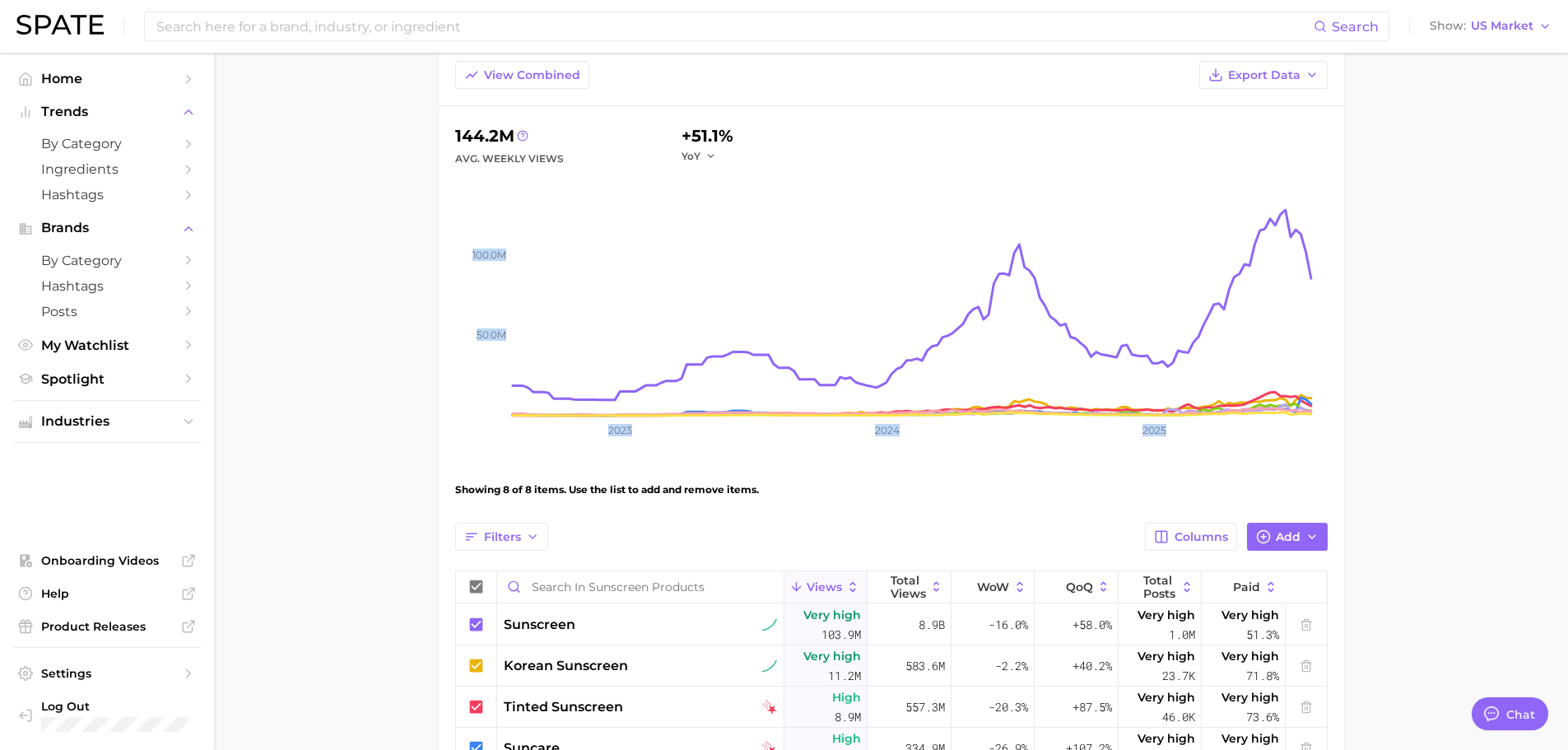
scroll to position [0, 0]
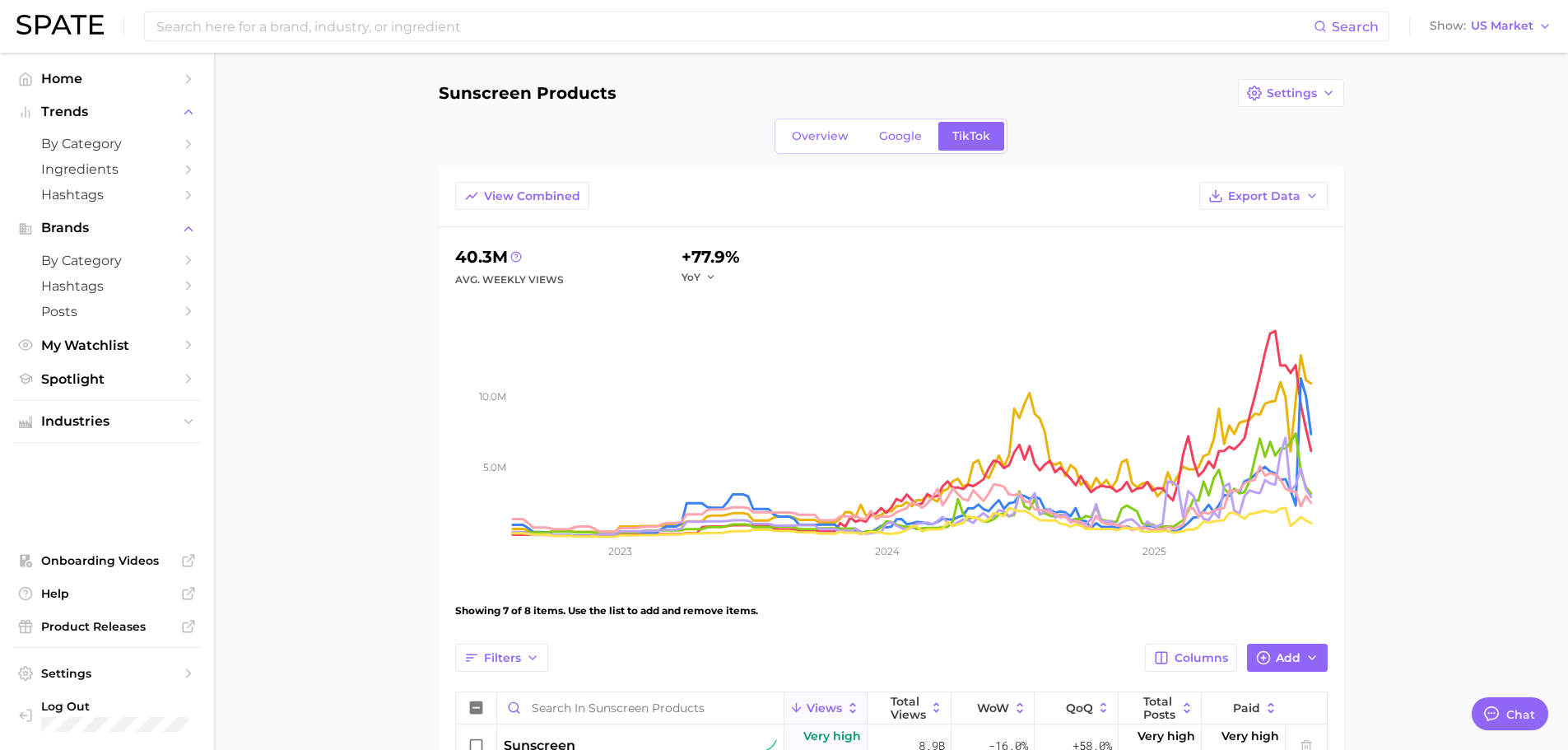
click at [354, 303] on main "Sunscreen Products Settings Overview Google TikTok View Combined Export Data 40…" at bounding box center [891, 623] width 1355 height 1142
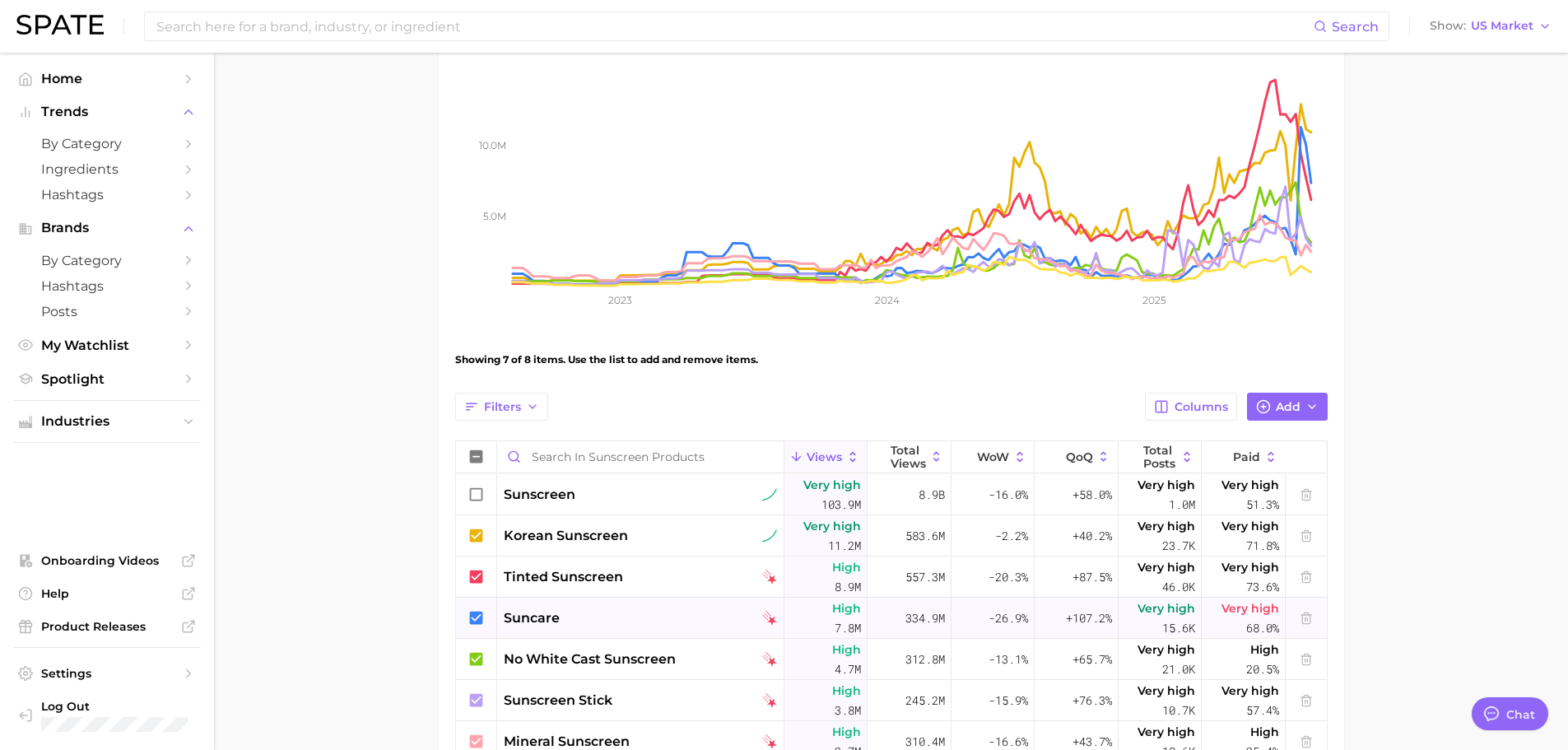
scroll to position [330, 0]
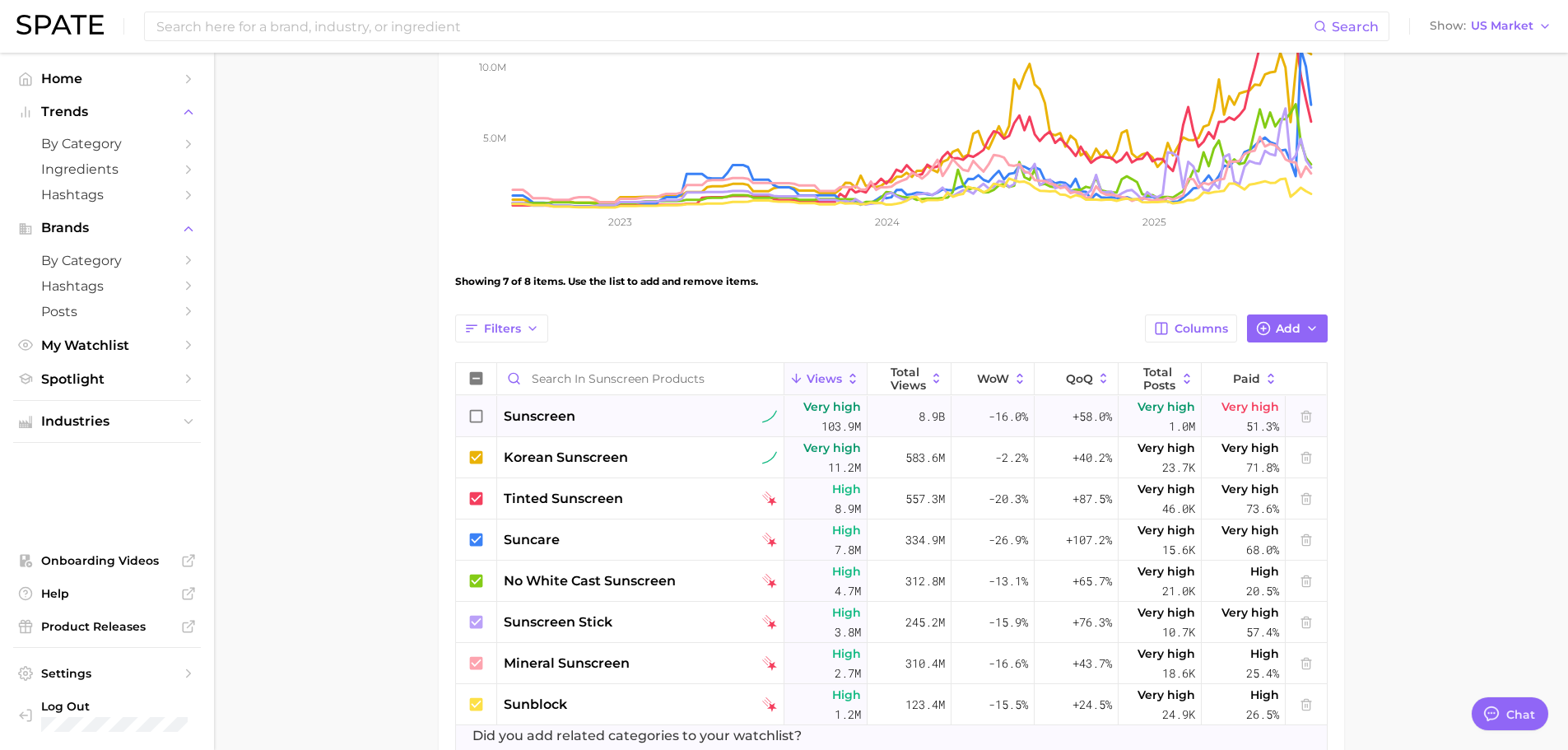
click at [471, 419] on icon at bounding box center [477, 416] width 18 height 18
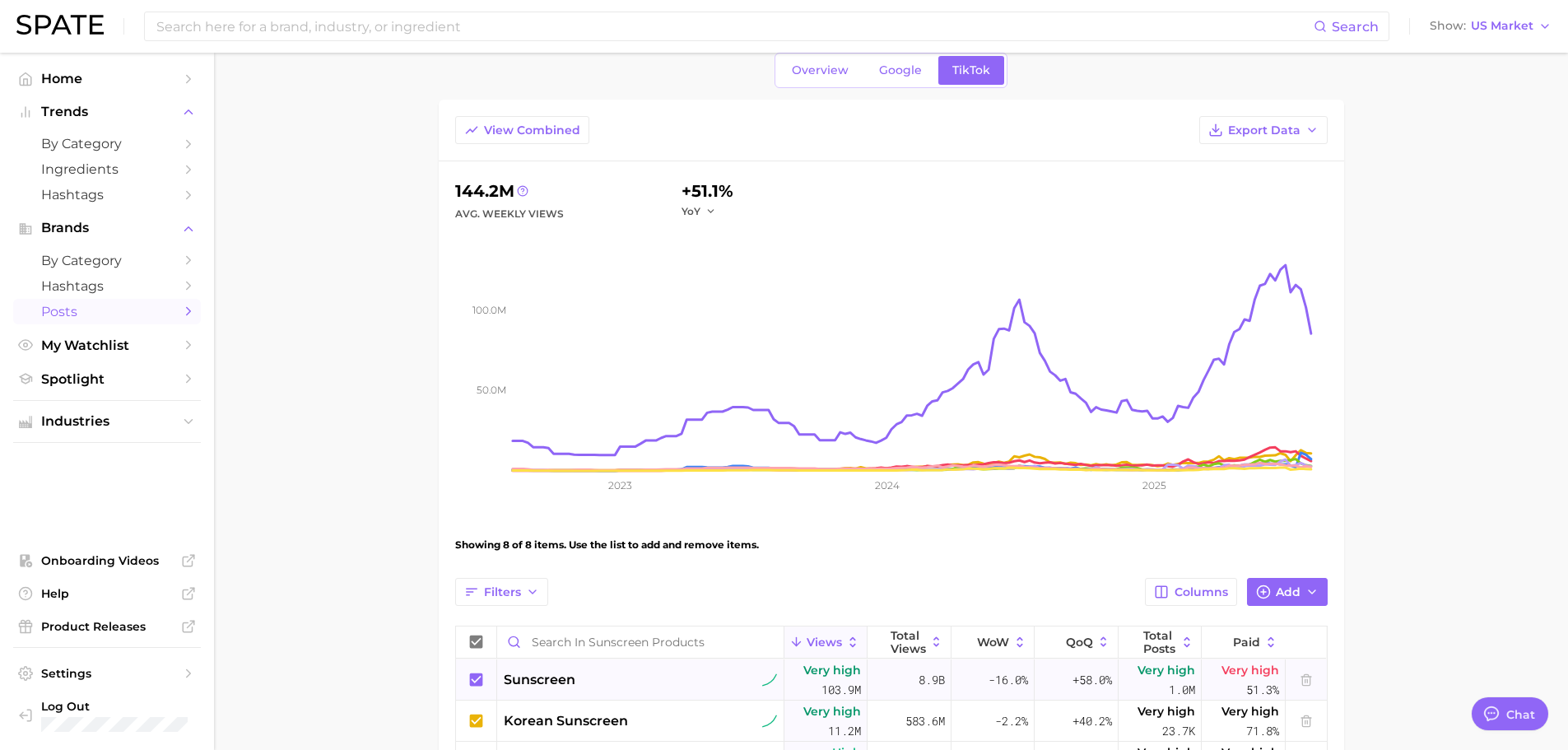
scroll to position [0, 0]
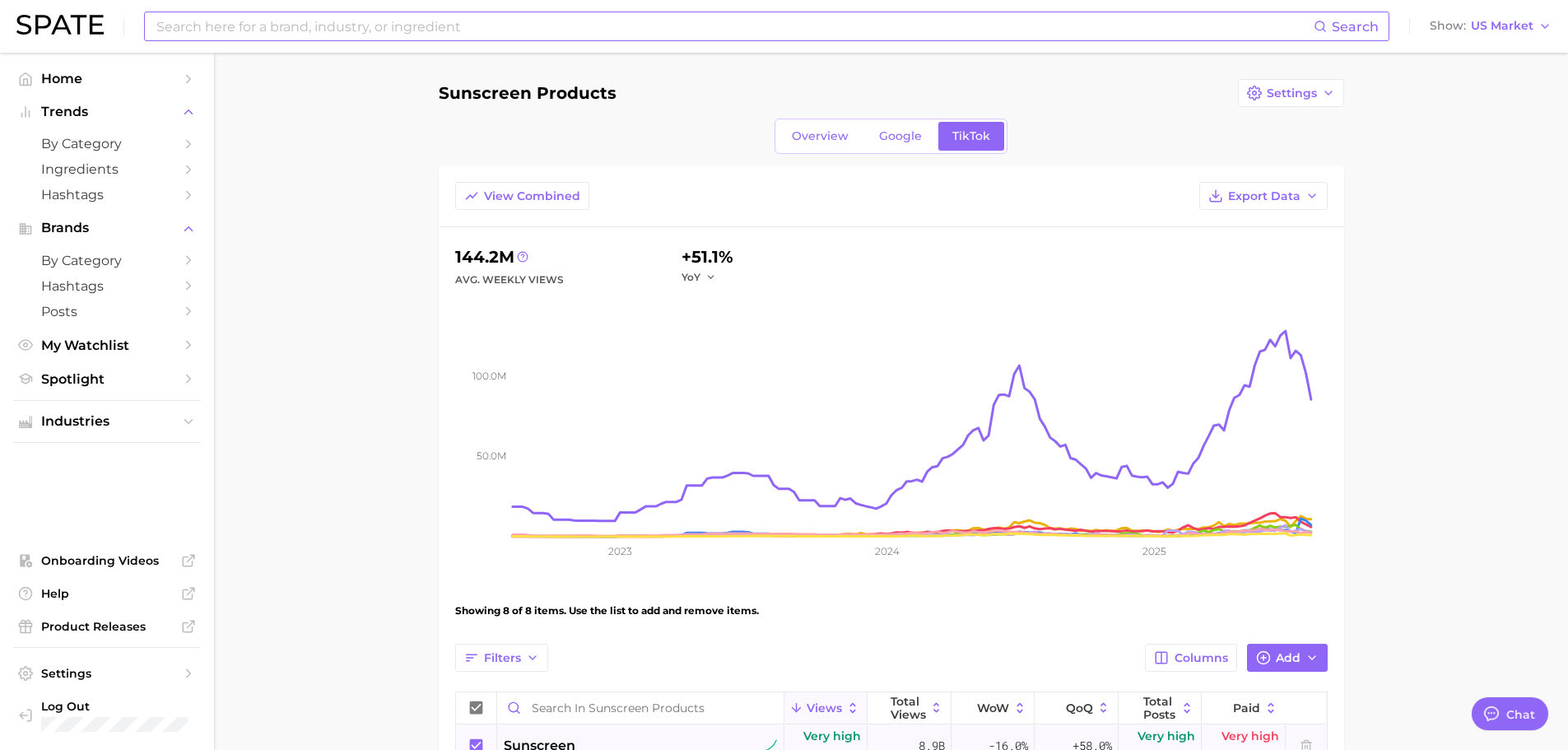
click at [422, 25] on input at bounding box center [735, 26] width 1160 height 28
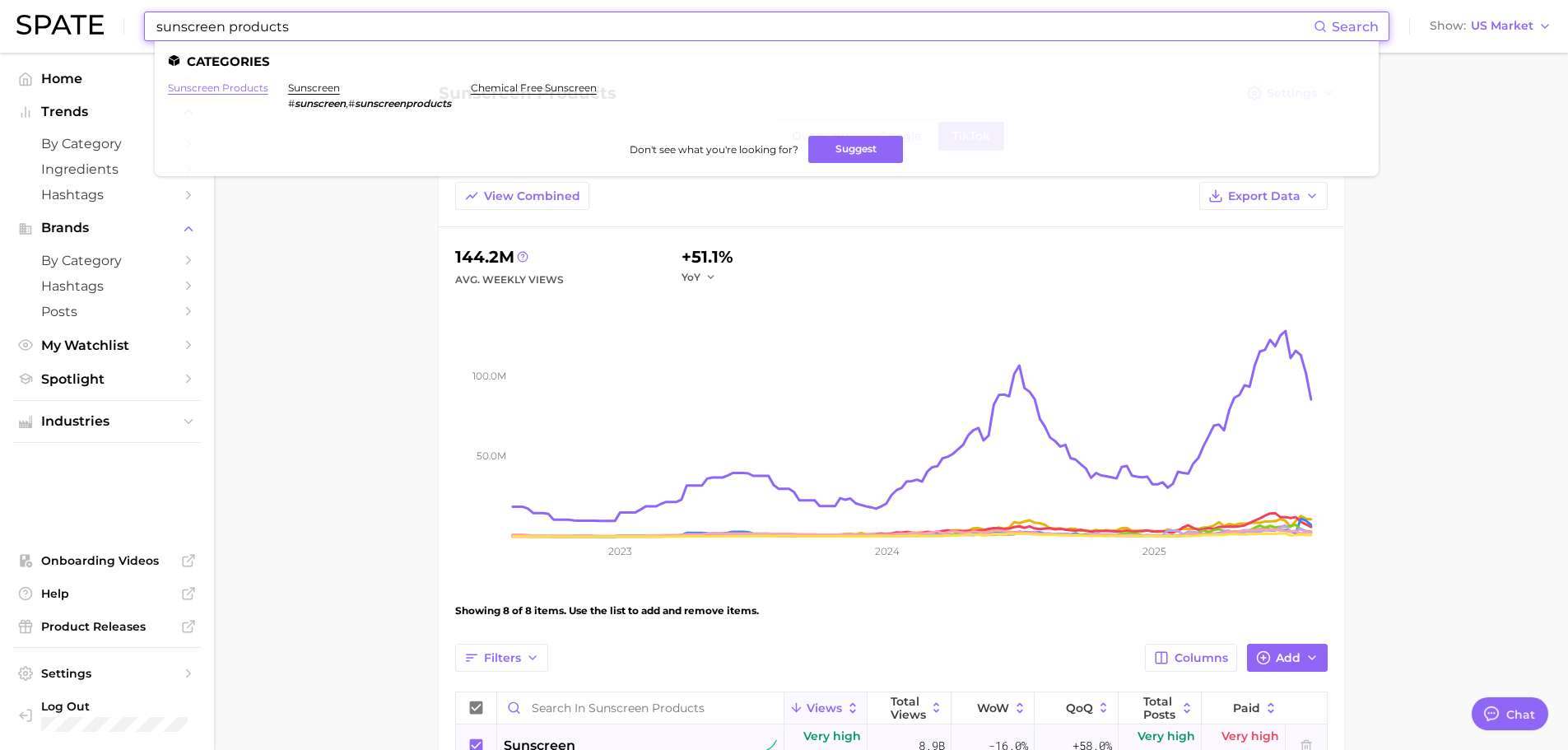
type input "sunscreen products"
click at [236, 86] on link "sunscreen products" at bounding box center [218, 87] width 101 height 12
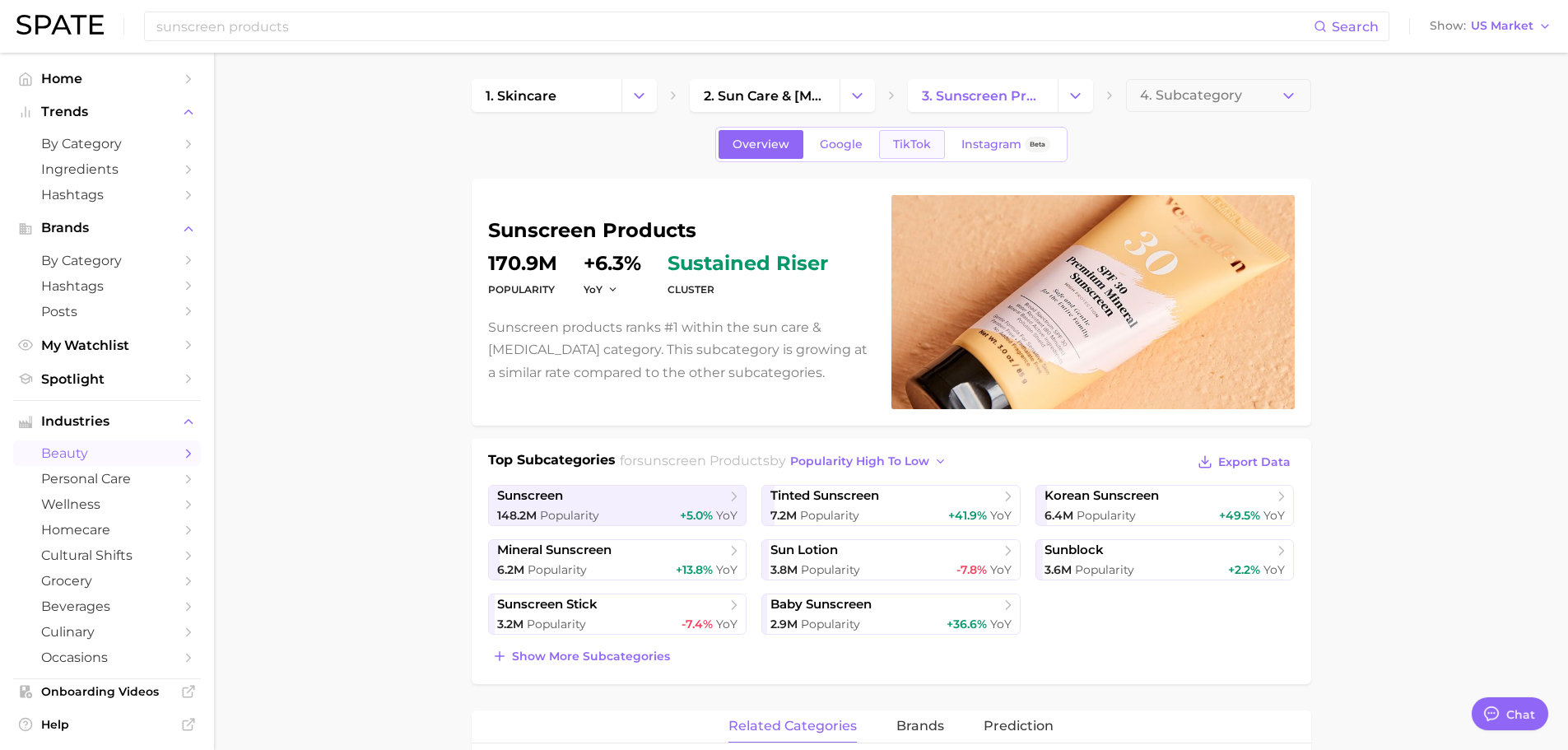
click at [896, 151] on link "TikTok" at bounding box center [911, 144] width 66 height 29
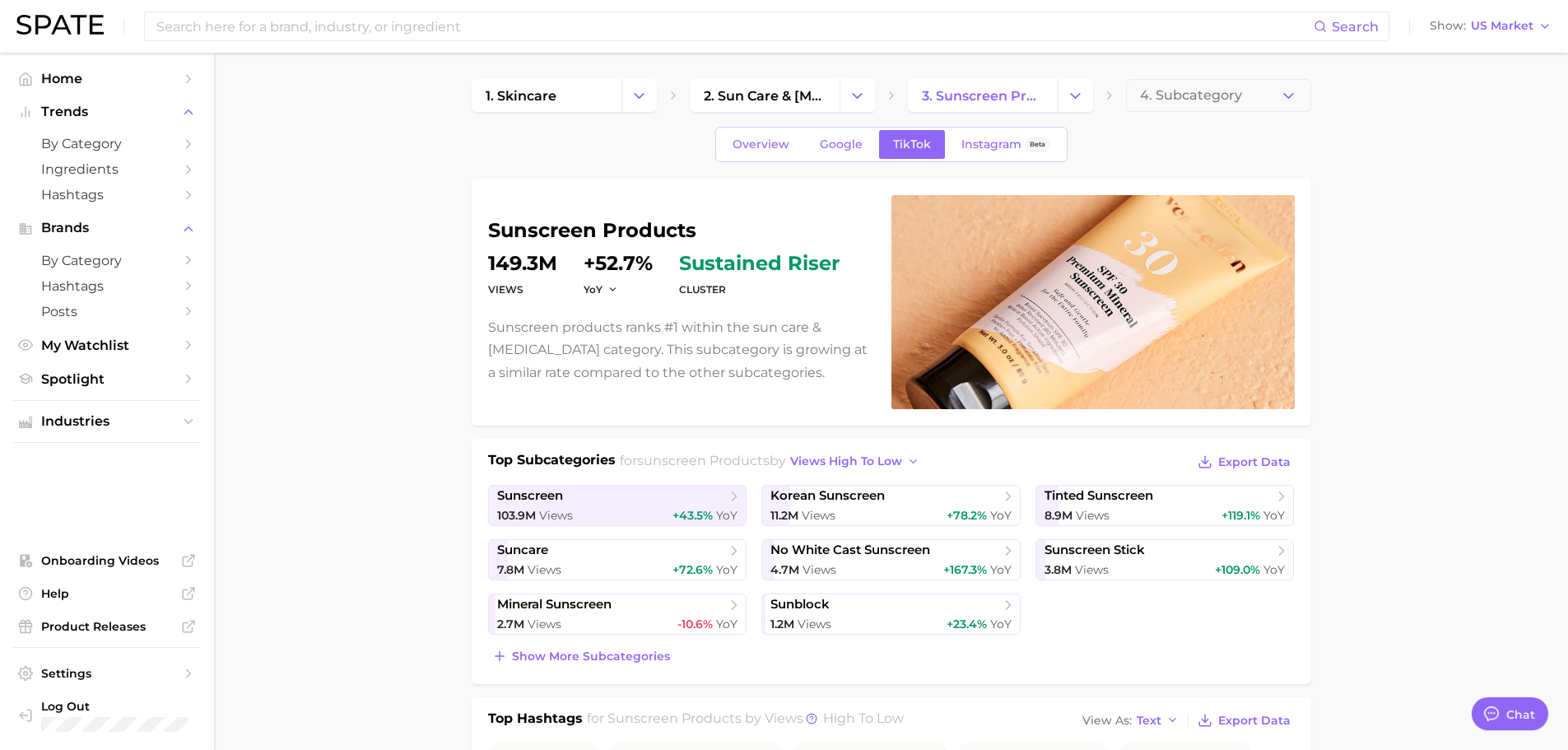
type input "sunscreen products"
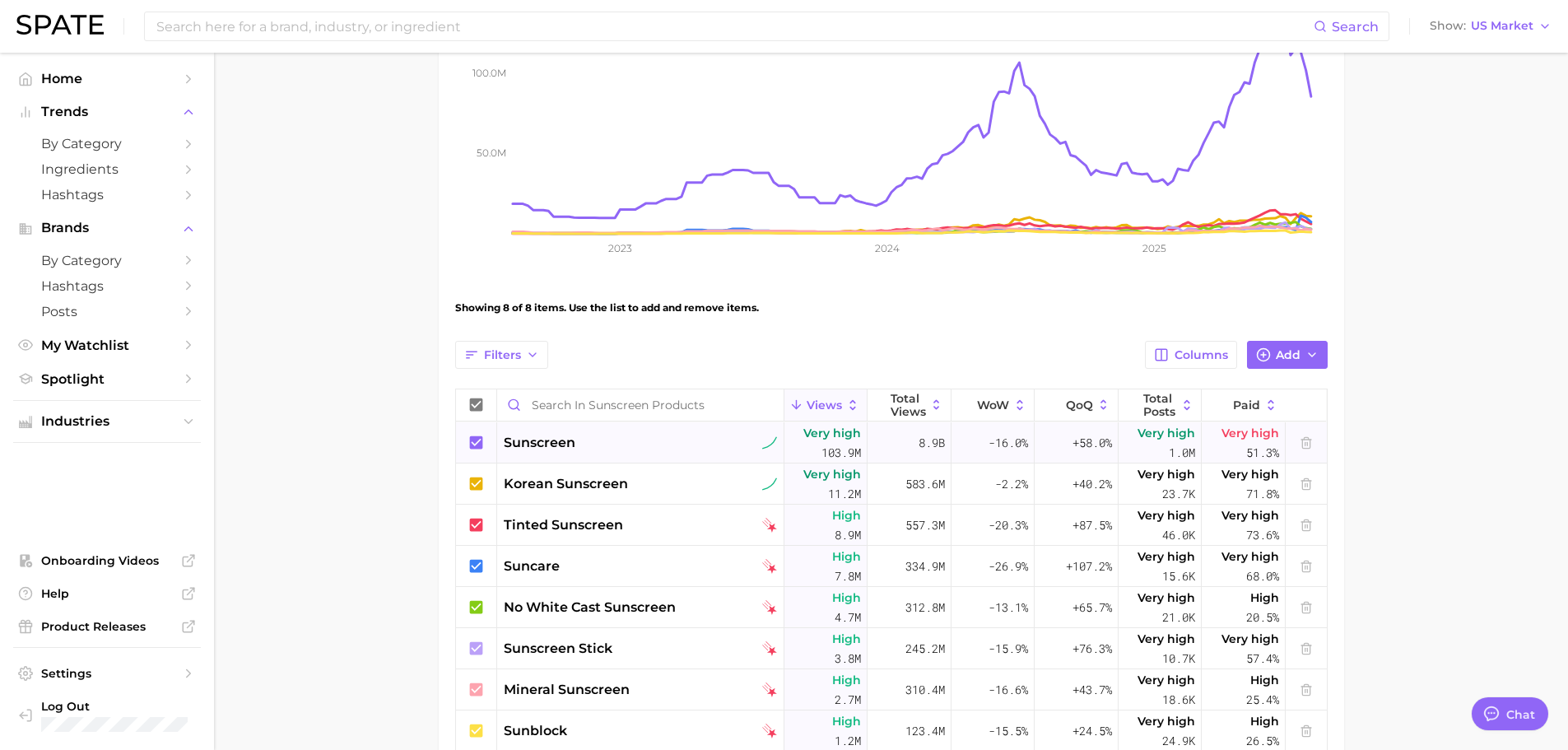
scroll to position [330, 0]
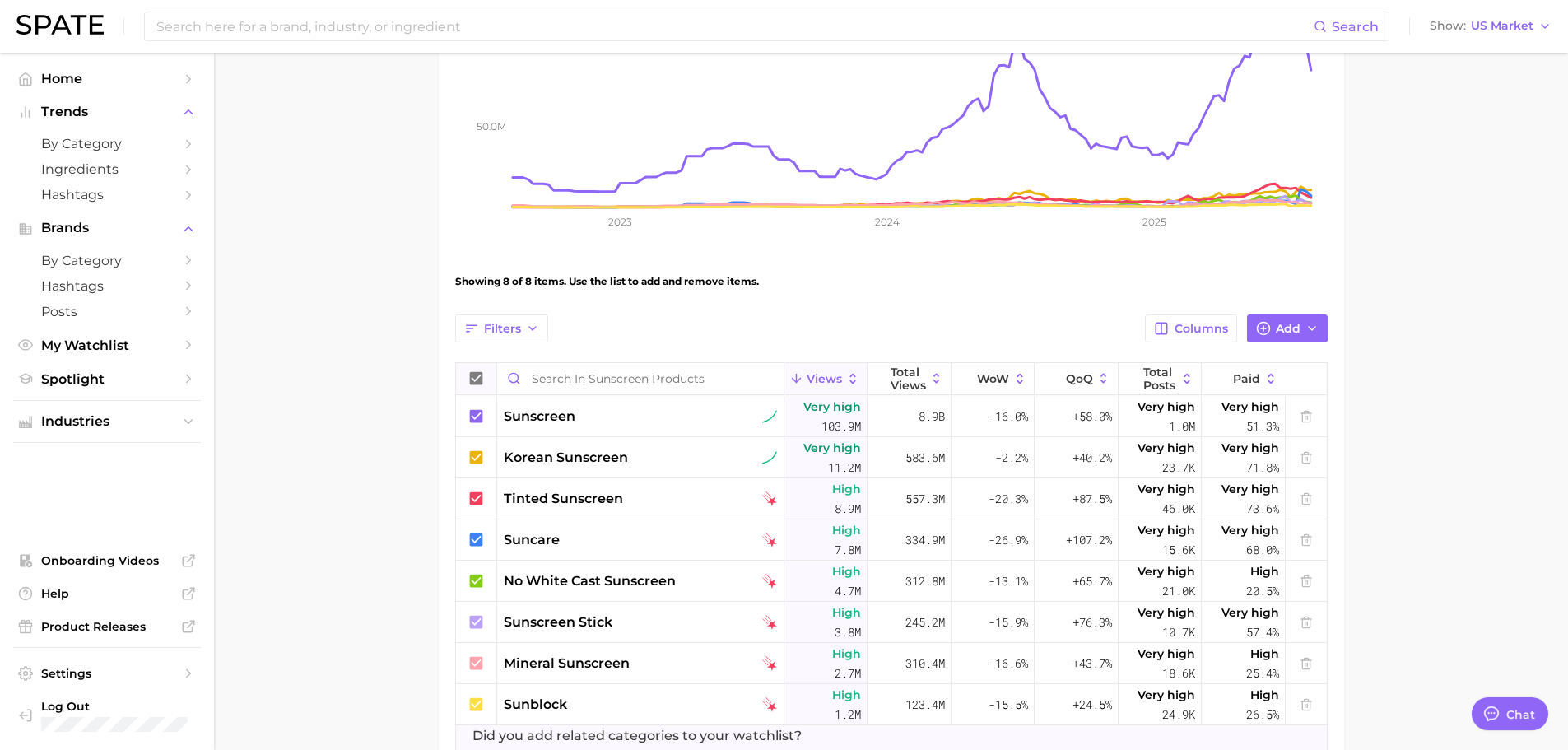
click at [471, 375] on icon at bounding box center [476, 378] width 13 height 13
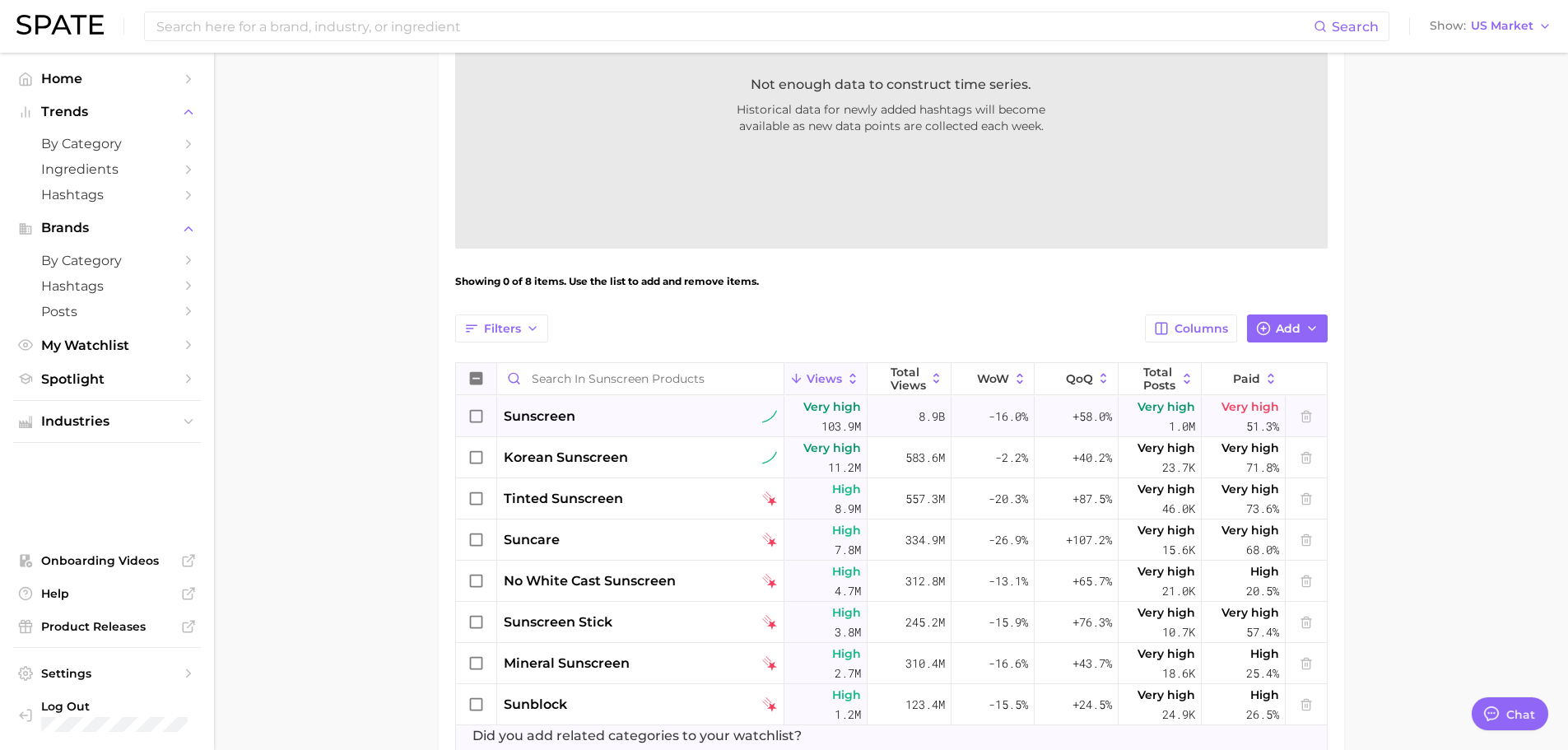
click at [477, 419] on icon at bounding box center [477, 416] width 18 height 18
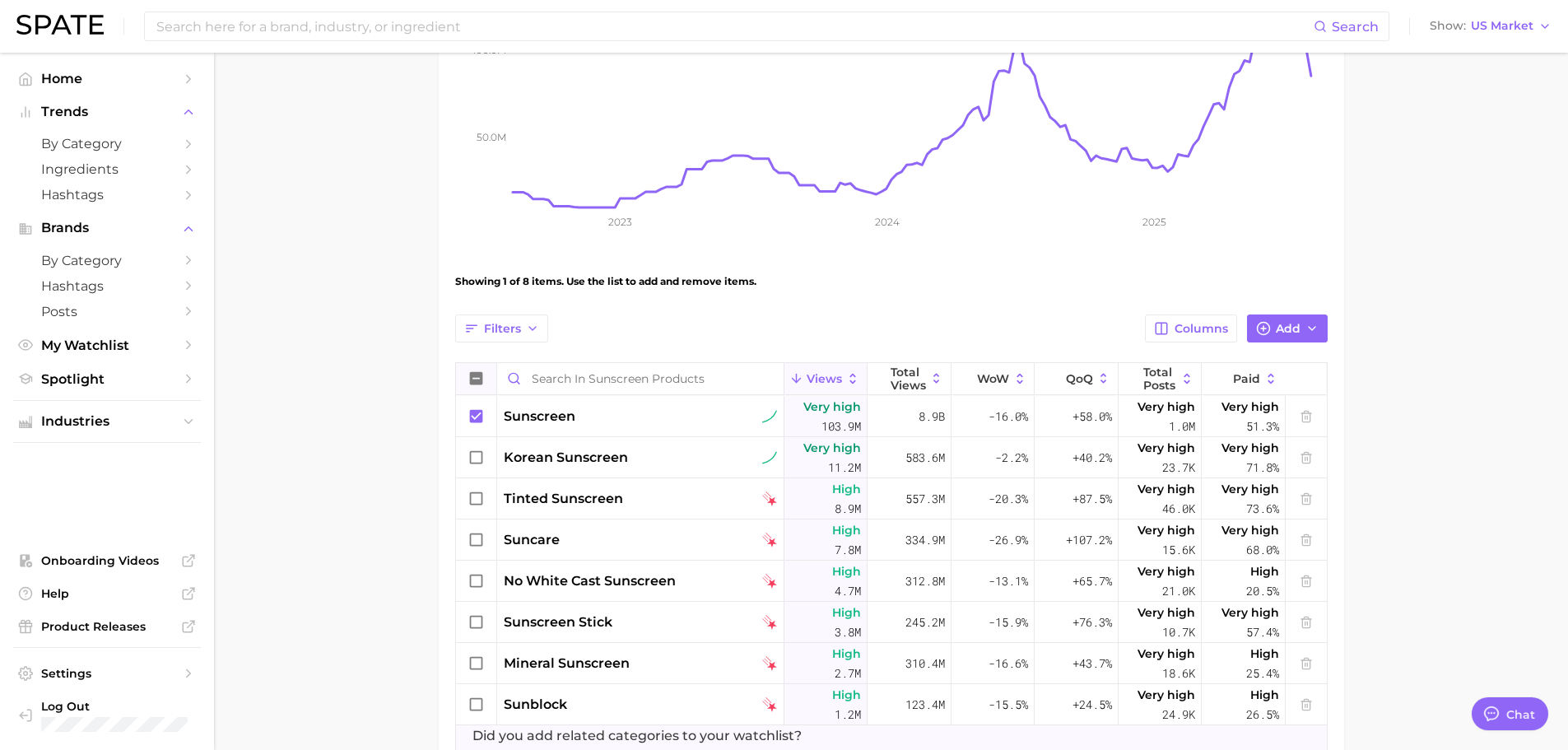
click at [479, 374] on icon at bounding box center [476, 378] width 13 height 13
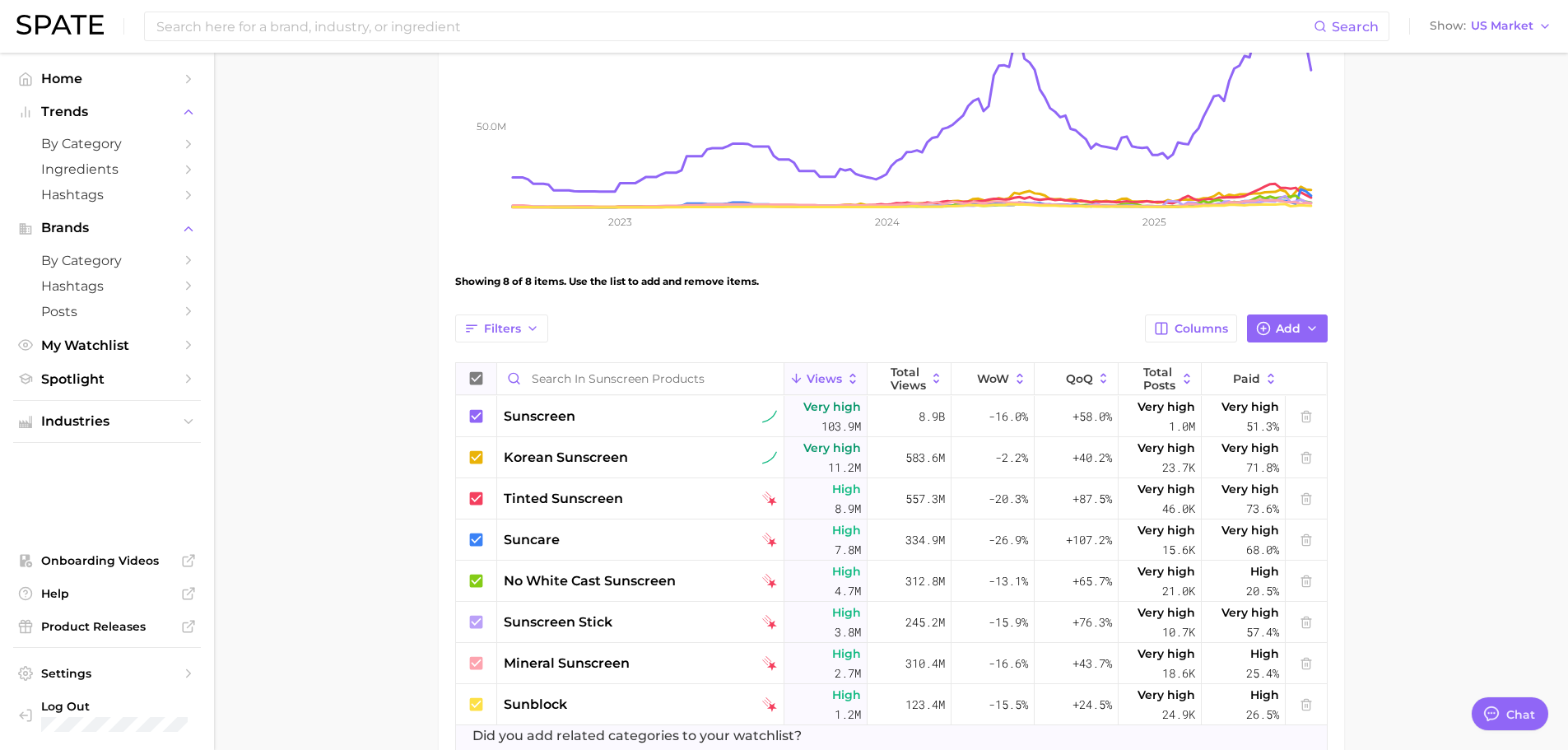
click at [479, 376] on icon at bounding box center [477, 378] width 18 height 18
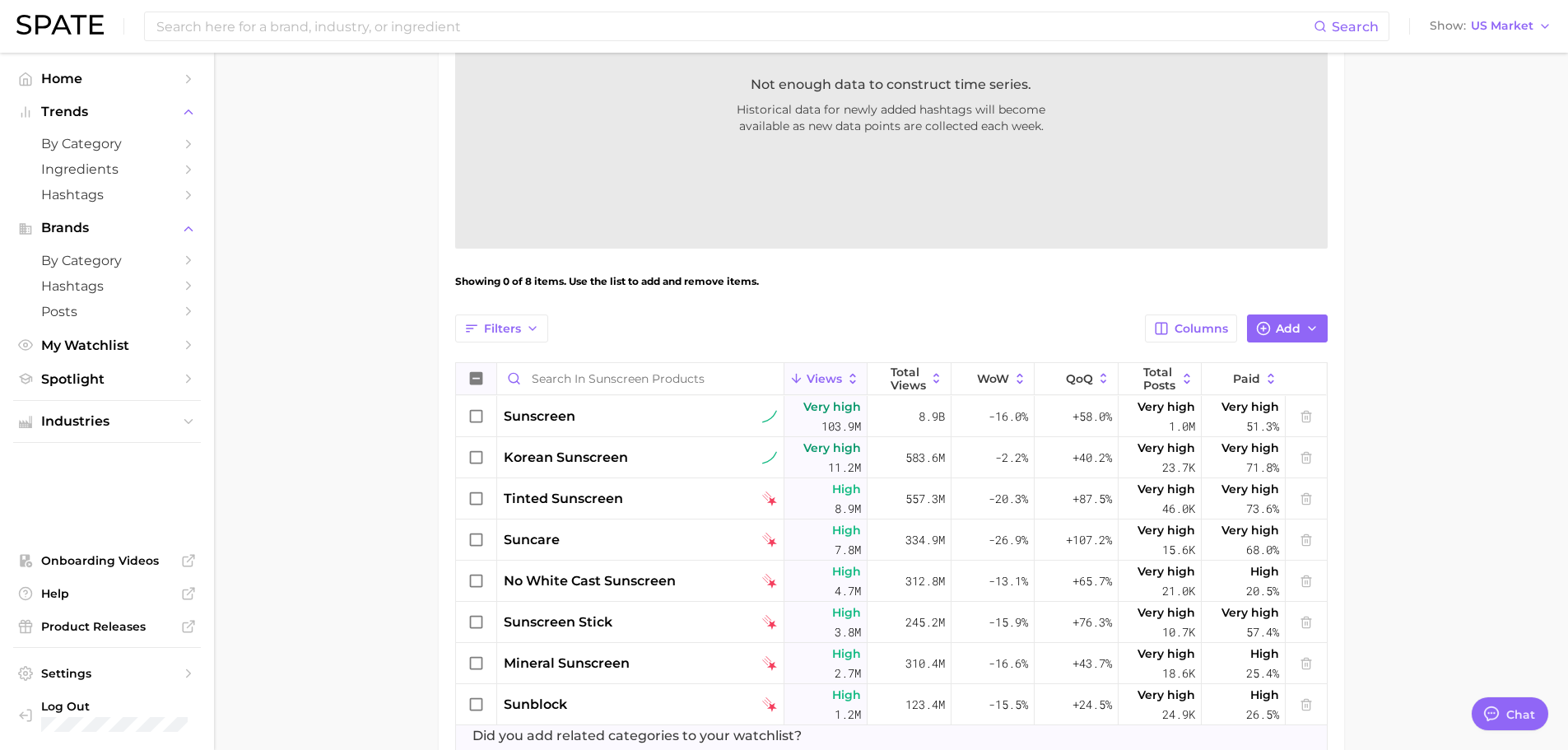
click at [479, 376] on icon at bounding box center [476, 378] width 13 height 13
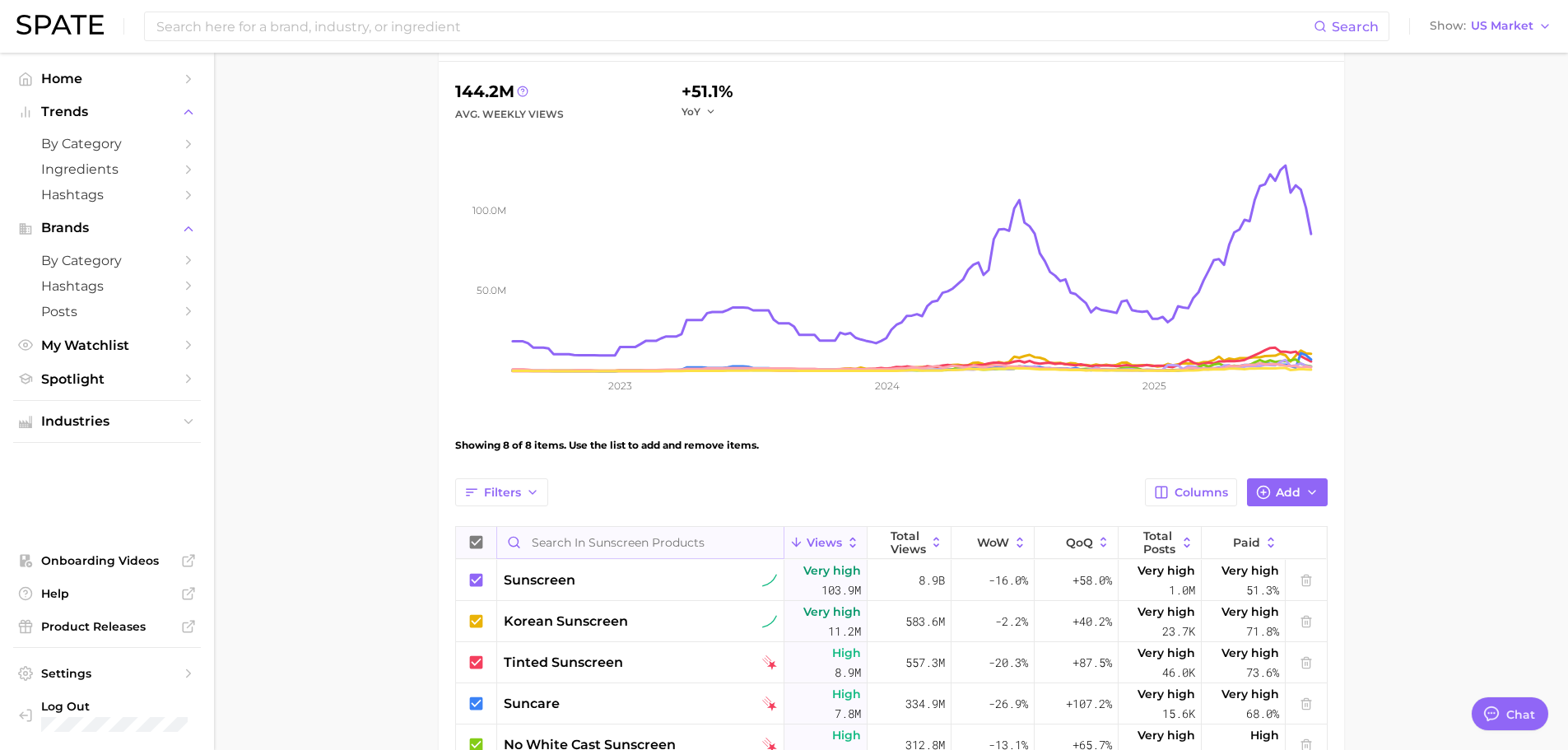
scroll to position [164, 0]
click at [478, 579] on icon at bounding box center [476, 580] width 13 height 13
